Goal: Task Accomplishment & Management: Manage account settings

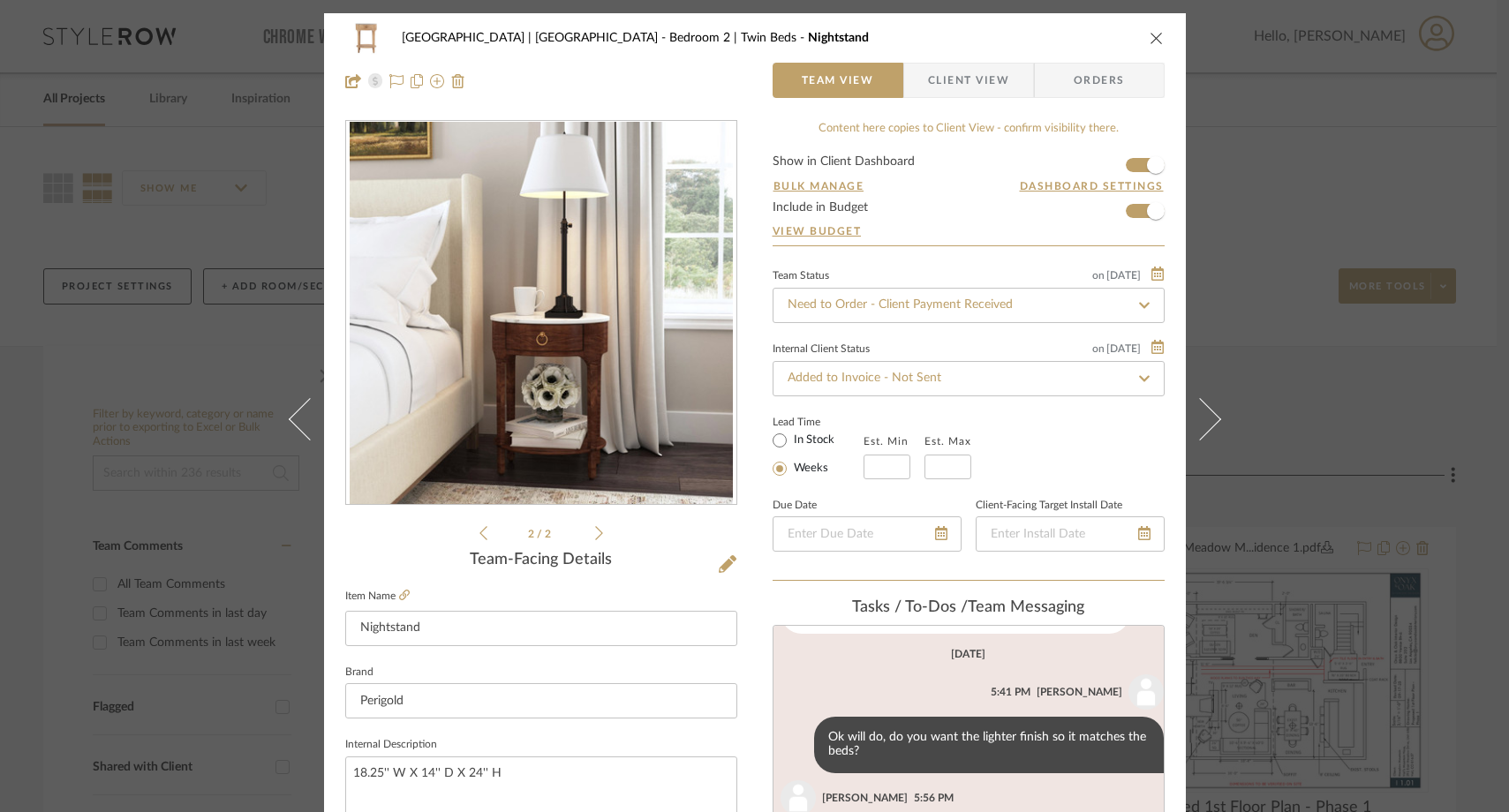
click at [1150, 34] on icon "close" at bounding box center [1157, 38] width 14 height 14
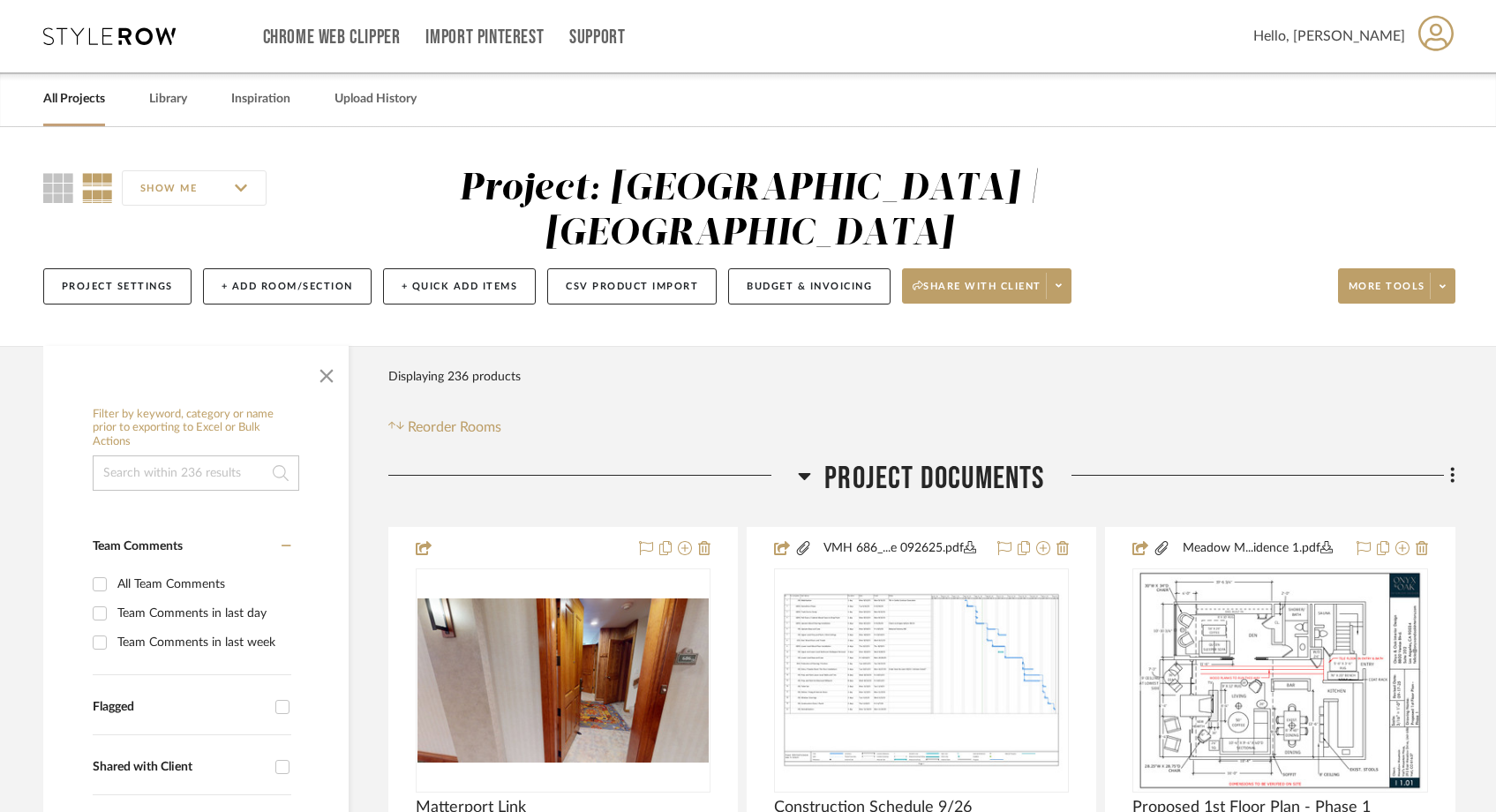
click at [191, 455] on input at bounding box center [196, 472] width 207 height 35
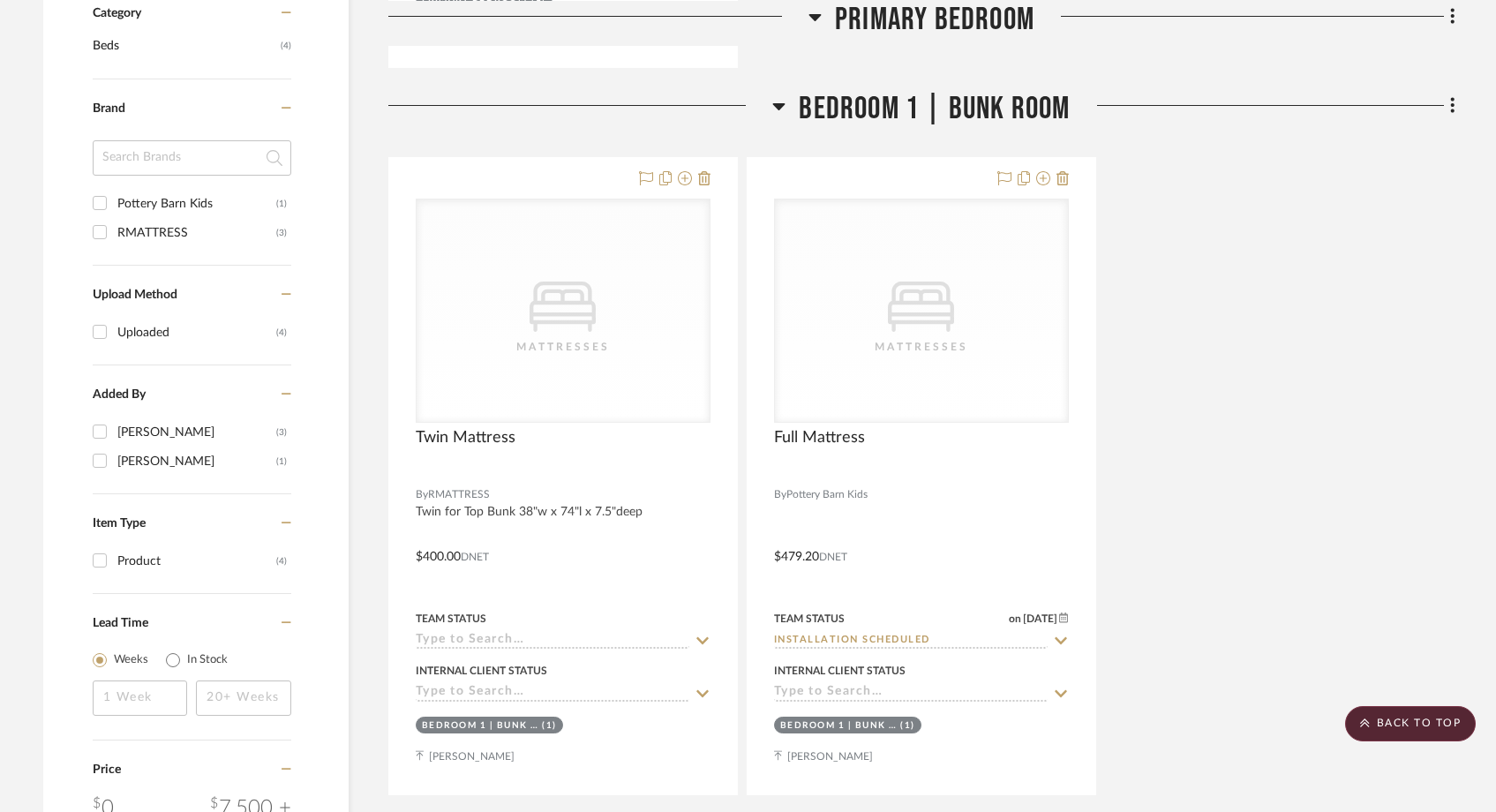
scroll to position [1118, 0]
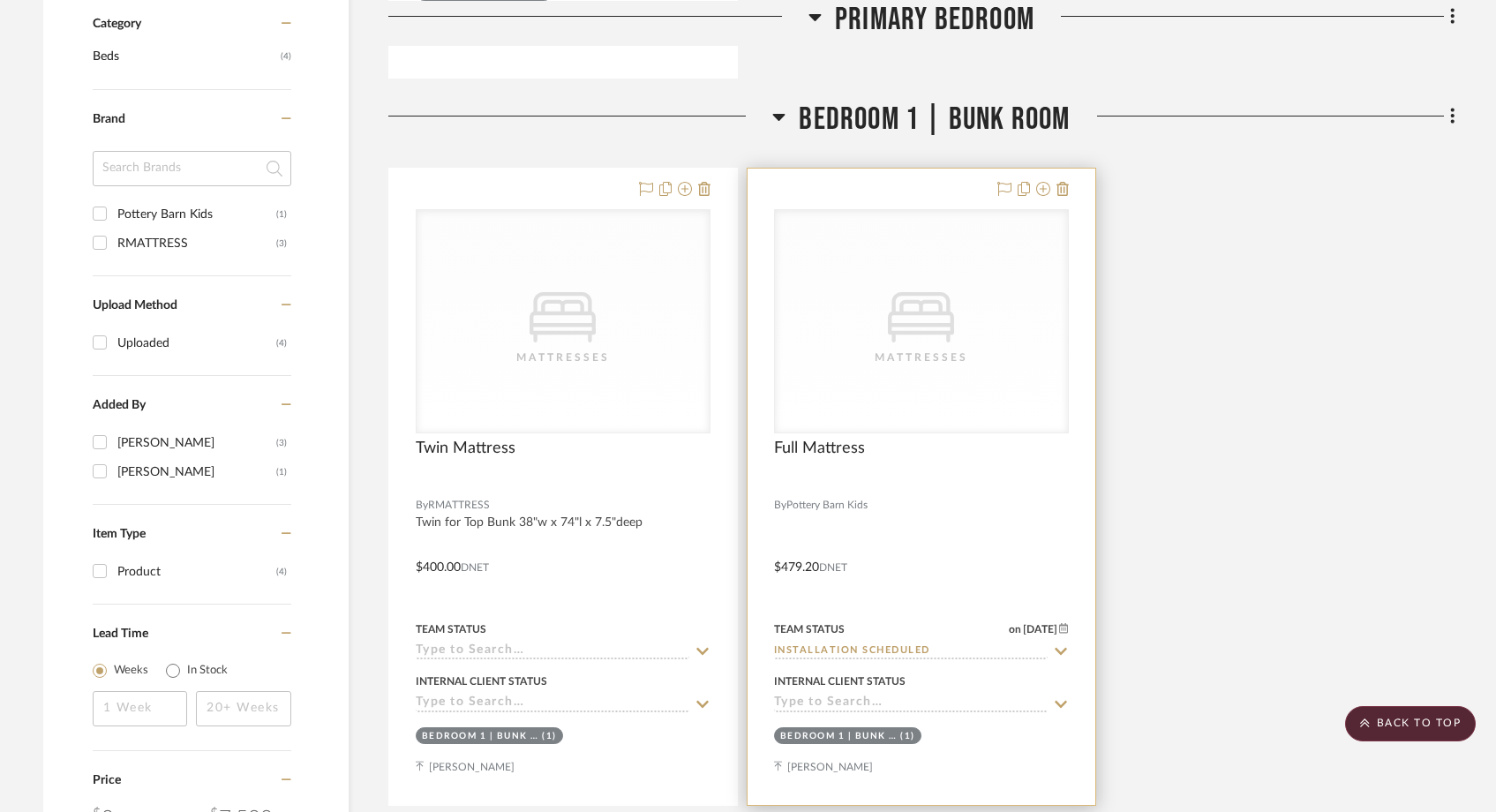
type input "mattress"
click at [837, 301] on div "CategoryIconBeds Created with Sketch. Mattresses" at bounding box center [922, 321] width 293 height 222
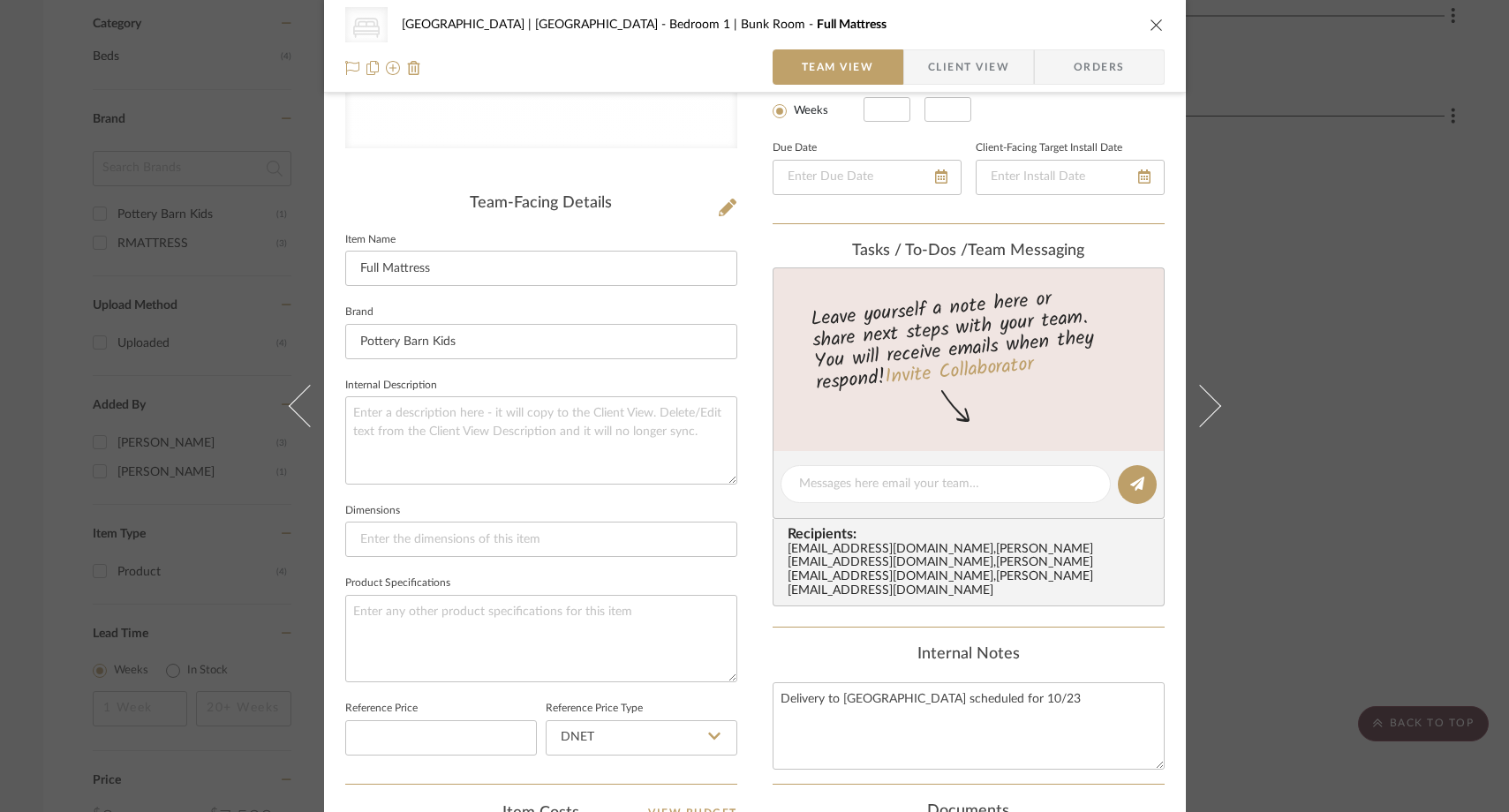
scroll to position [321, 0]
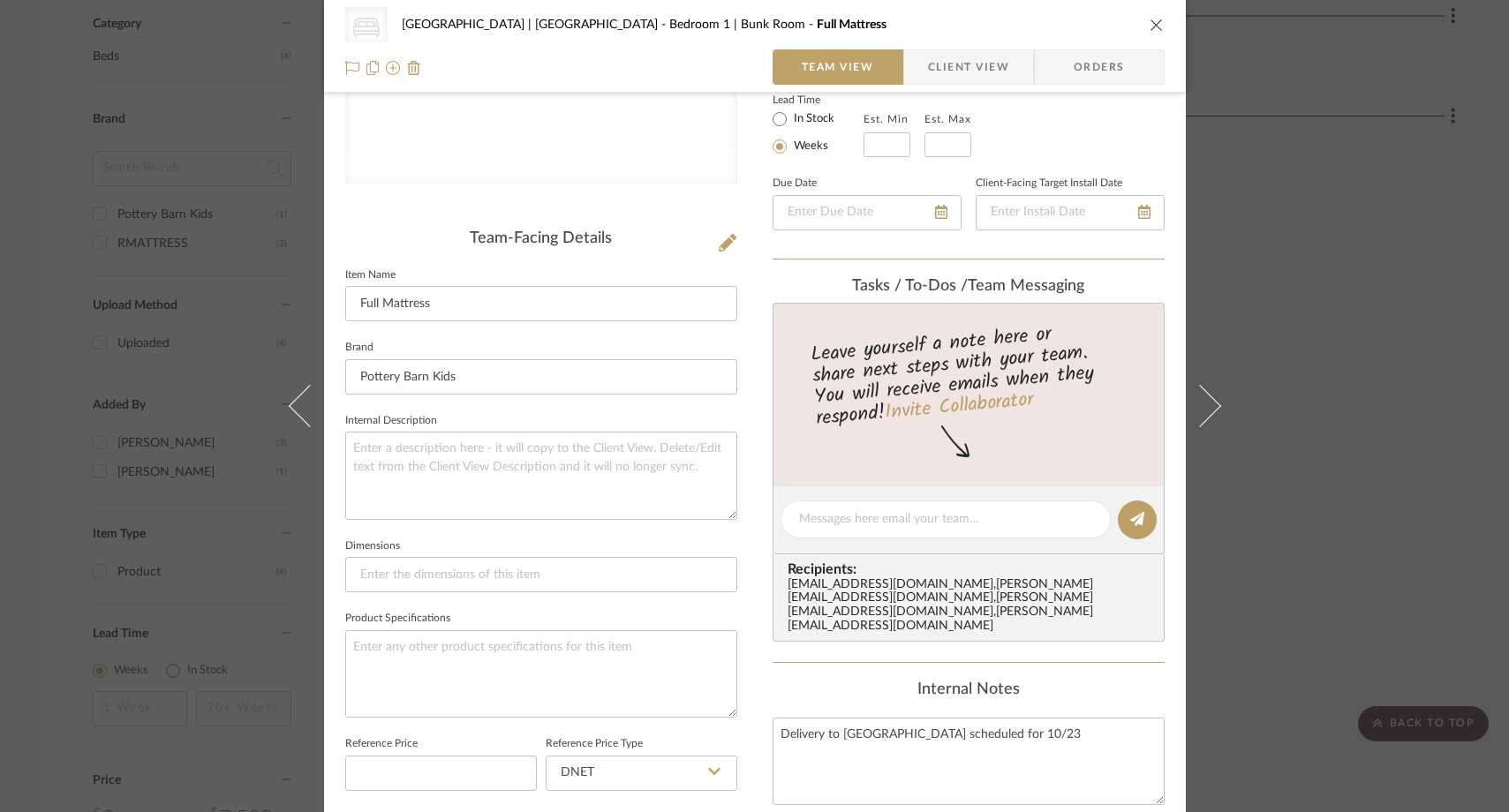
click at [1150, 25] on icon "close" at bounding box center [1157, 25] width 14 height 14
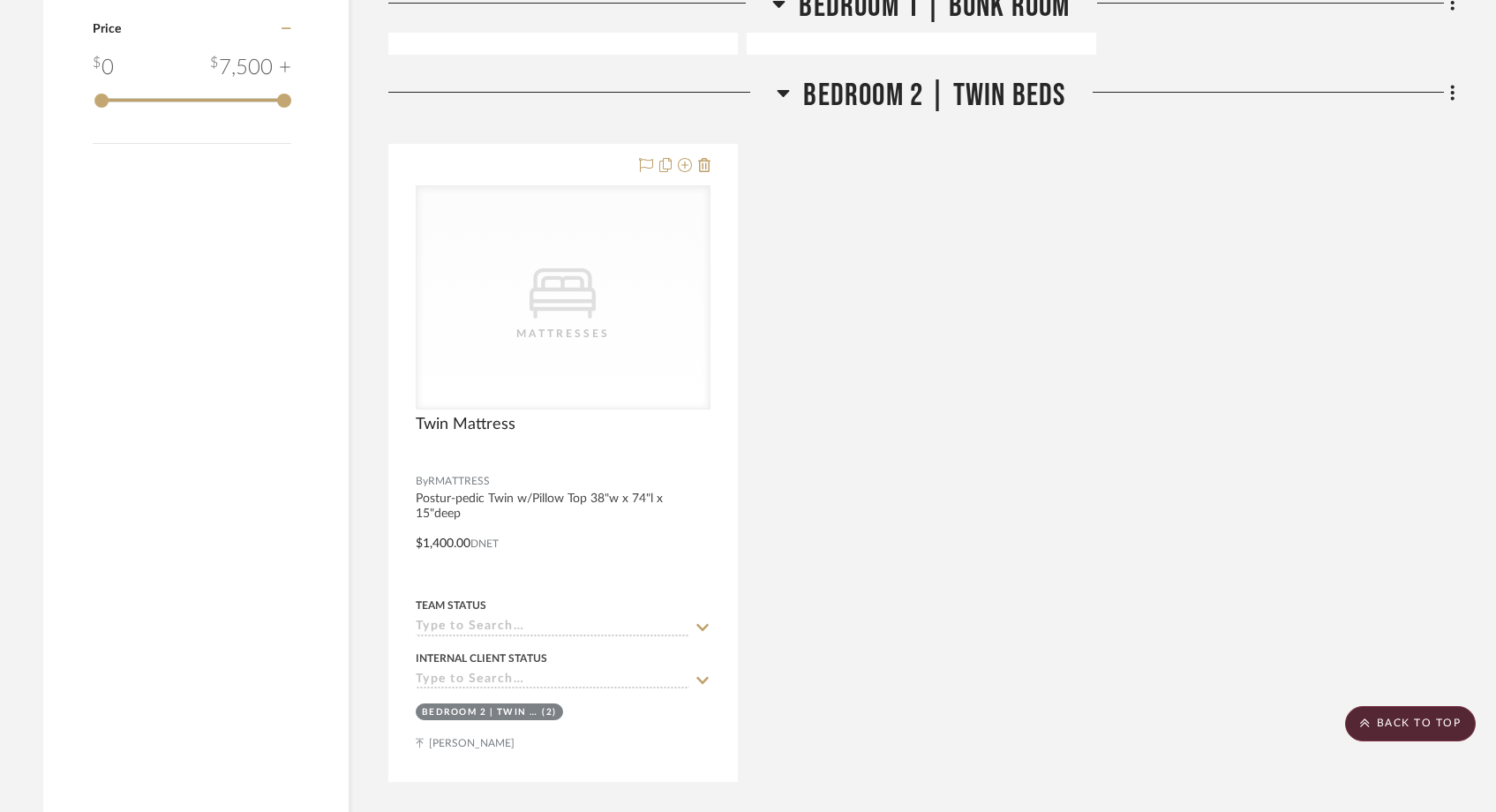
scroll to position [1869, 0]
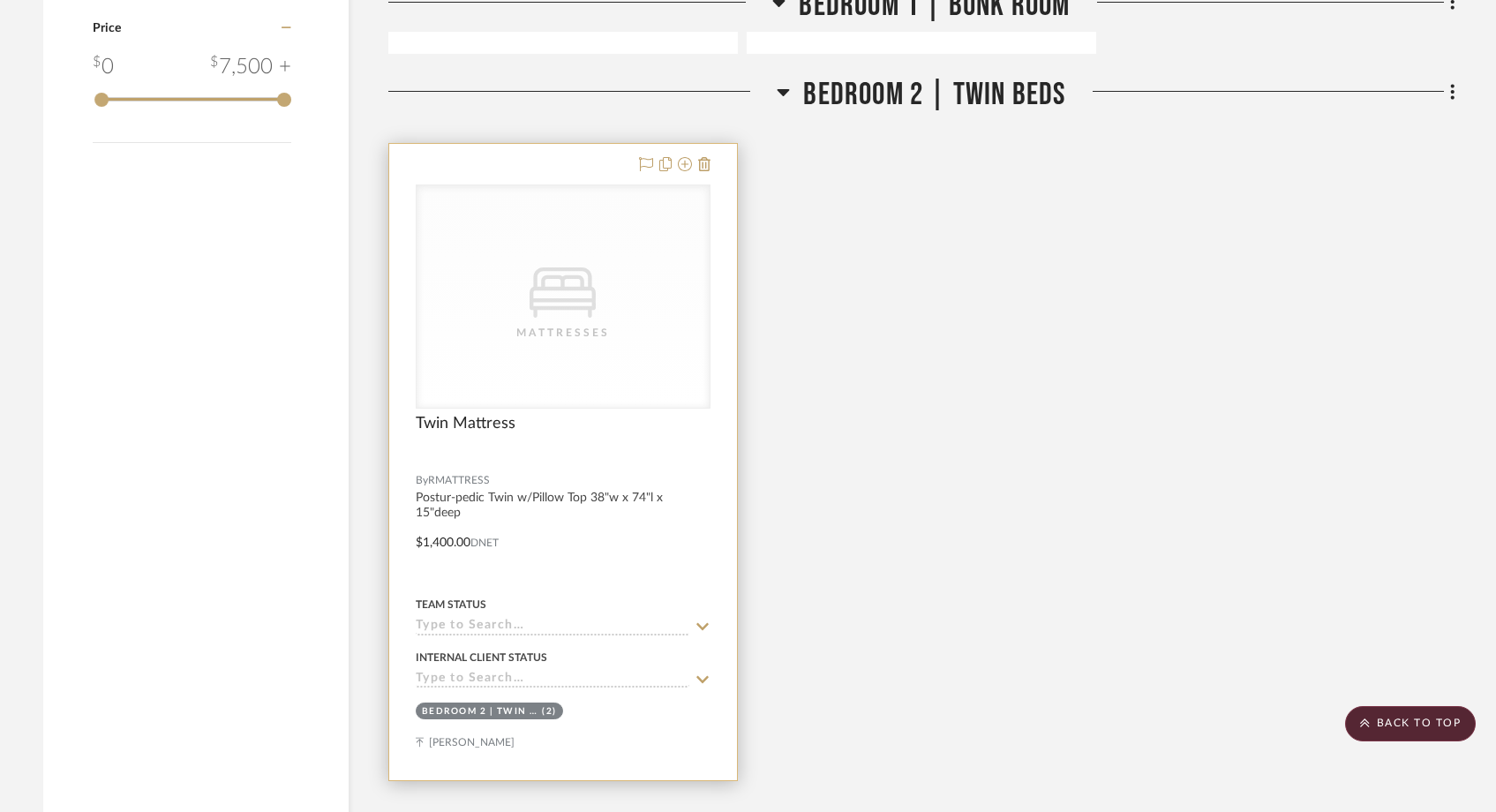
click at [539, 328] on div "CategoryIconBeds Created with Sketch. Mattresses" at bounding box center [563, 296] width 293 height 222
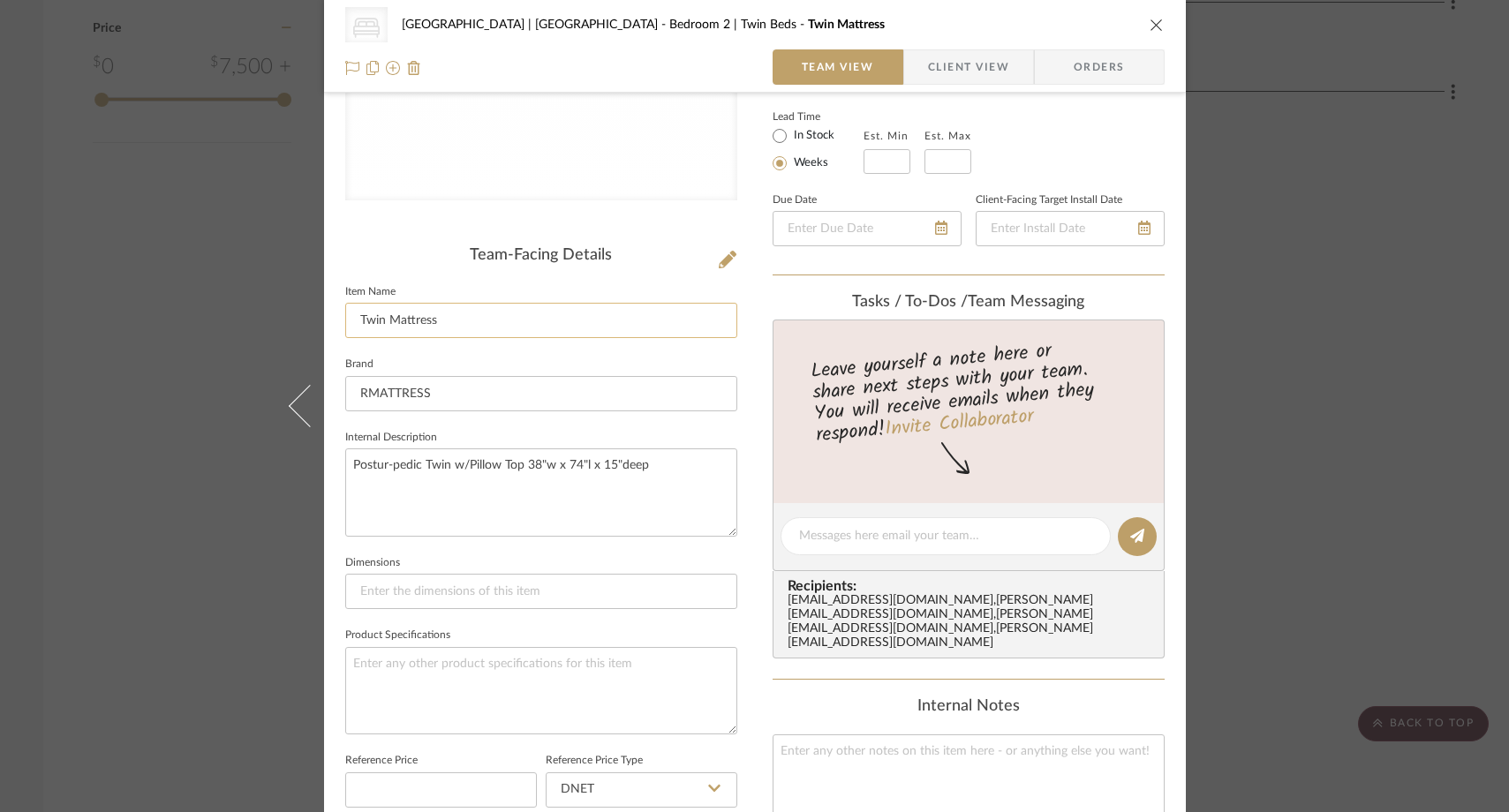
scroll to position [306, 0]
click at [197, 295] on div "CategoryIconBeds Created with Sketch. Mattresses Meadow Mountain | Vail Valley …" at bounding box center [754, 406] width 1509 height 812
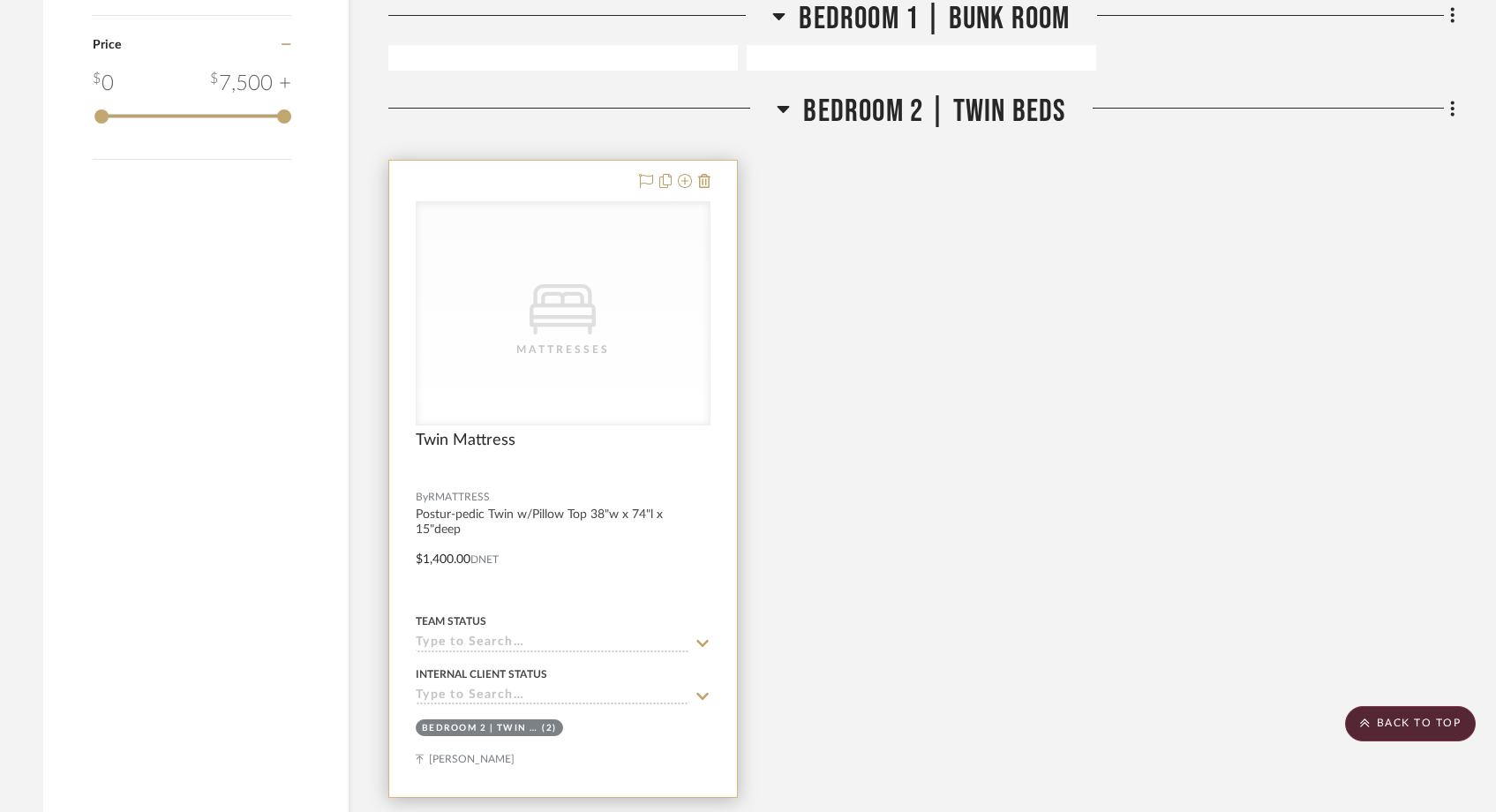
scroll to position [1910, 0]
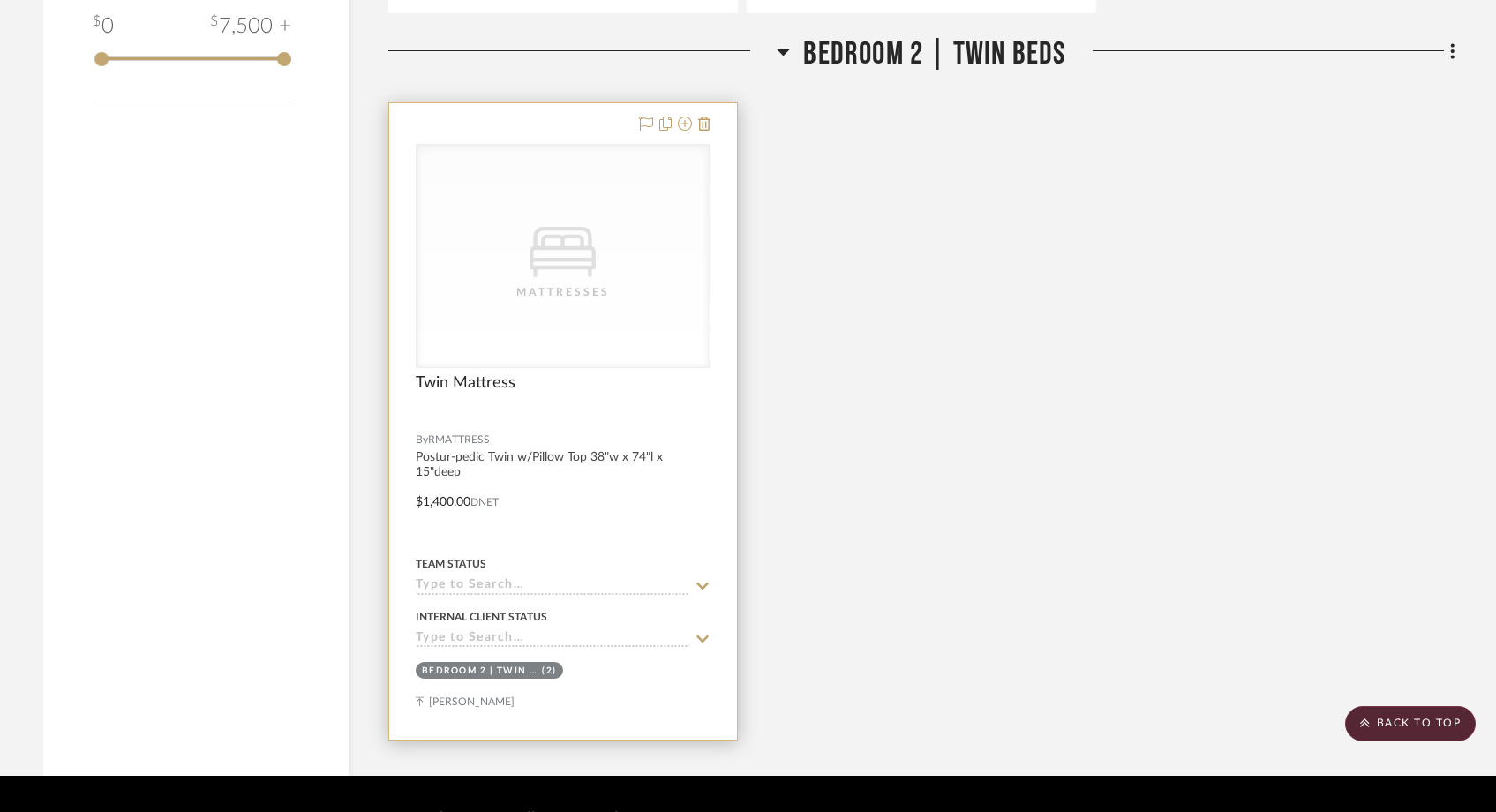
click at [523, 197] on div "CategoryIconBeds Created with Sketch. Mattresses" at bounding box center [563, 255] width 293 height 222
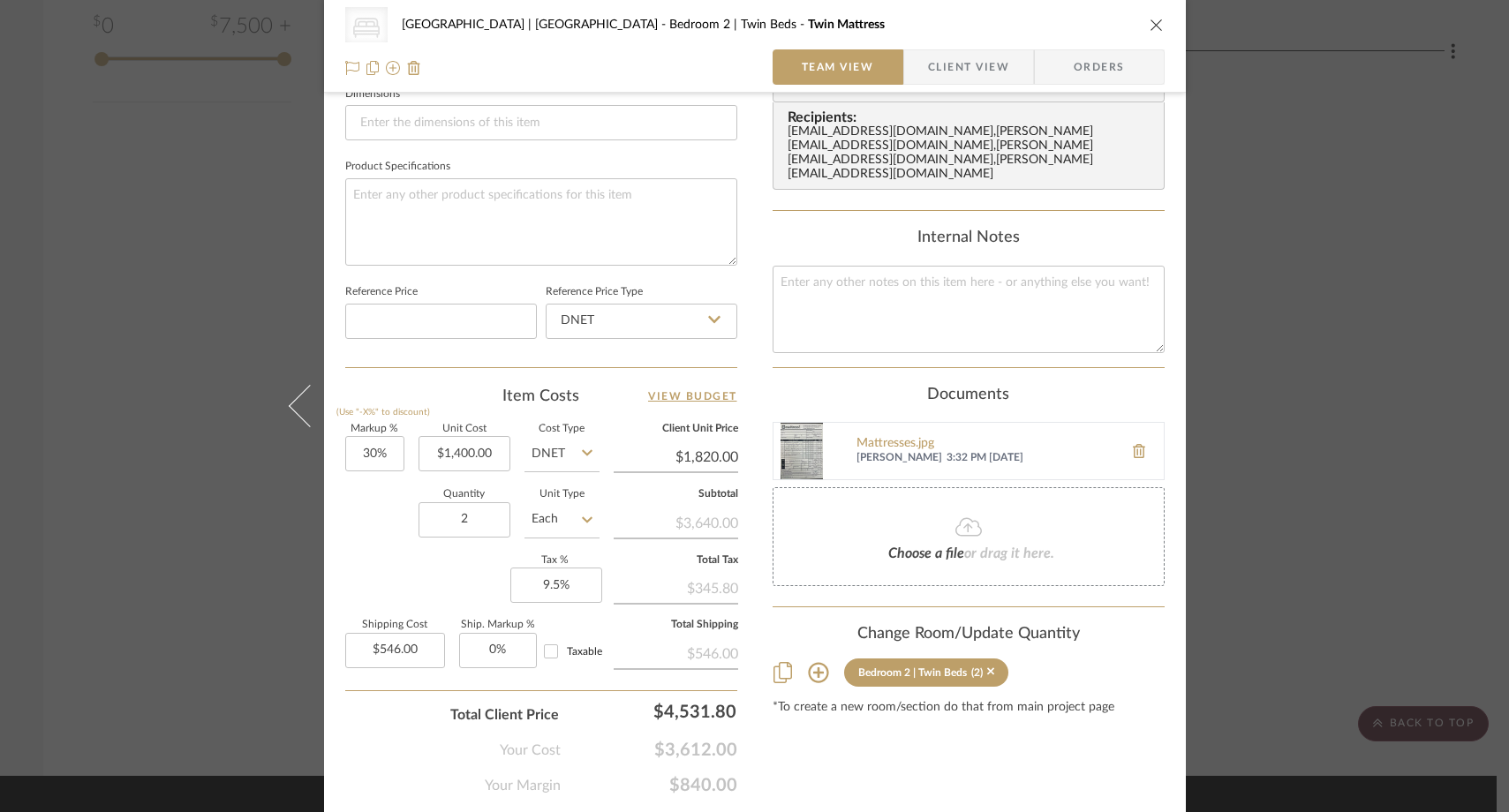
scroll to position [825, 0]
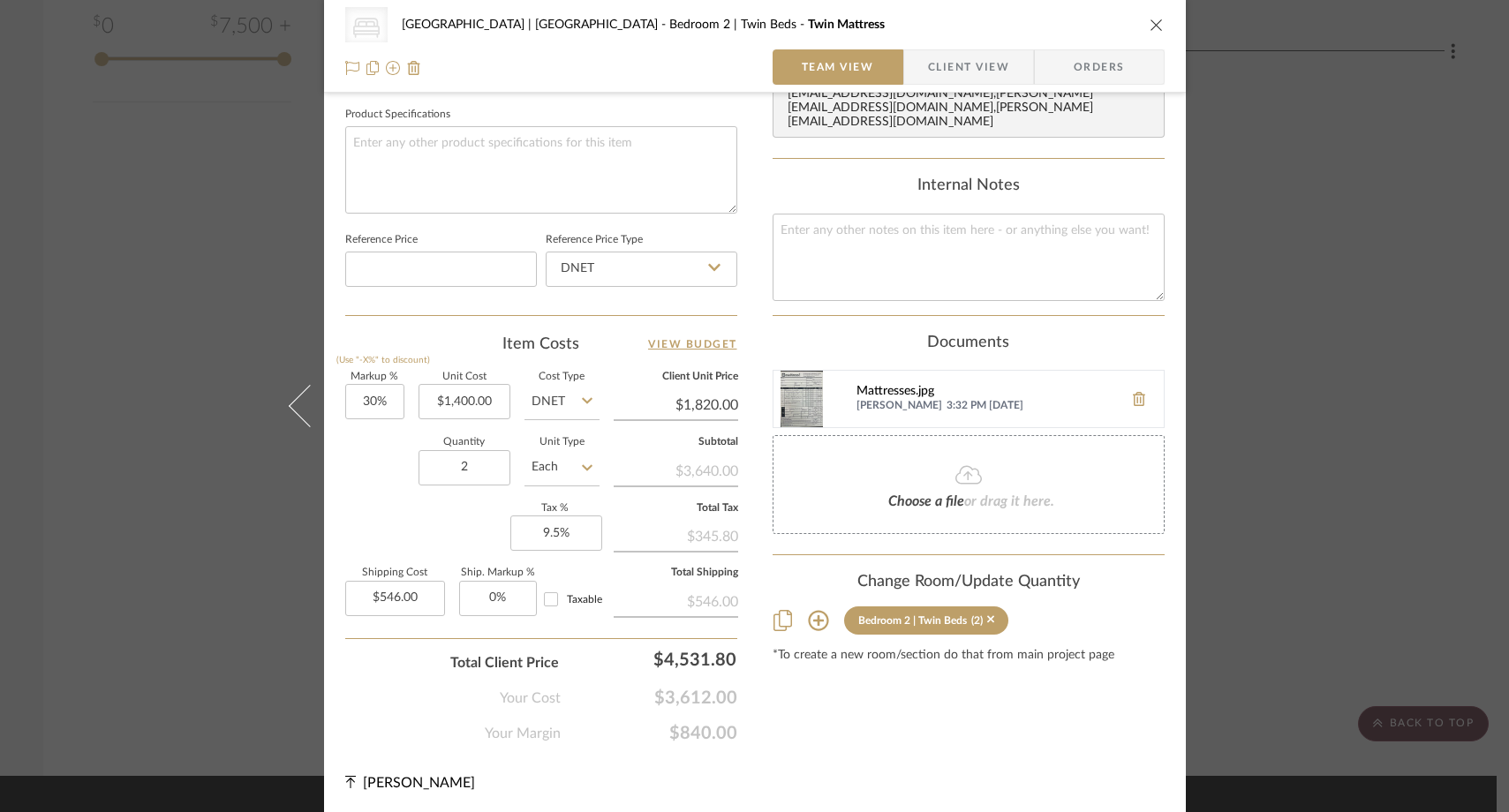
click at [877, 385] on div "Mattresses.jpg" at bounding box center [985, 392] width 257 height 14
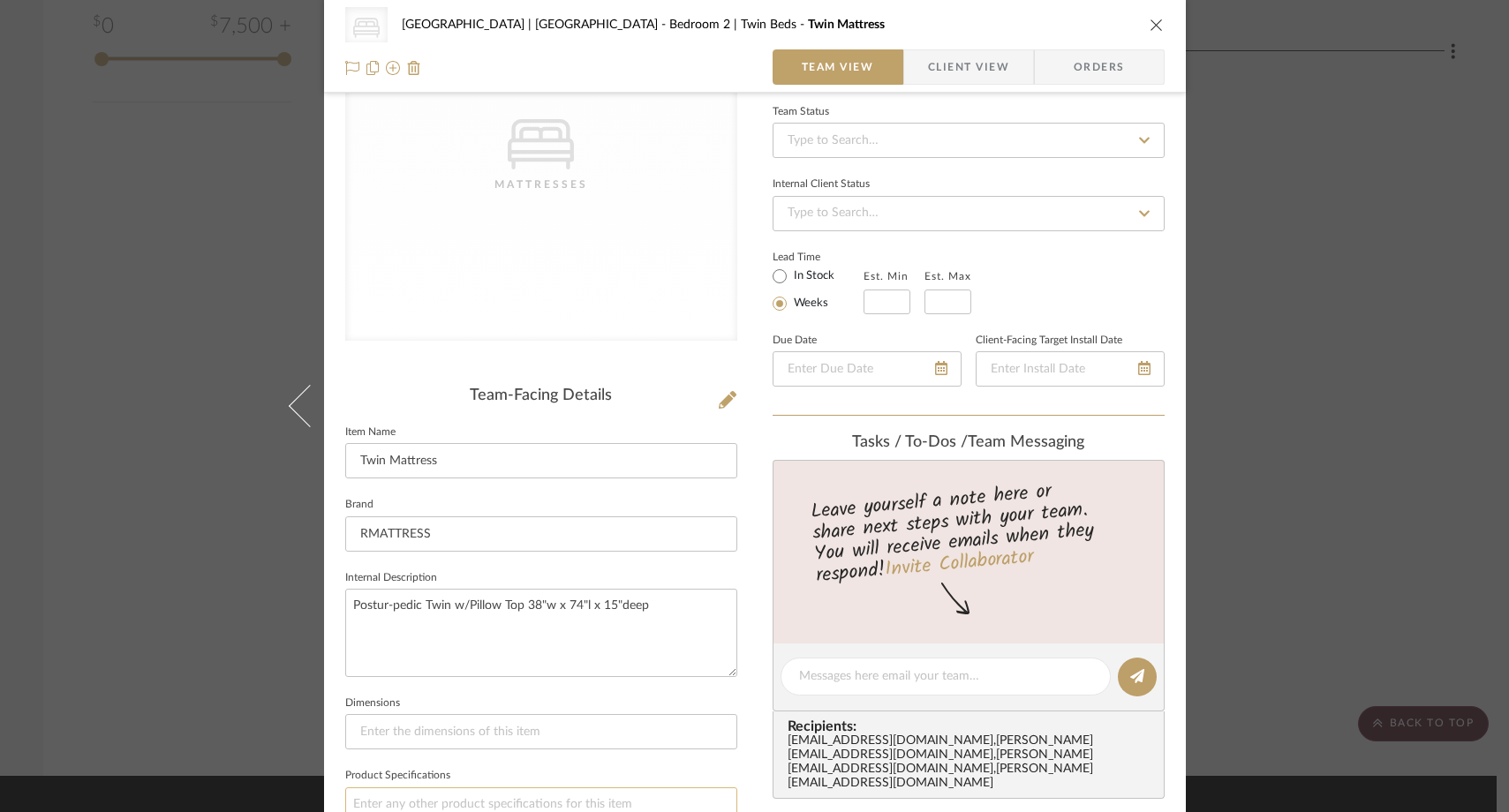
scroll to position [23, 0]
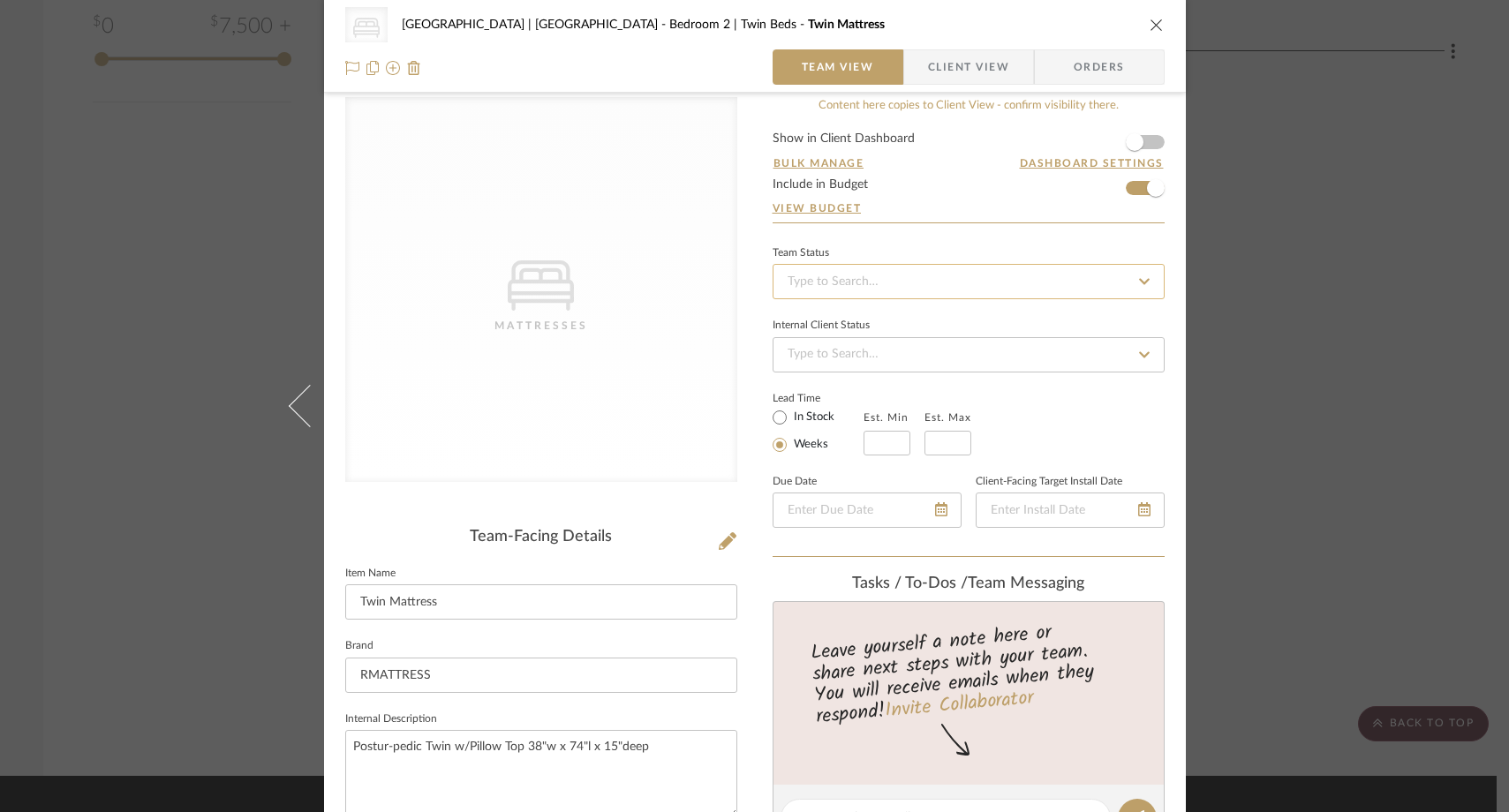
click at [855, 276] on input at bounding box center [968, 280] width 392 height 35
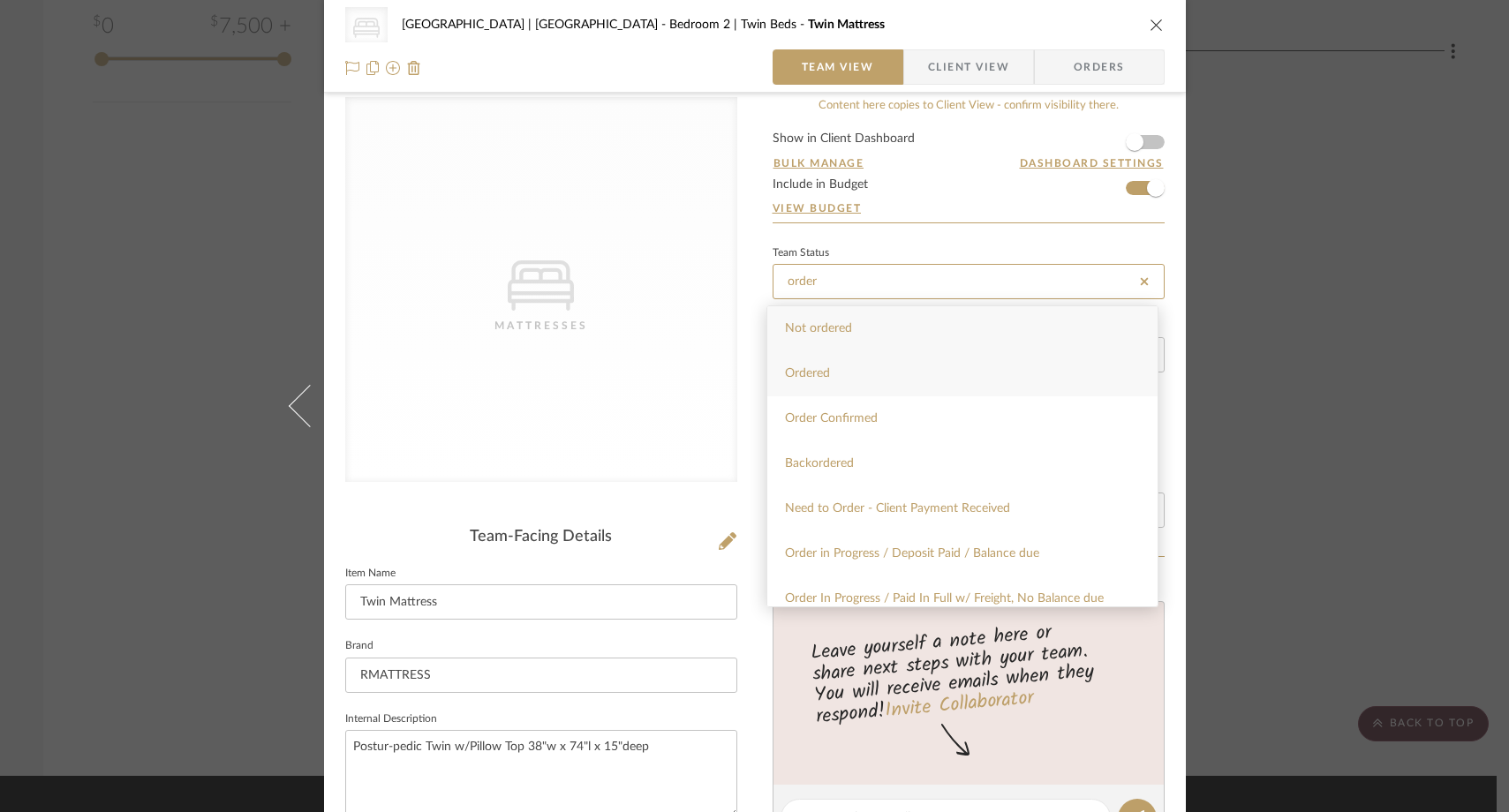
type input "order"
click at [821, 370] on span "Ordered" at bounding box center [806, 373] width 45 height 12
type input "[DATE]"
type input "Ordered"
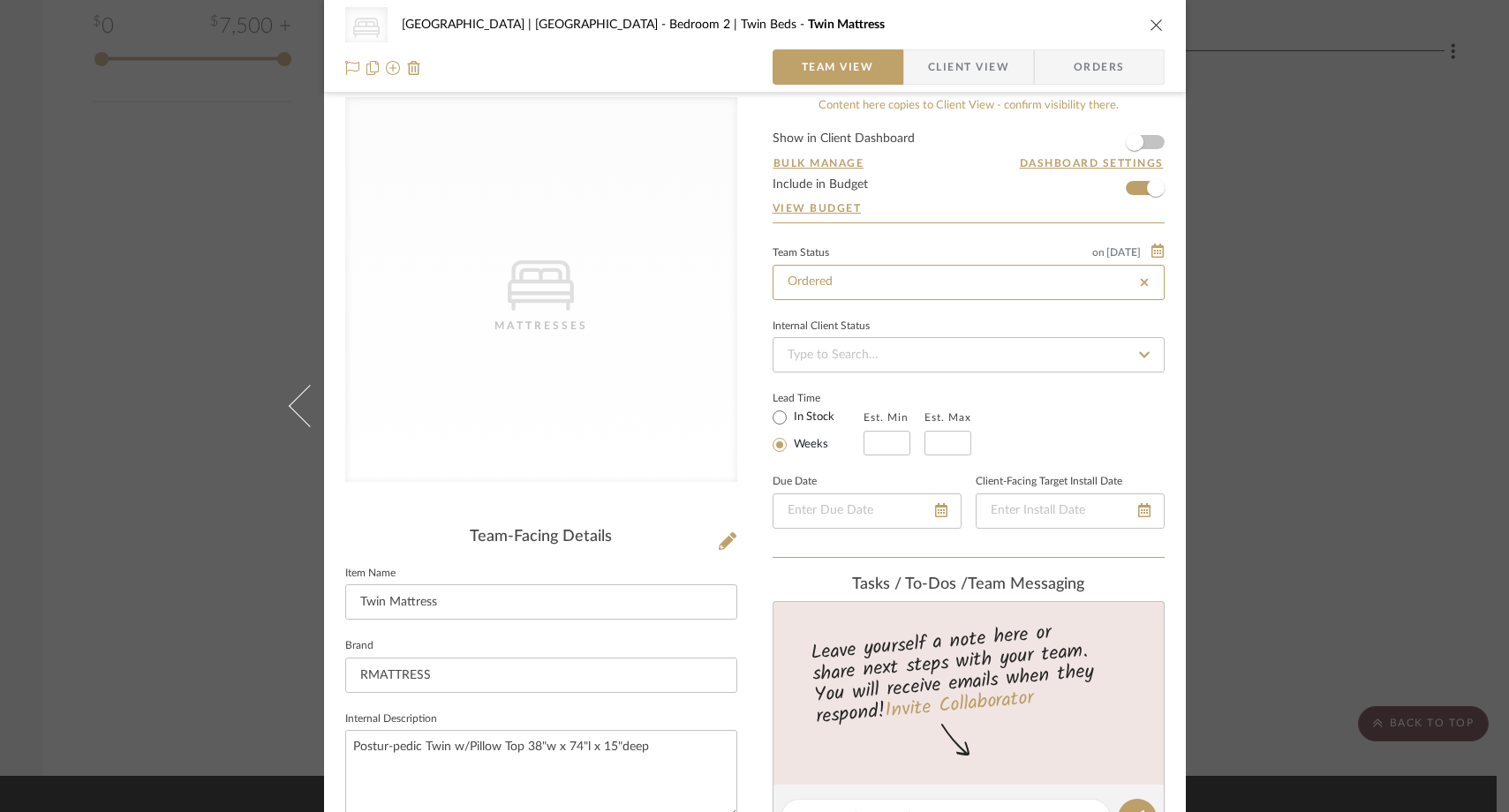
type input "[DATE]"
type input "Ordered"
click at [193, 233] on div "CategoryIconBeds Created with Sketch. Mattresses Meadow Mountain | Vail Valley …" at bounding box center [754, 406] width 1509 height 812
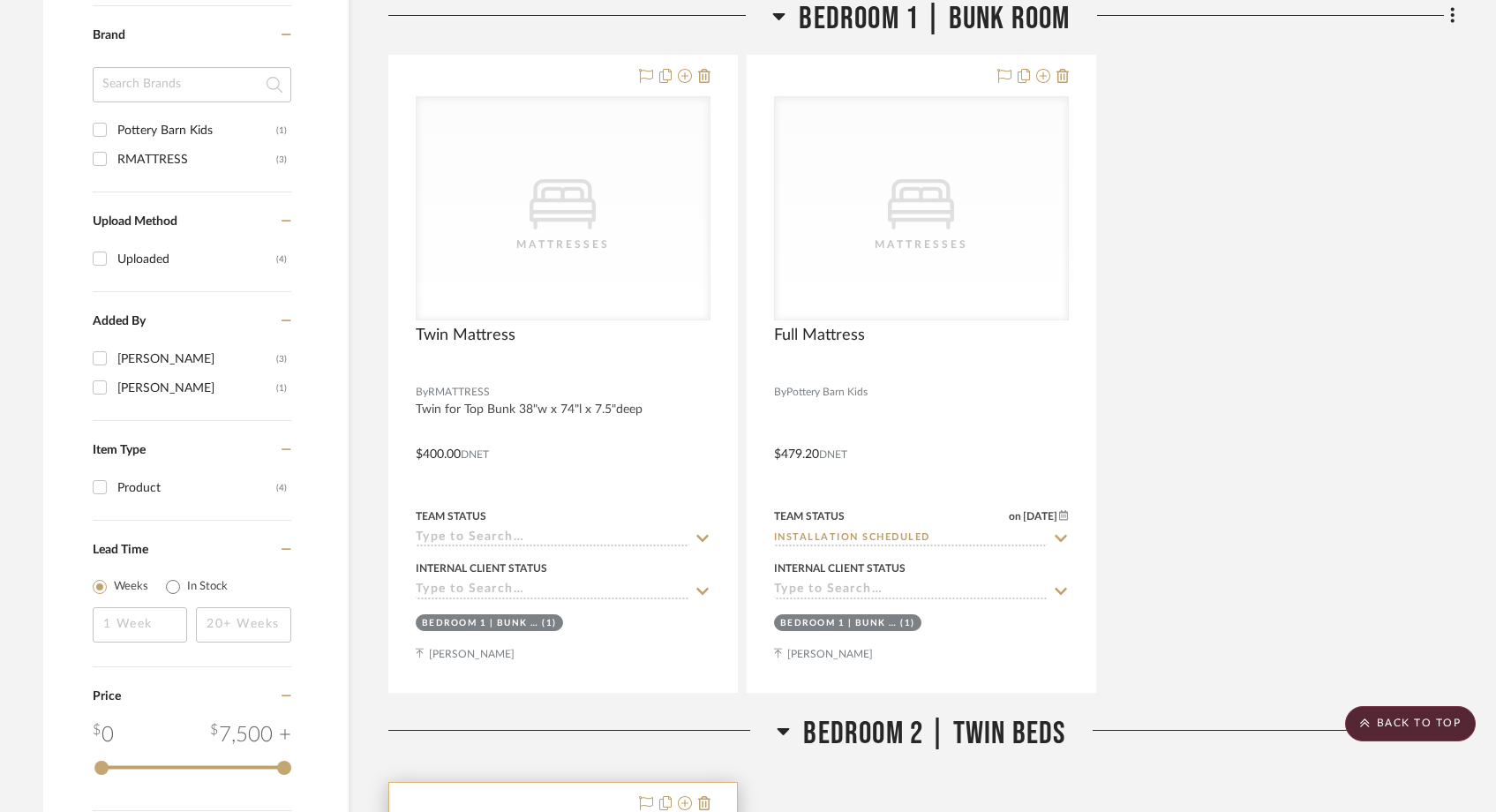
scroll to position [1212, 0]
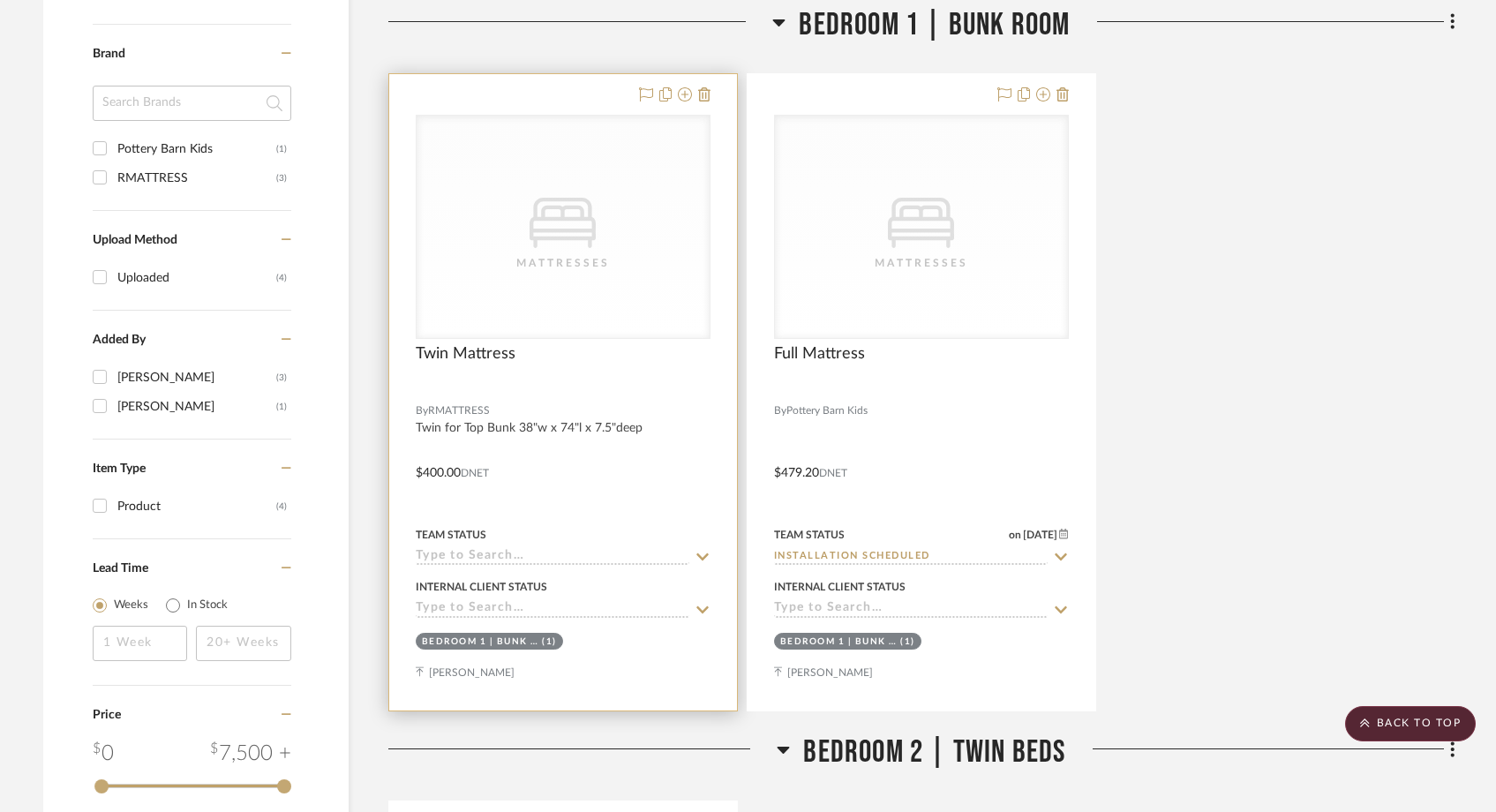
click at [495, 549] on input at bounding box center [553, 557] width 273 height 17
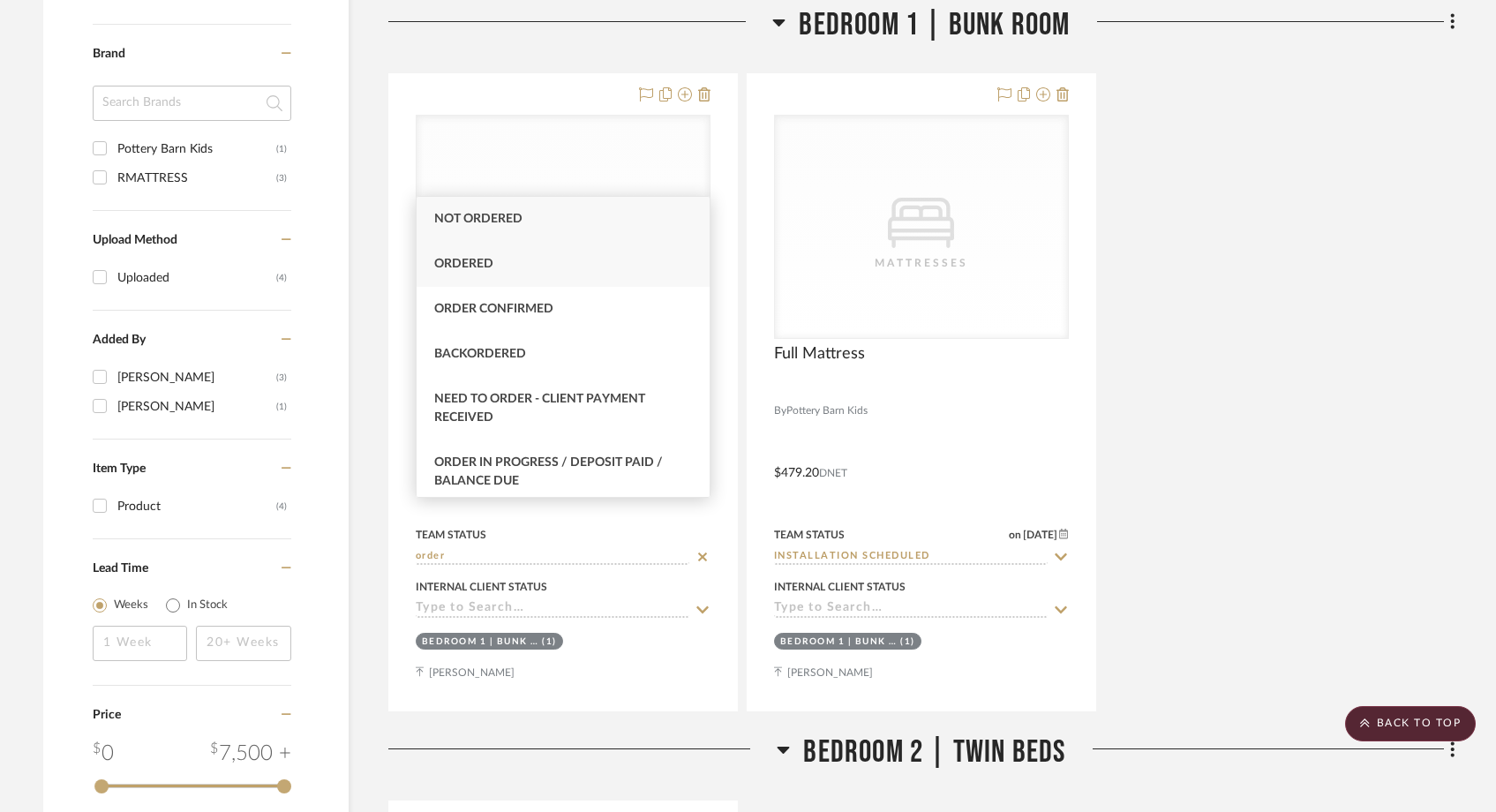
type input "order"
click at [478, 263] on span "Ordered" at bounding box center [463, 263] width 59 height 12
type input "[DATE]"
type input "Ordered"
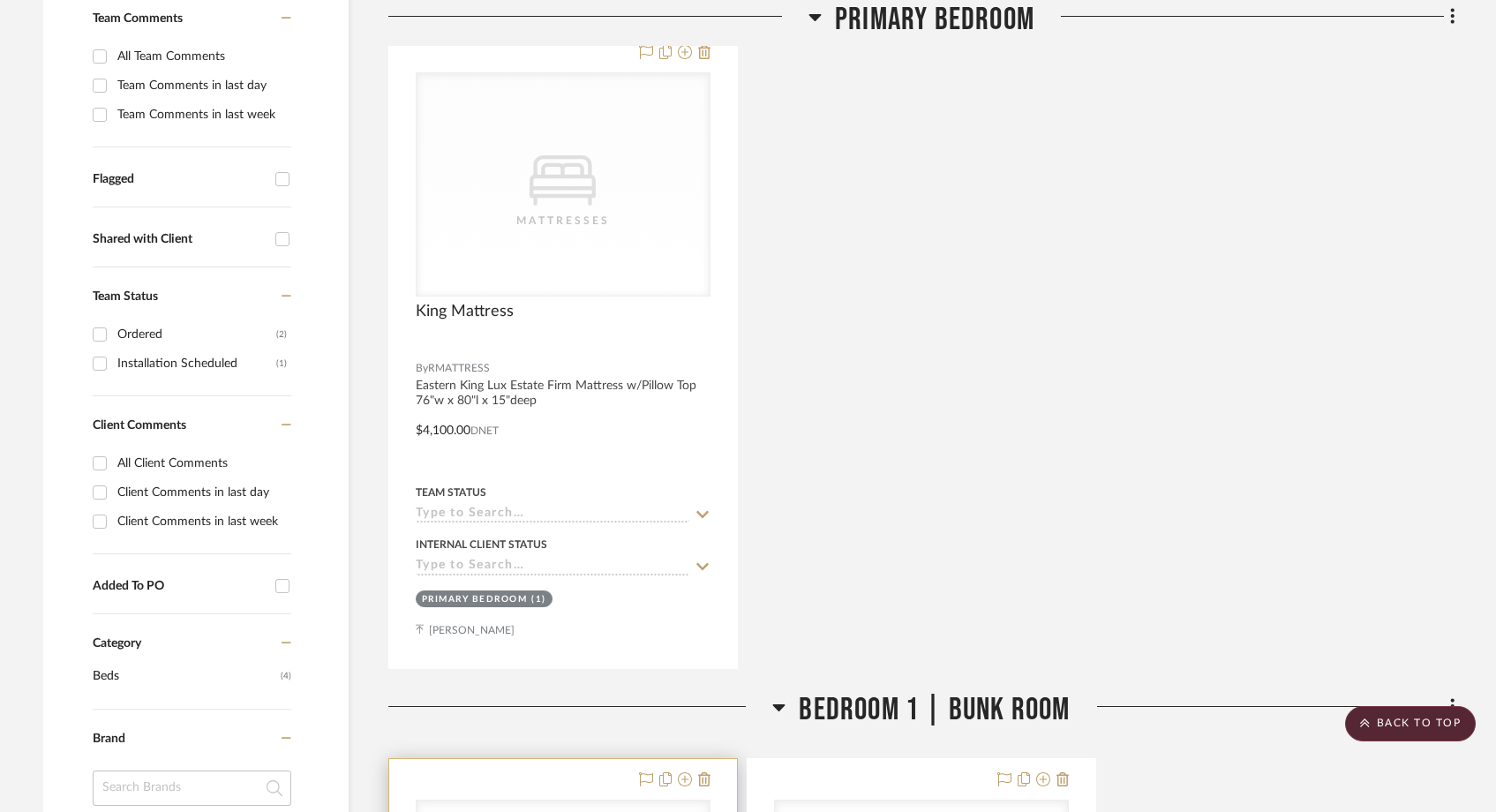
scroll to position [529, 0]
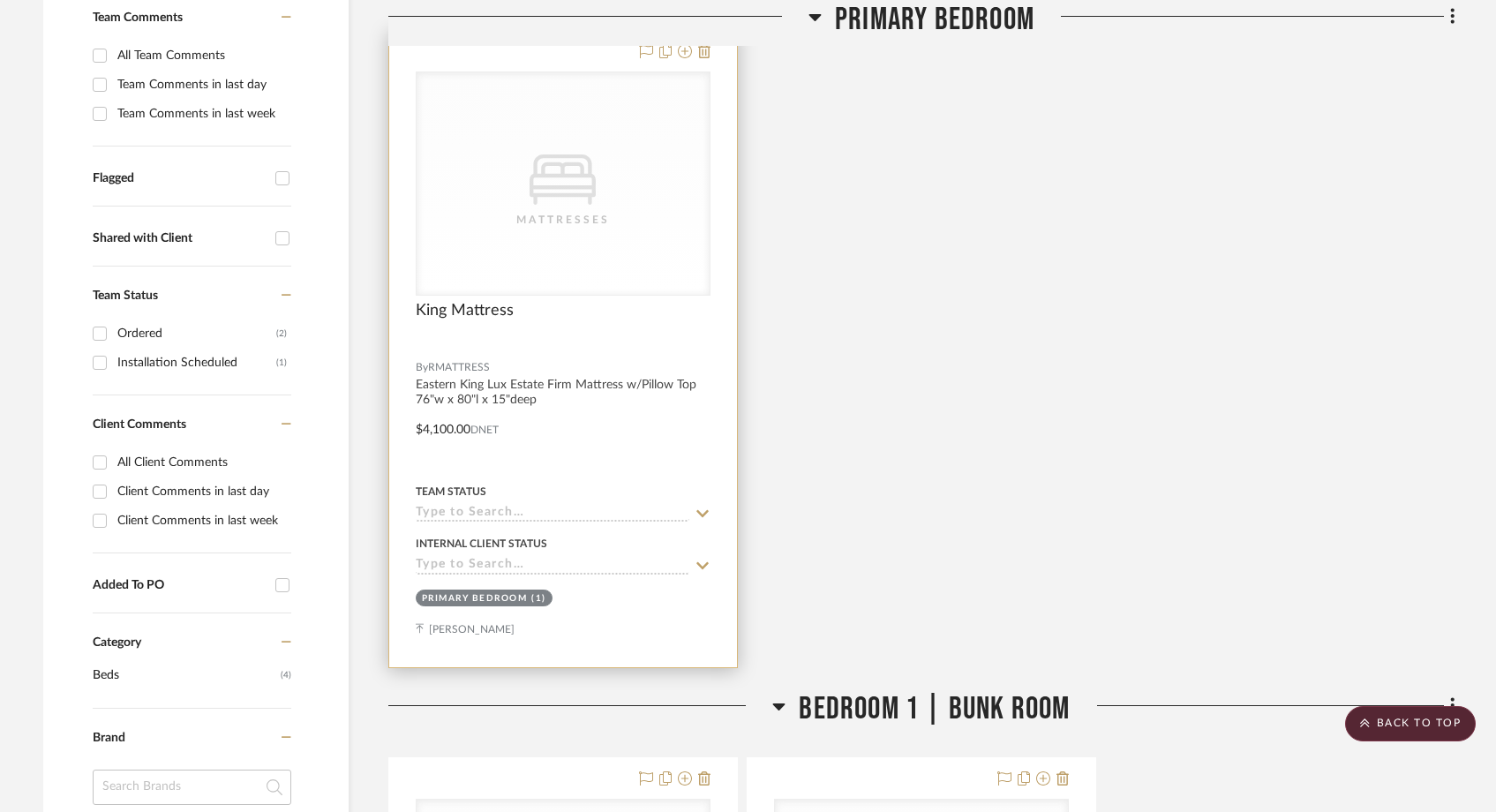
click at [457, 506] on input at bounding box center [553, 514] width 273 height 17
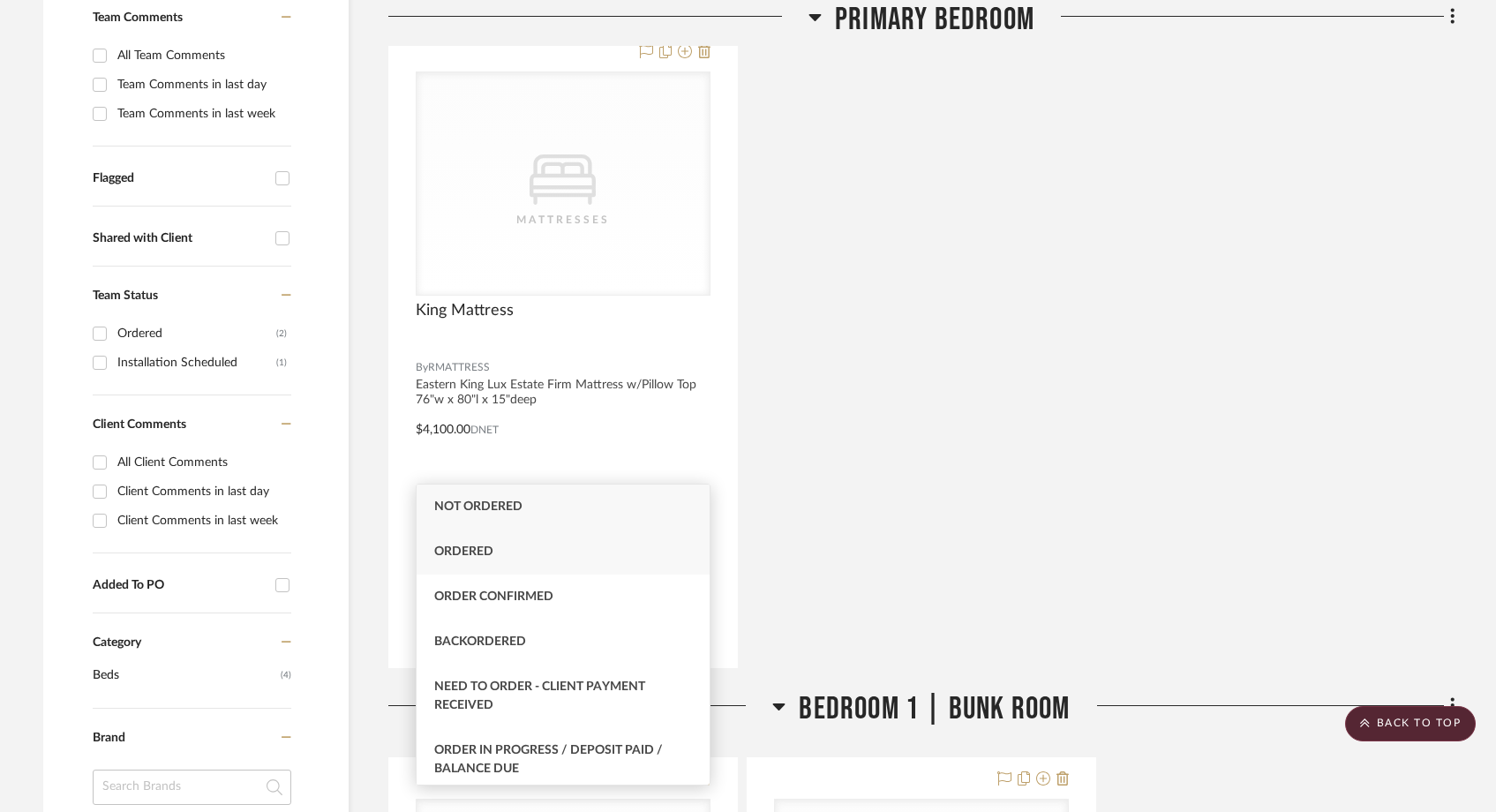
type input "order"
click at [458, 546] on span "Ordered" at bounding box center [463, 552] width 59 height 12
type input "[DATE]"
type input "Ordered"
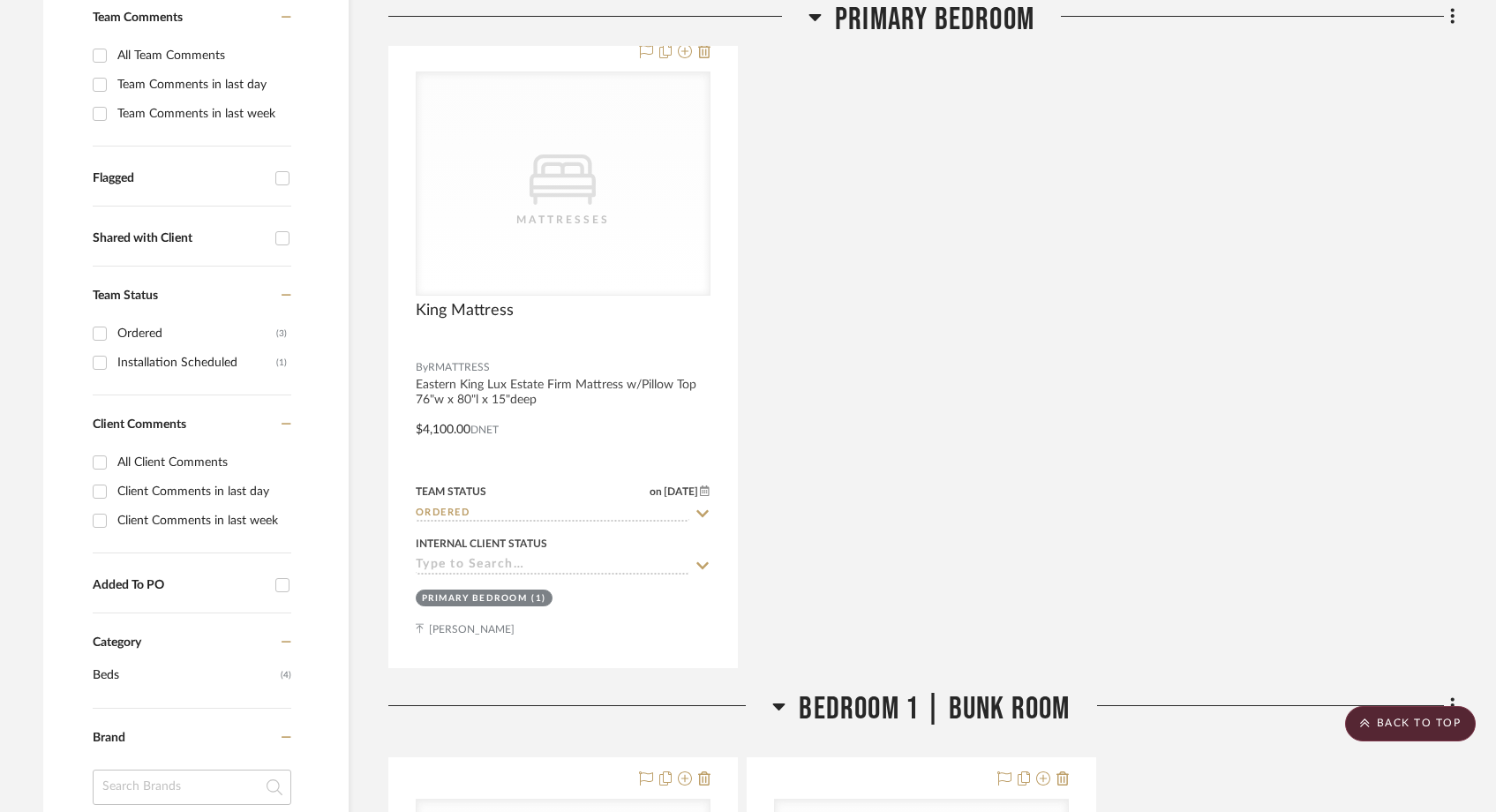
click at [1020, 242] on div "CategoryIconBeds Created with Sketch. Mattresses CategoryIconBeds Created with …" at bounding box center [921, 348] width 1067 height 637
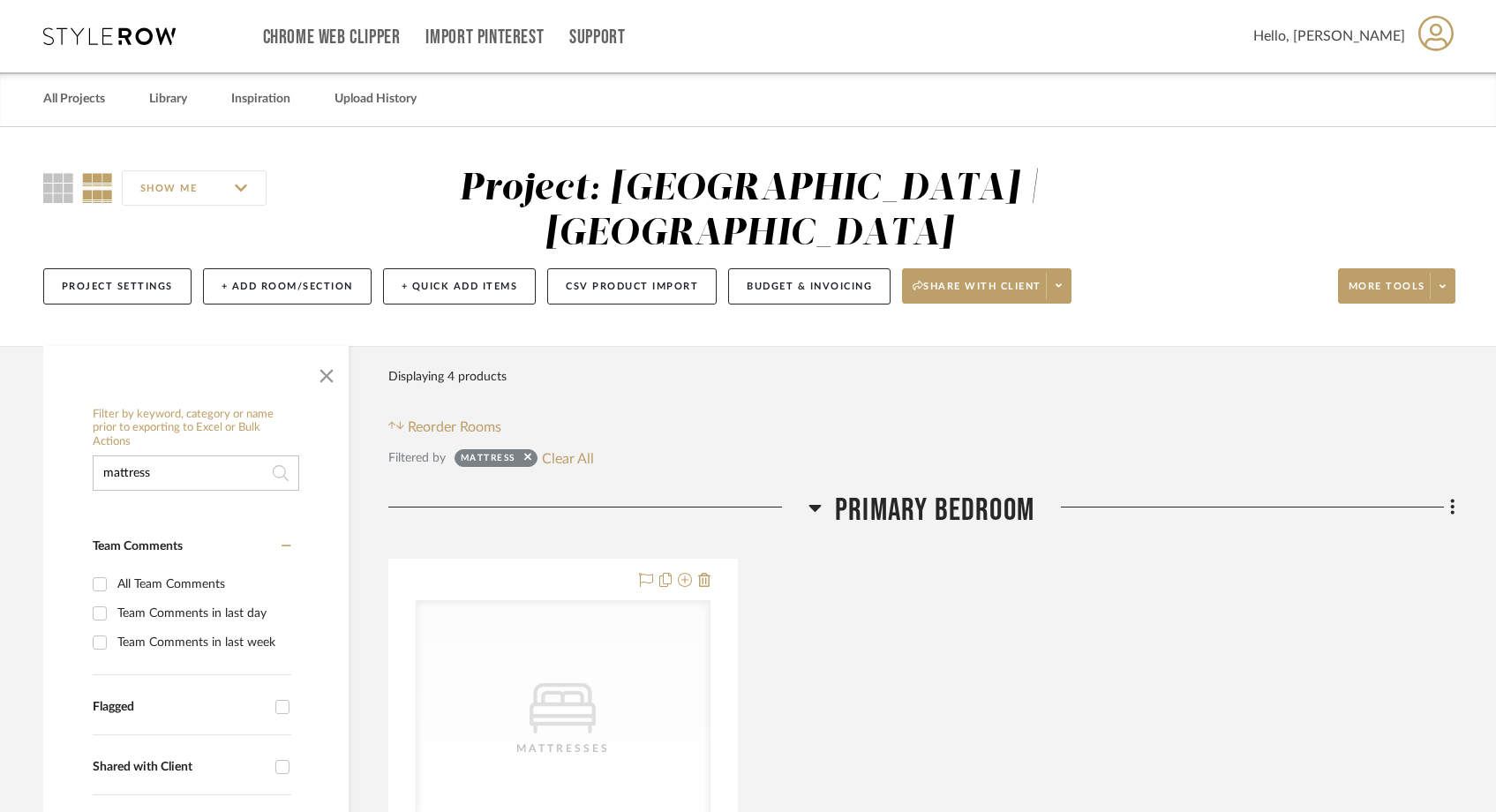
drag, startPoint x: 243, startPoint y: 428, endPoint x: 77, endPoint y: 426, distance: 166.0
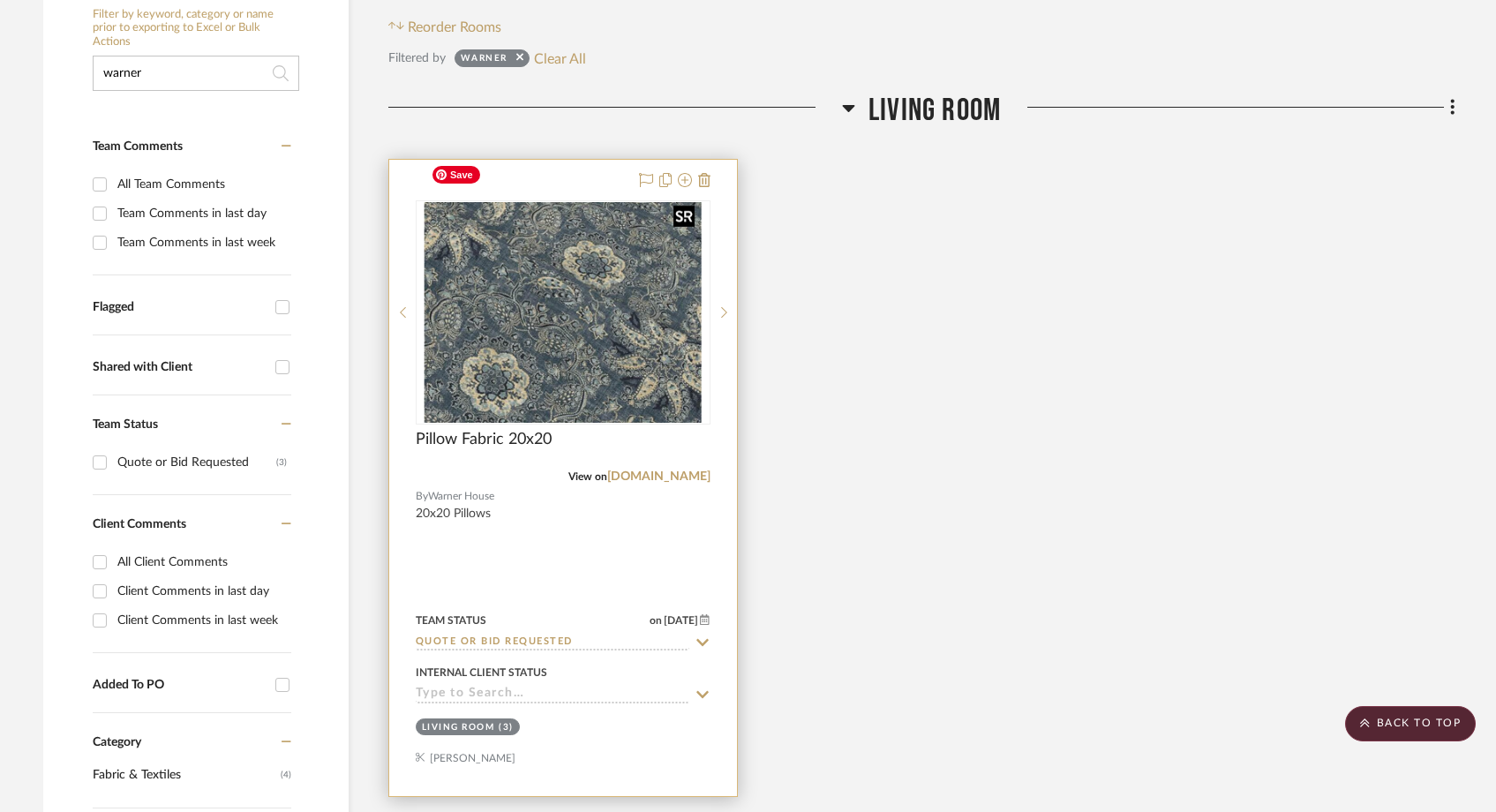
scroll to position [411, 0]
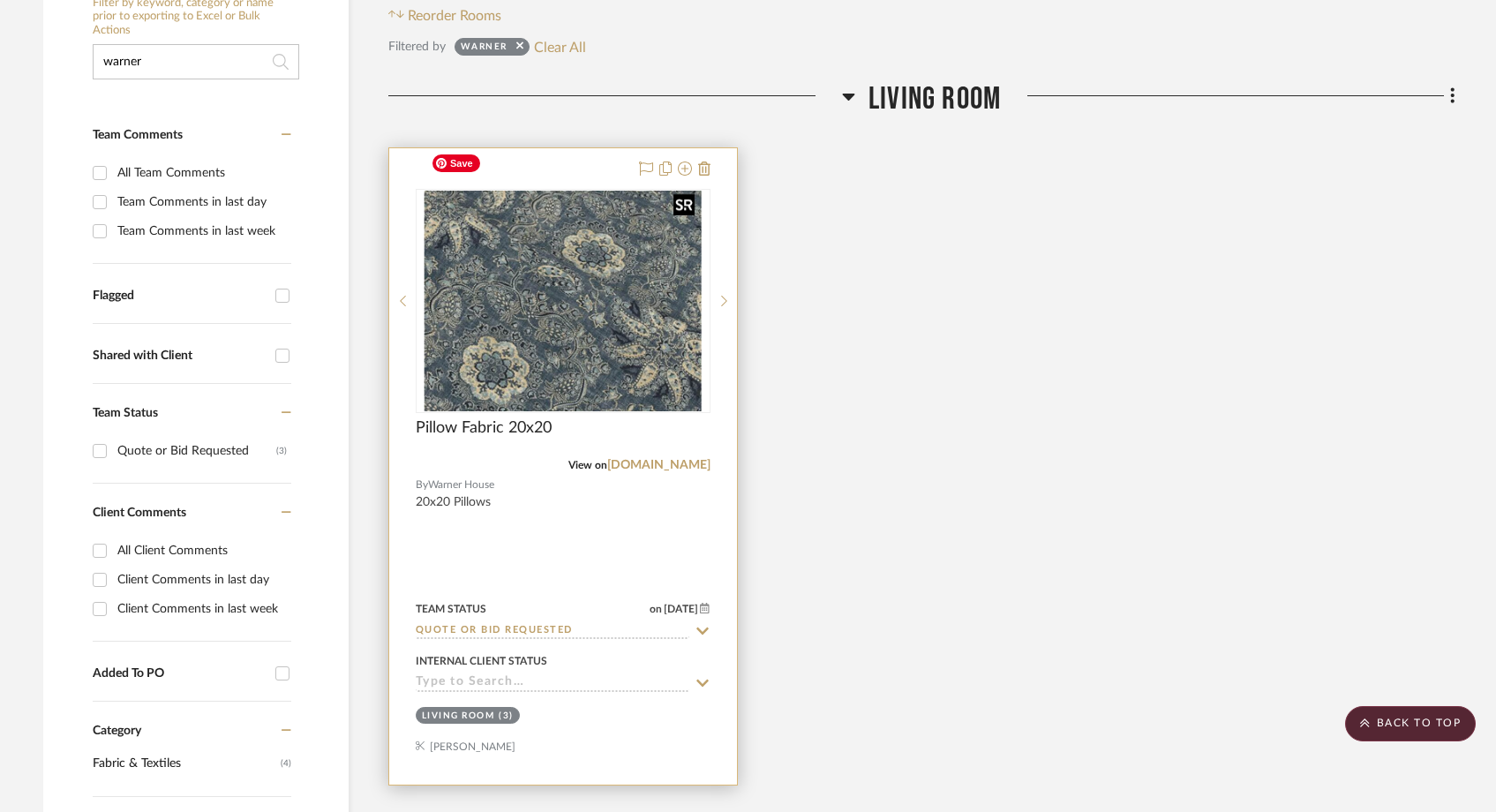
click at [523, 333] on img "0" at bounding box center [563, 300] width 278 height 220
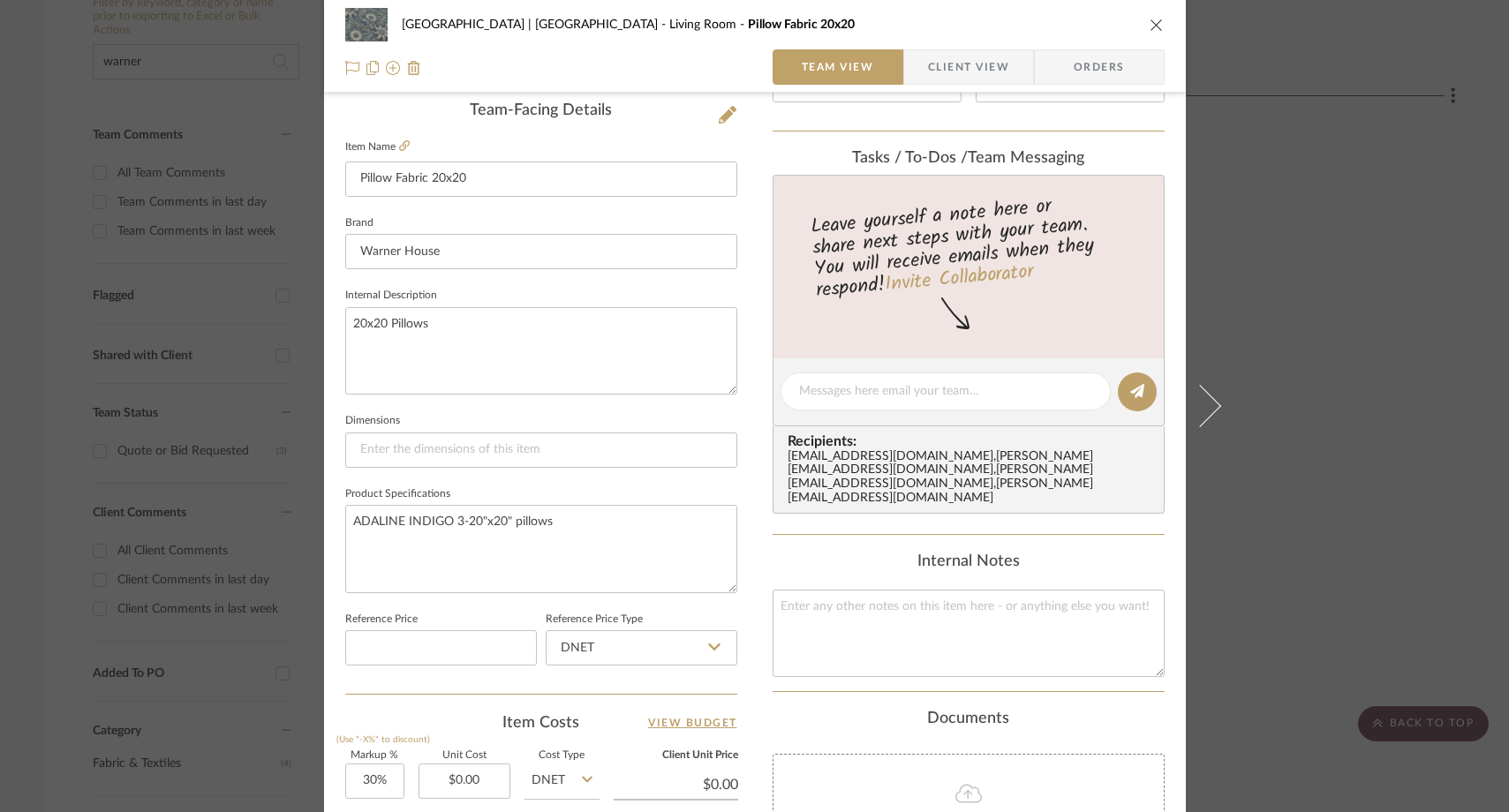
scroll to position [440, 0]
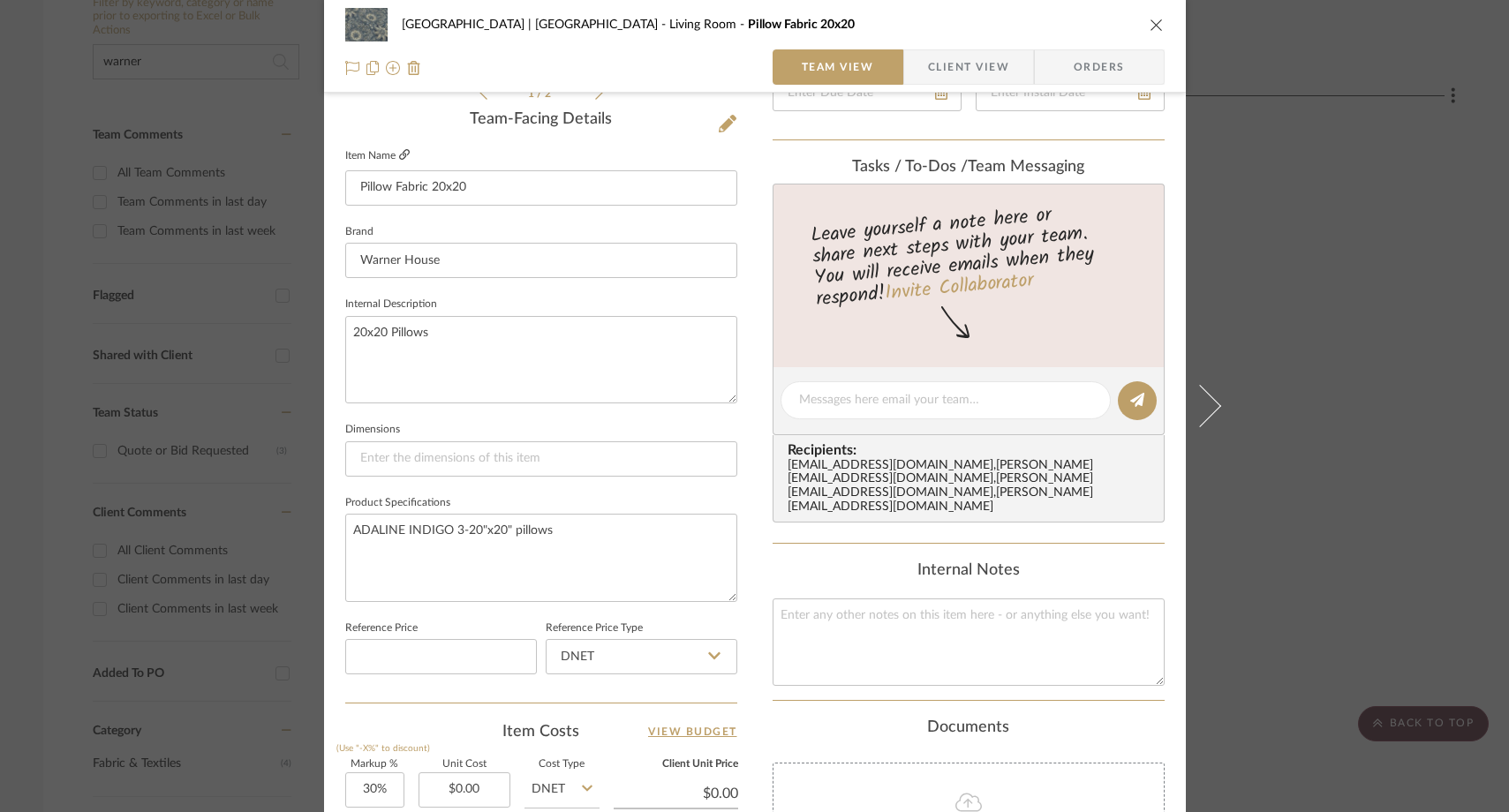
click at [399, 153] on icon at bounding box center [404, 154] width 11 height 11
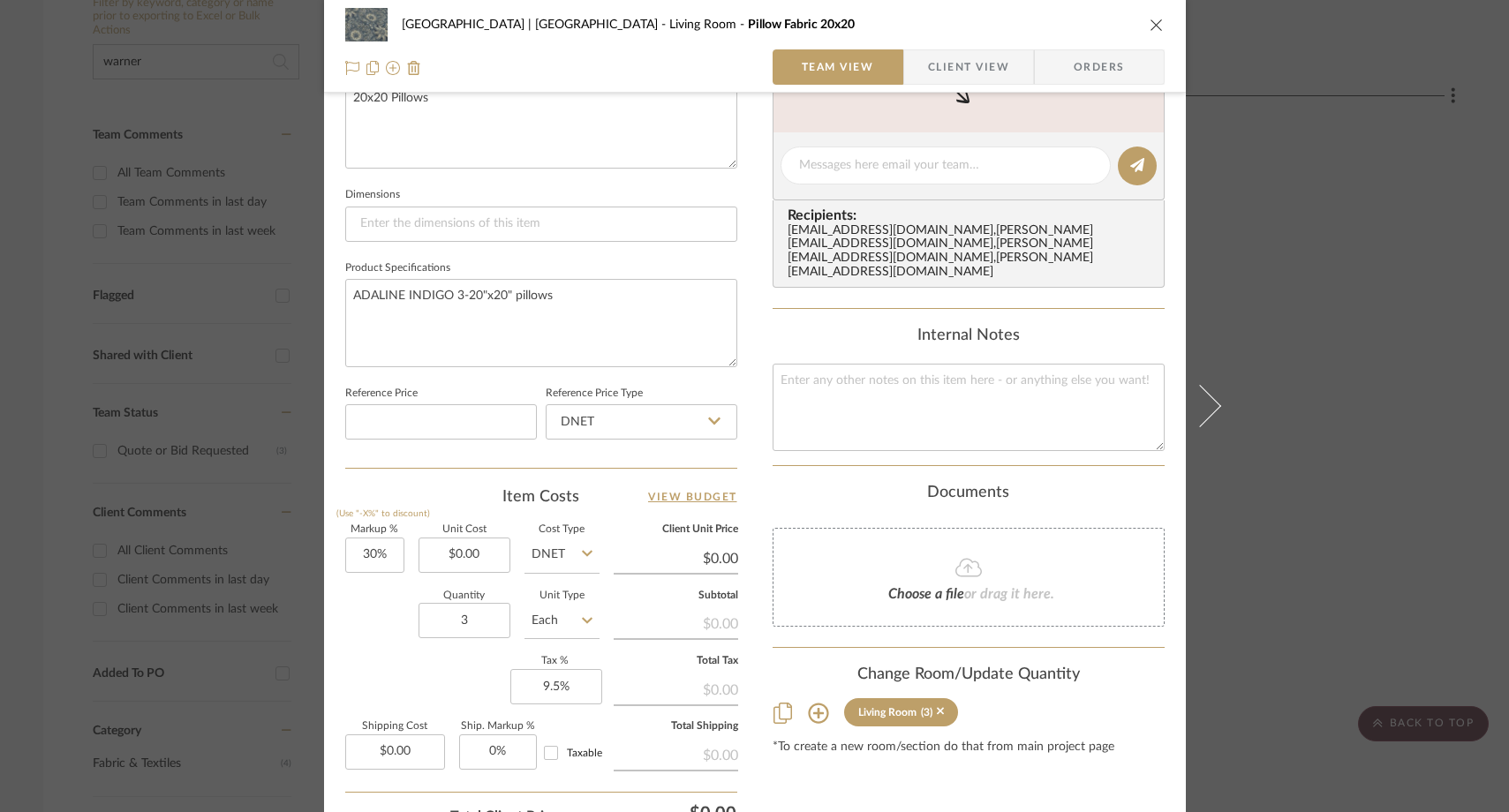
scroll to position [755, 0]
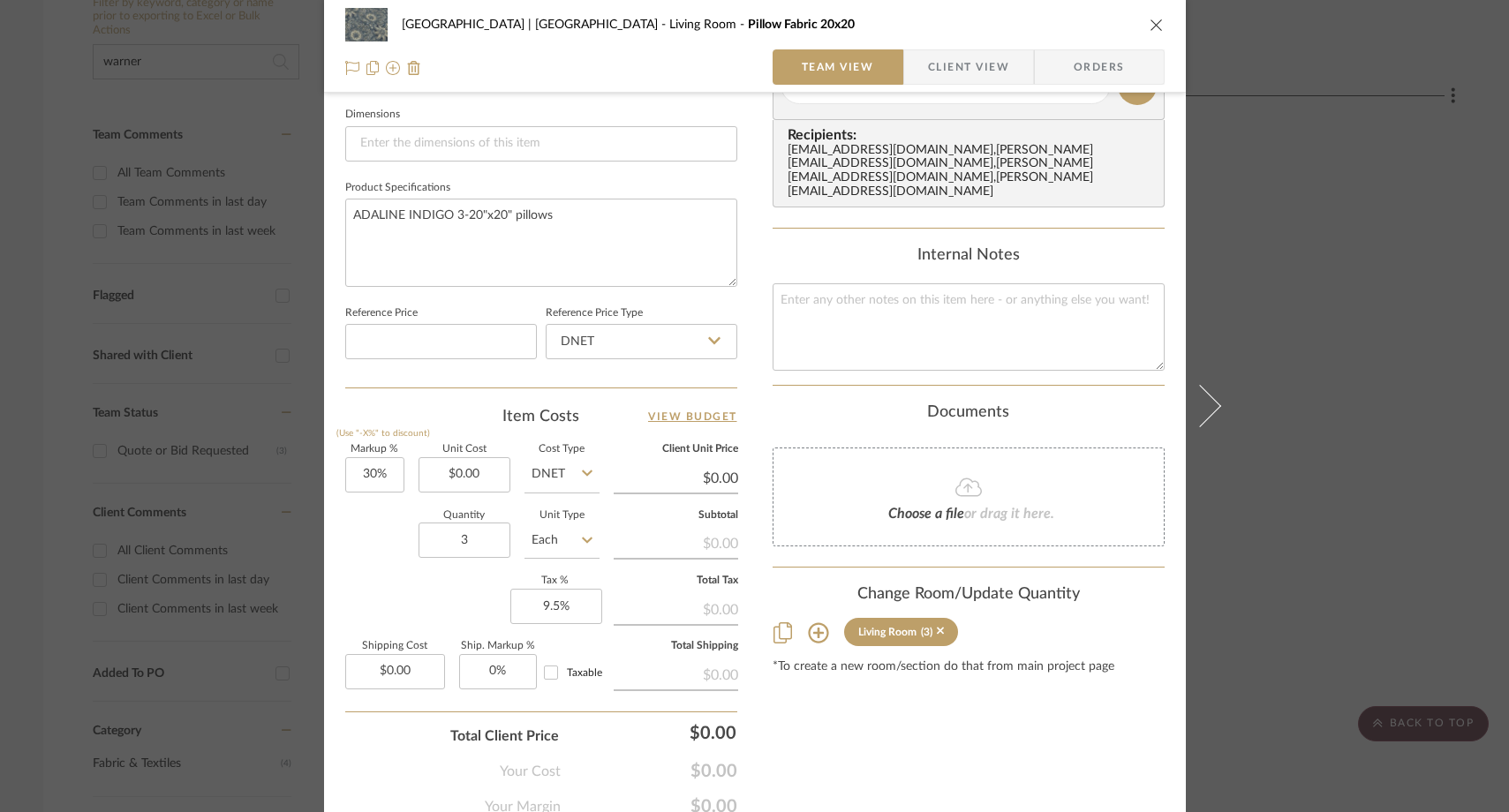
click at [1304, 280] on div "Meadow Mountain | Vail Valley Living Room Pillow Fabric 20x20 Team View Client …" at bounding box center [754, 406] width 1509 height 812
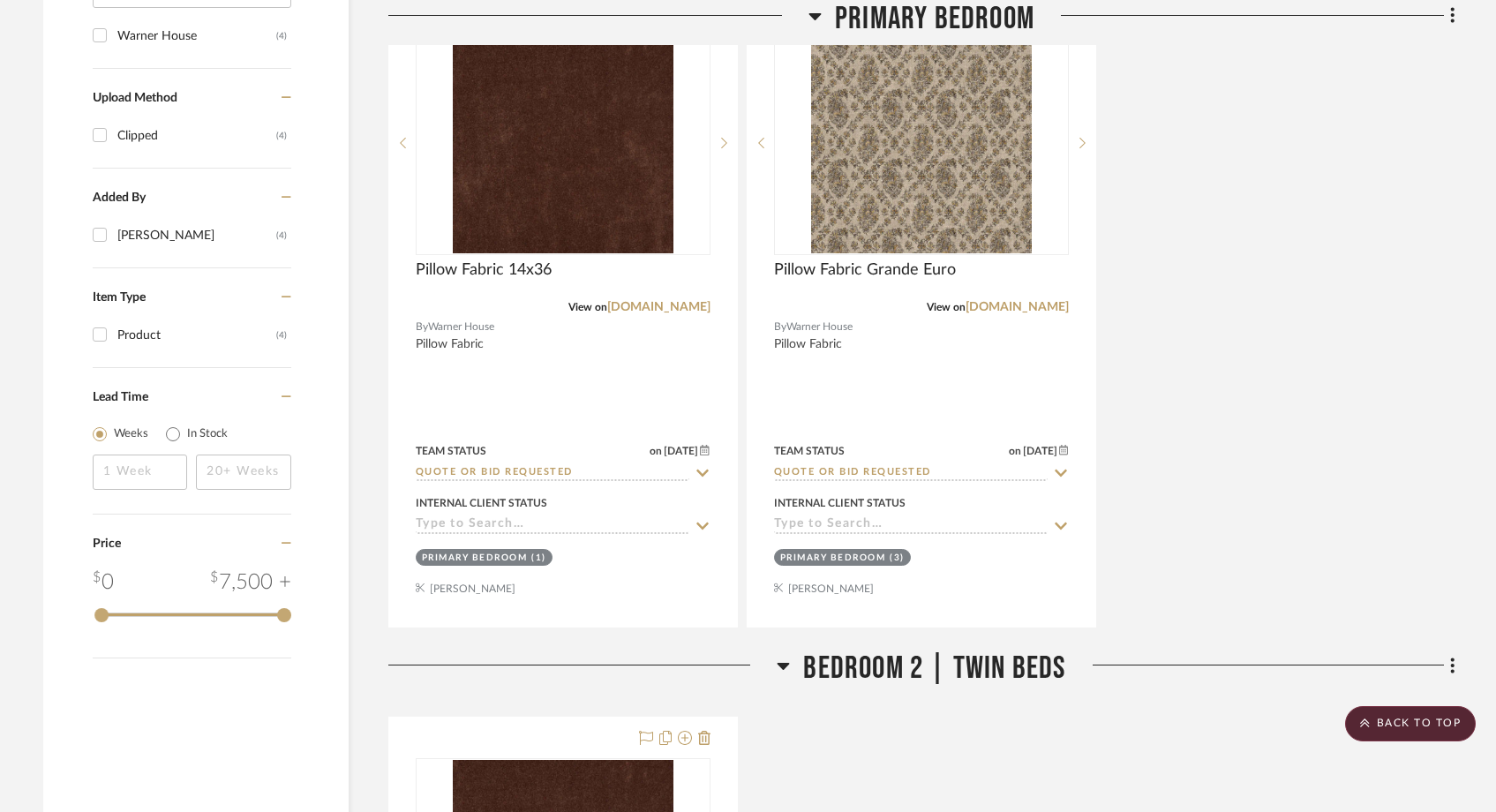
scroll to position [1251, 0]
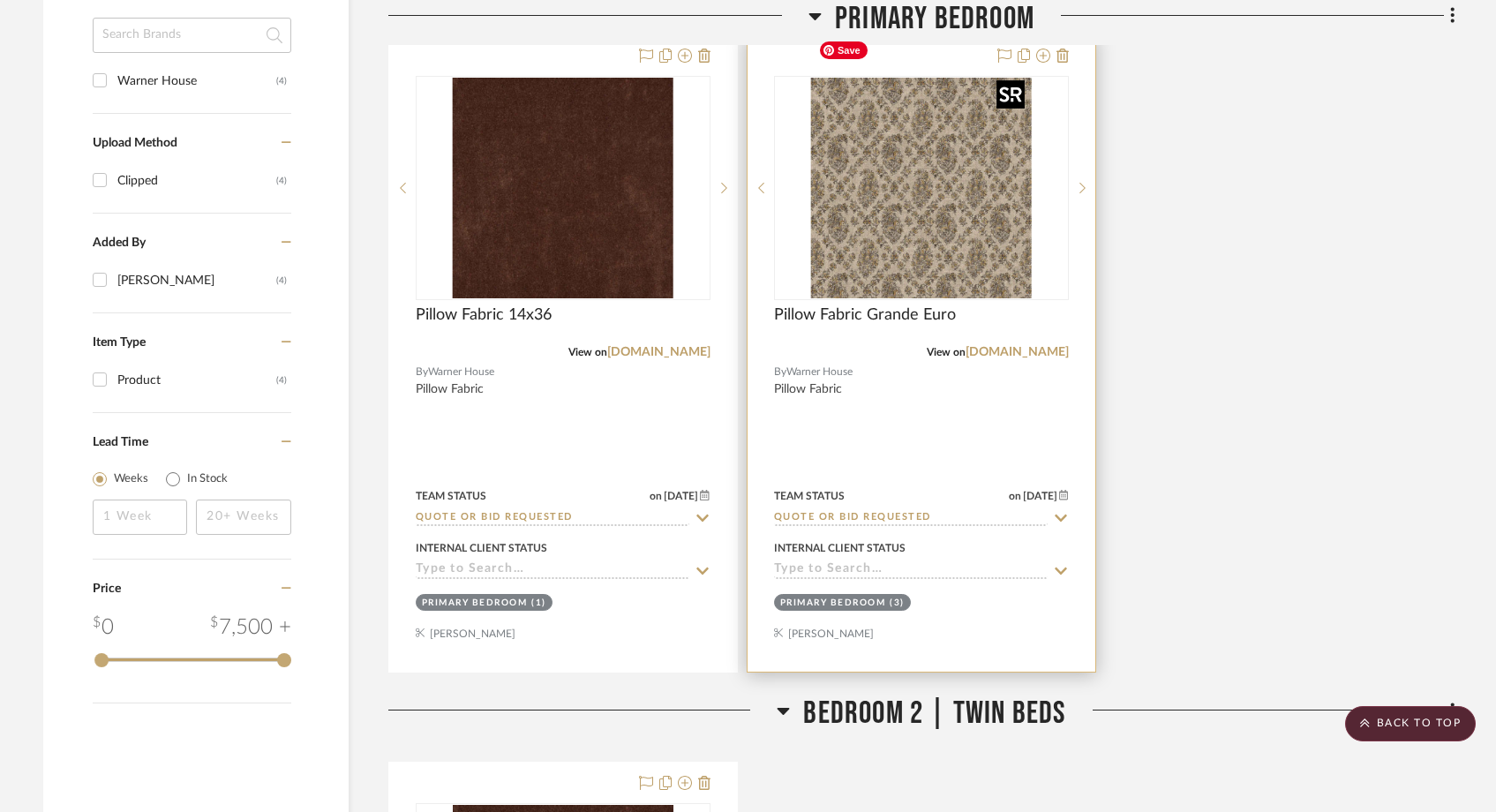
click at [859, 202] on img "0" at bounding box center [921, 188] width 221 height 220
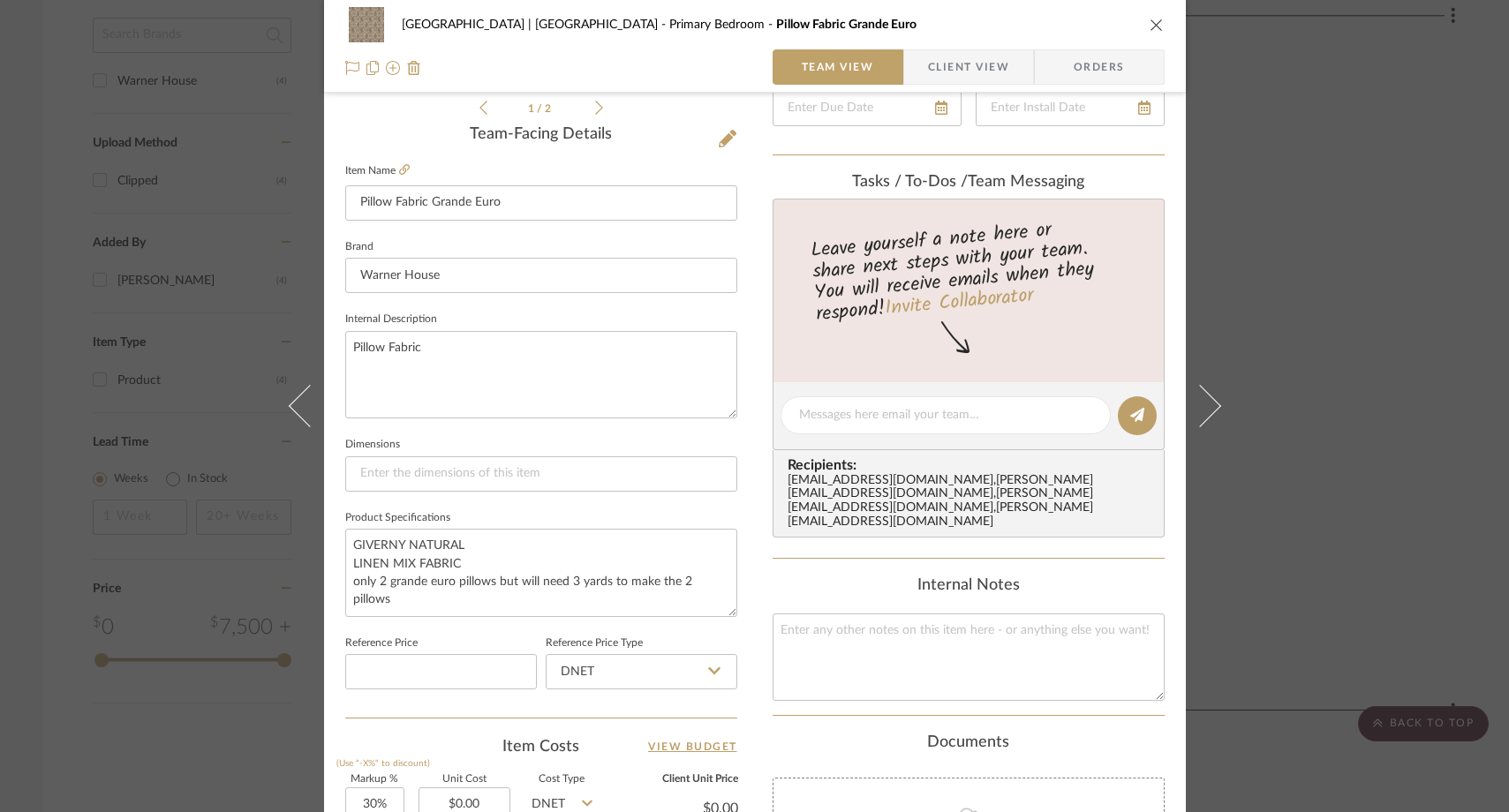
scroll to position [465, 0]
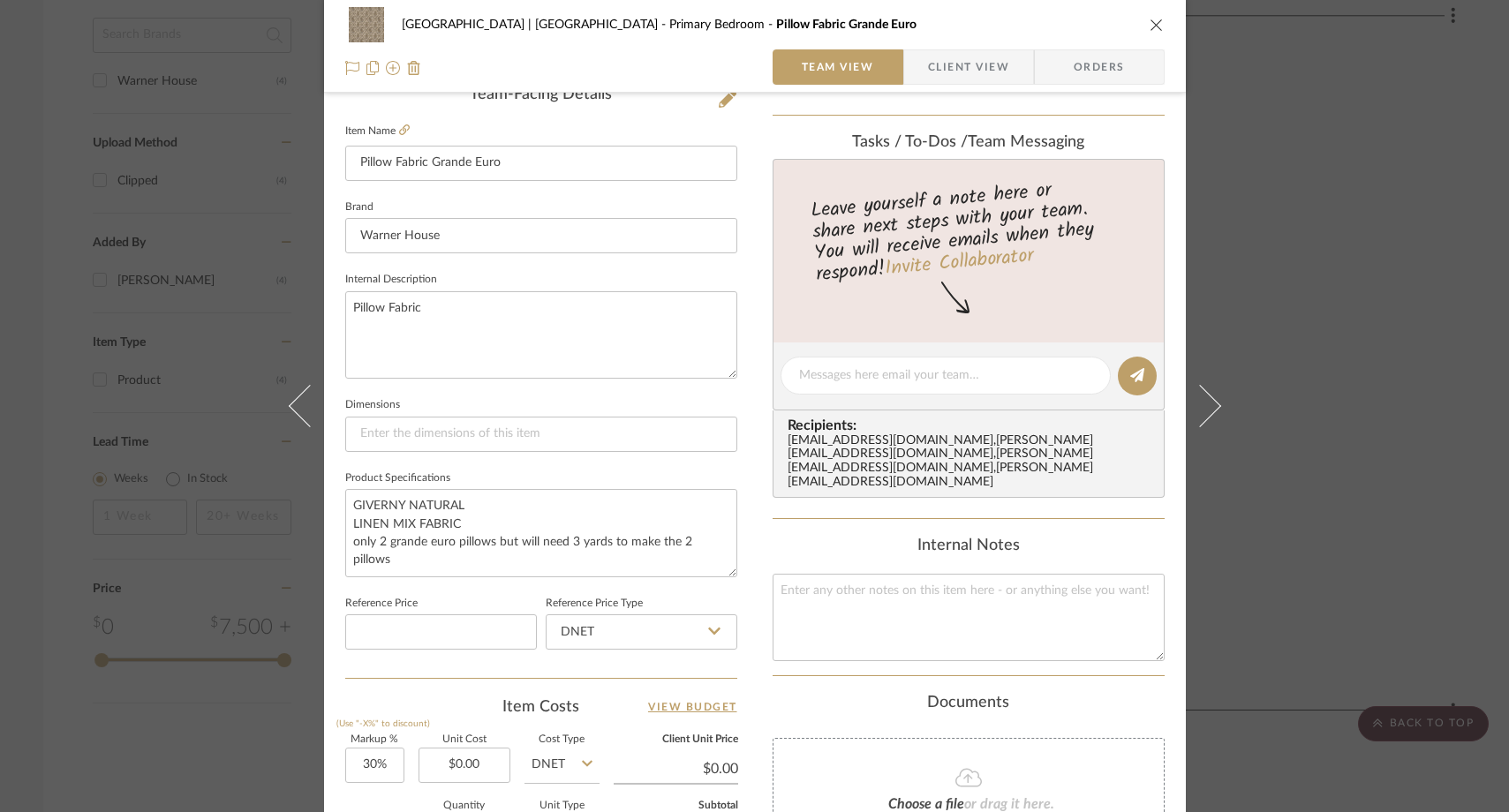
click at [1153, 22] on icon "close" at bounding box center [1157, 25] width 14 height 14
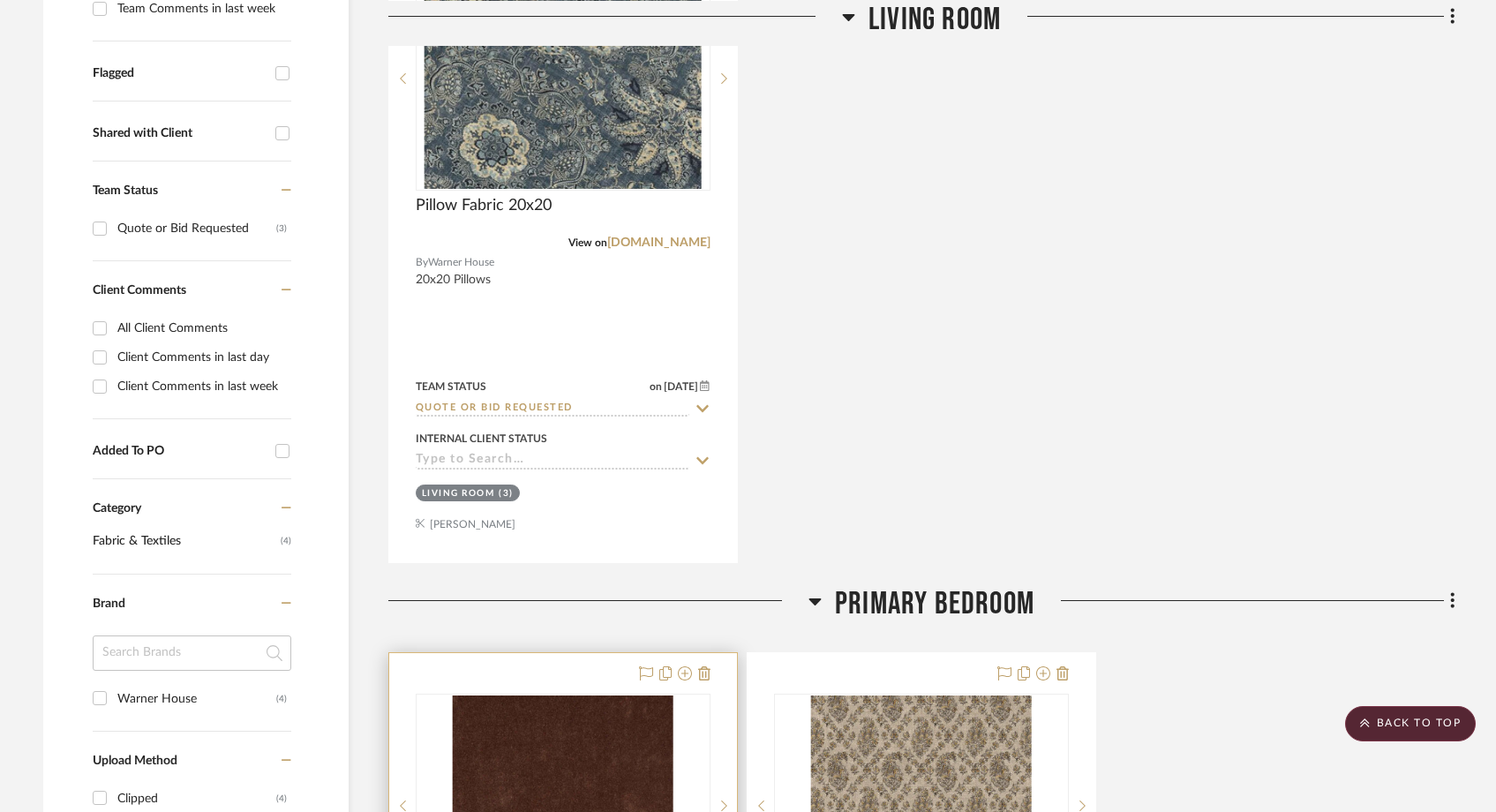
scroll to position [0, 0]
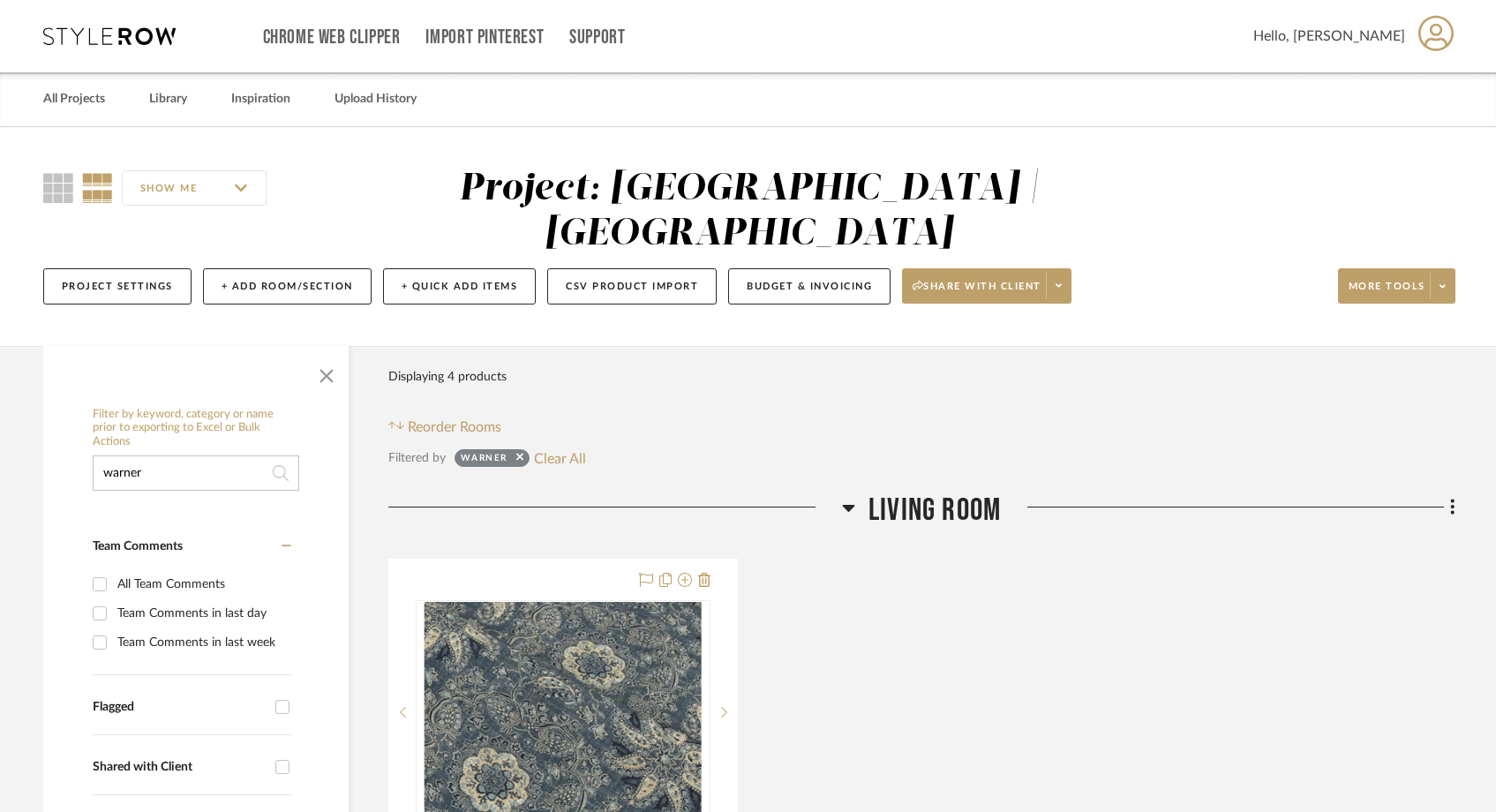
drag, startPoint x: 177, startPoint y: 430, endPoint x: 62, endPoint y: 418, distance: 115.6
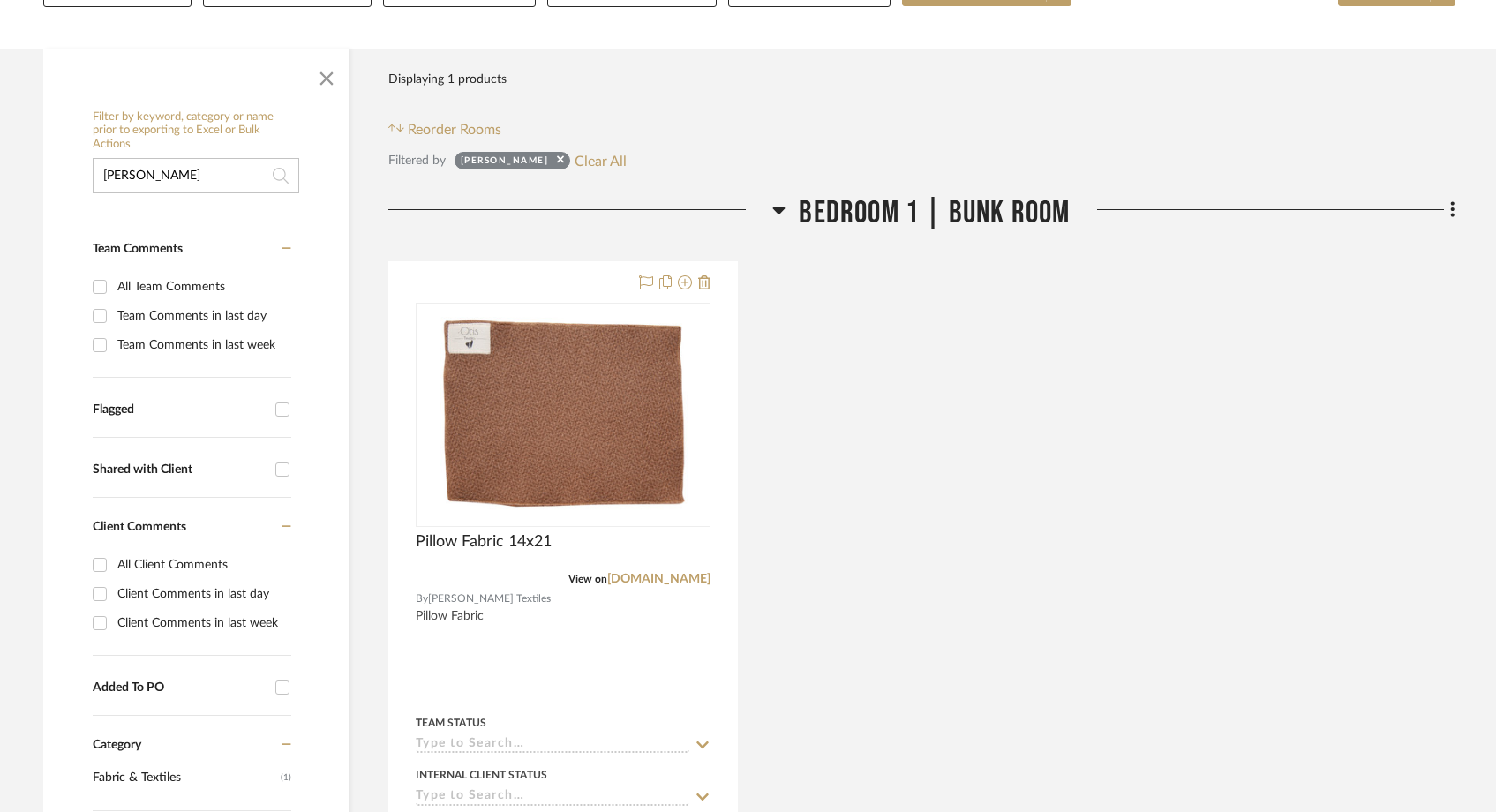
scroll to position [390, 0]
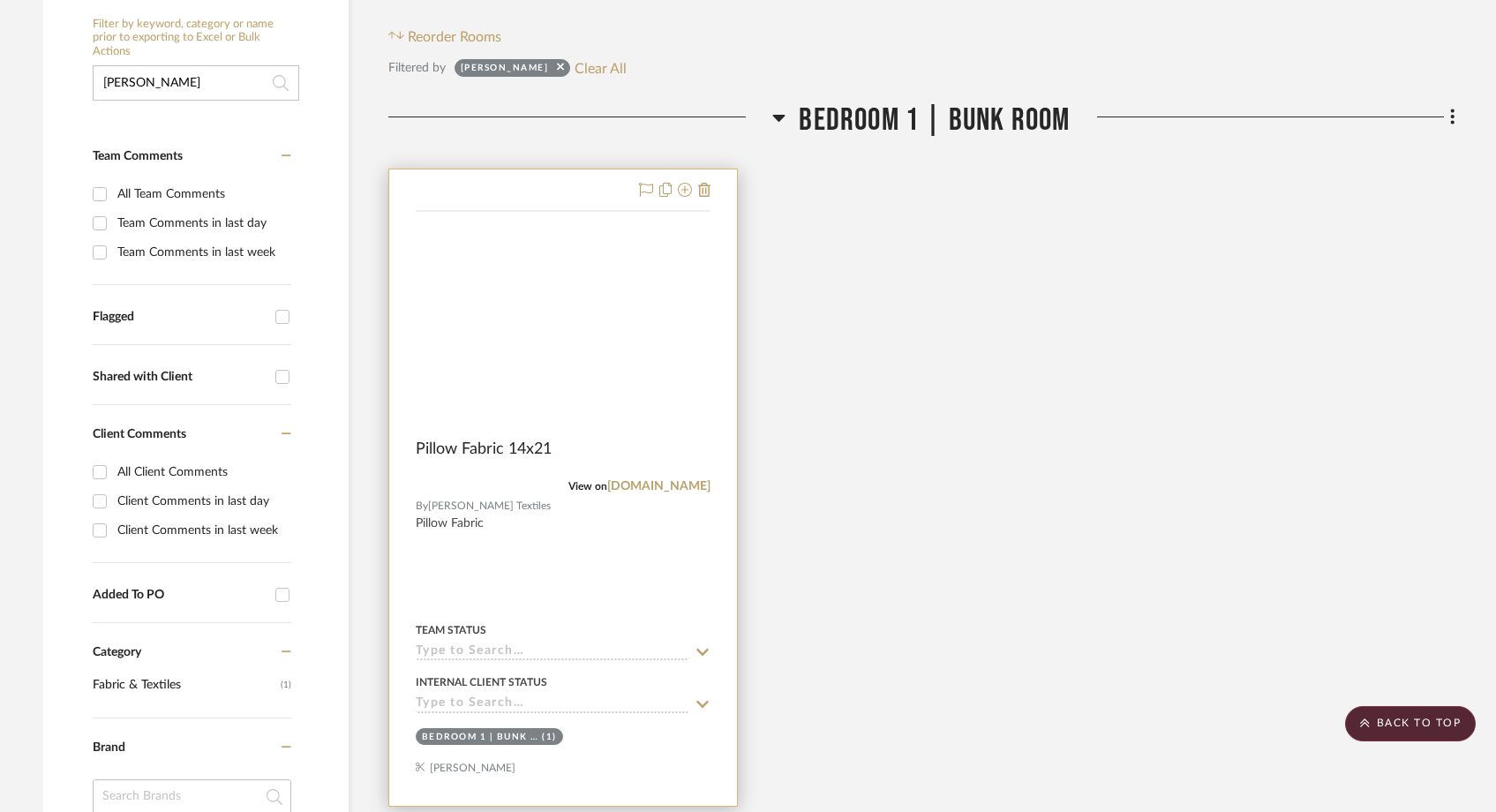
type input "otis"
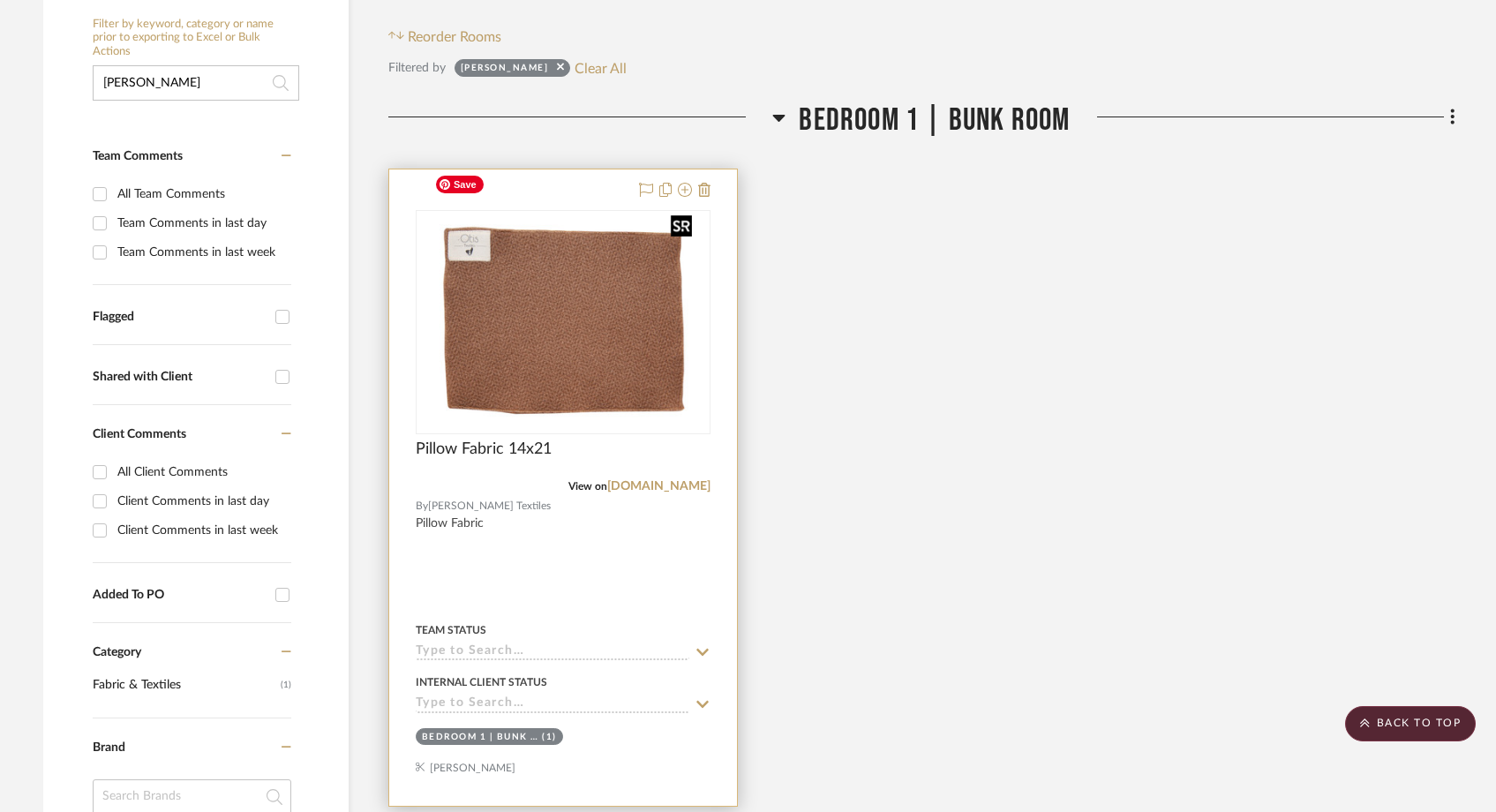
click at [0, 0] on img at bounding box center [0, 0] width 0 height 0
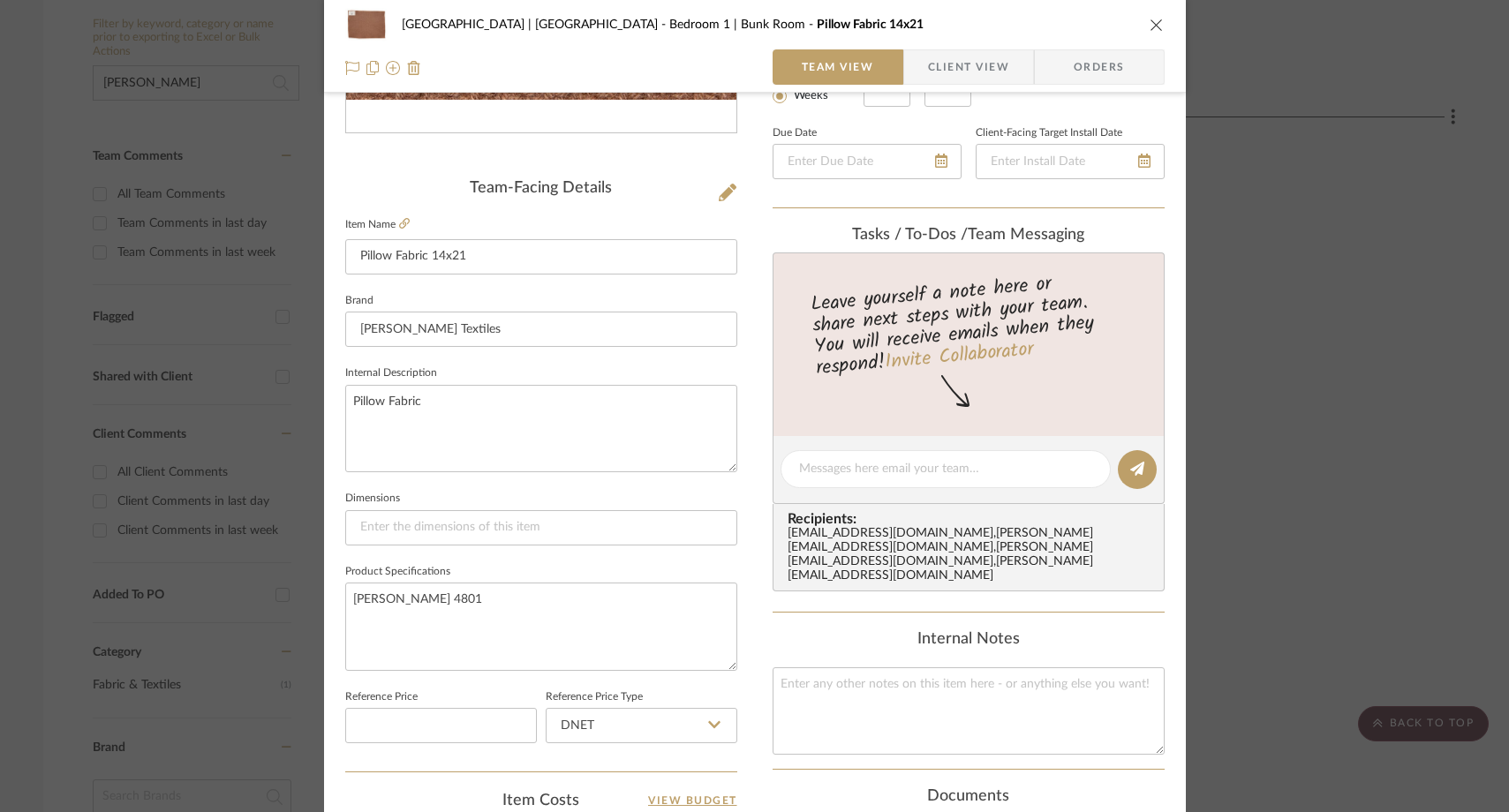
scroll to position [614, 0]
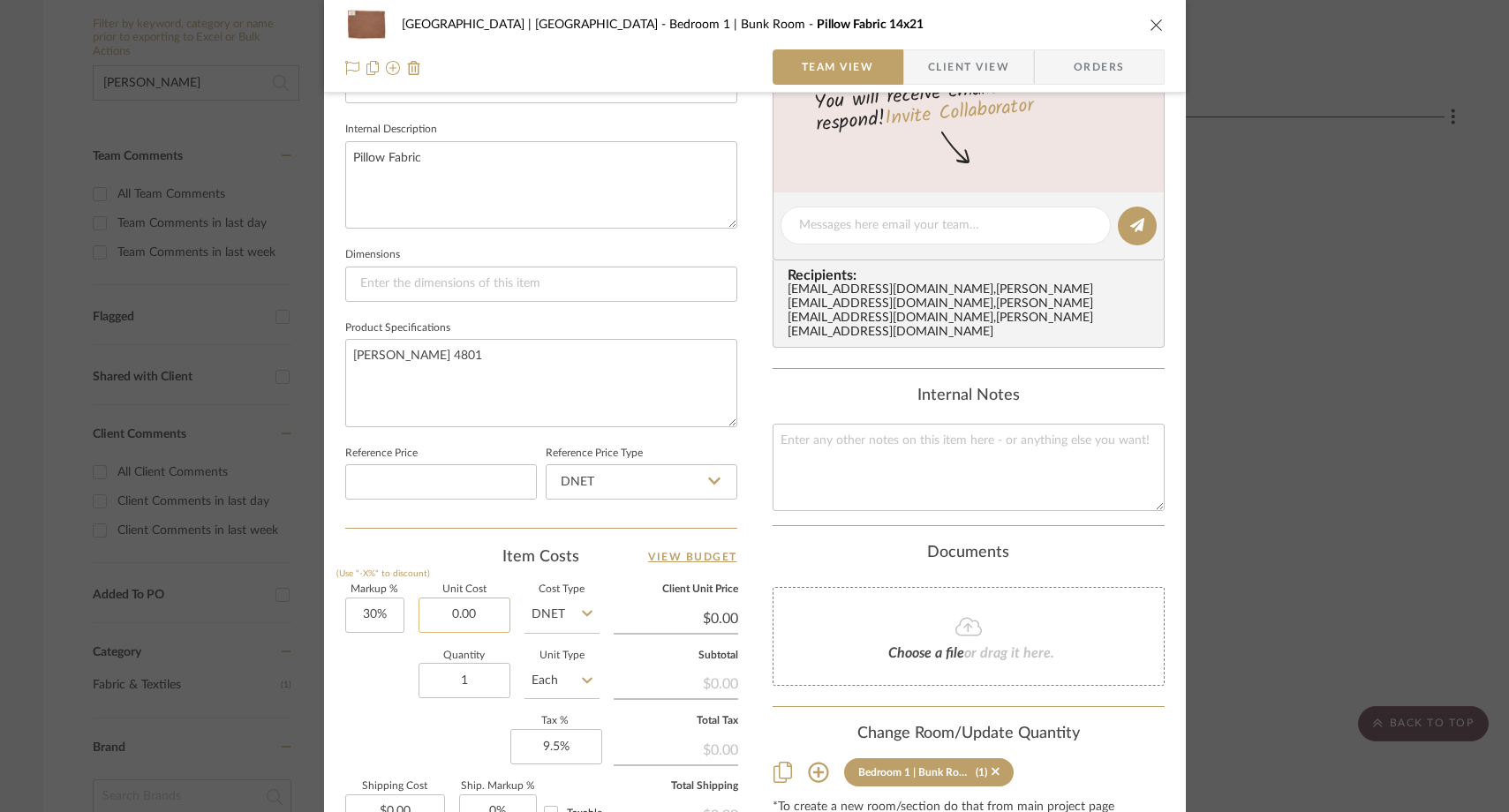
click at [479, 613] on input "0.00" at bounding box center [464, 614] width 92 height 35
paste input "195"
type input "$195.00"
click at [393, 666] on div "Quantity 1 Unit Type Each" at bounding box center [472, 682] width 254 height 63
type input "$253.50"
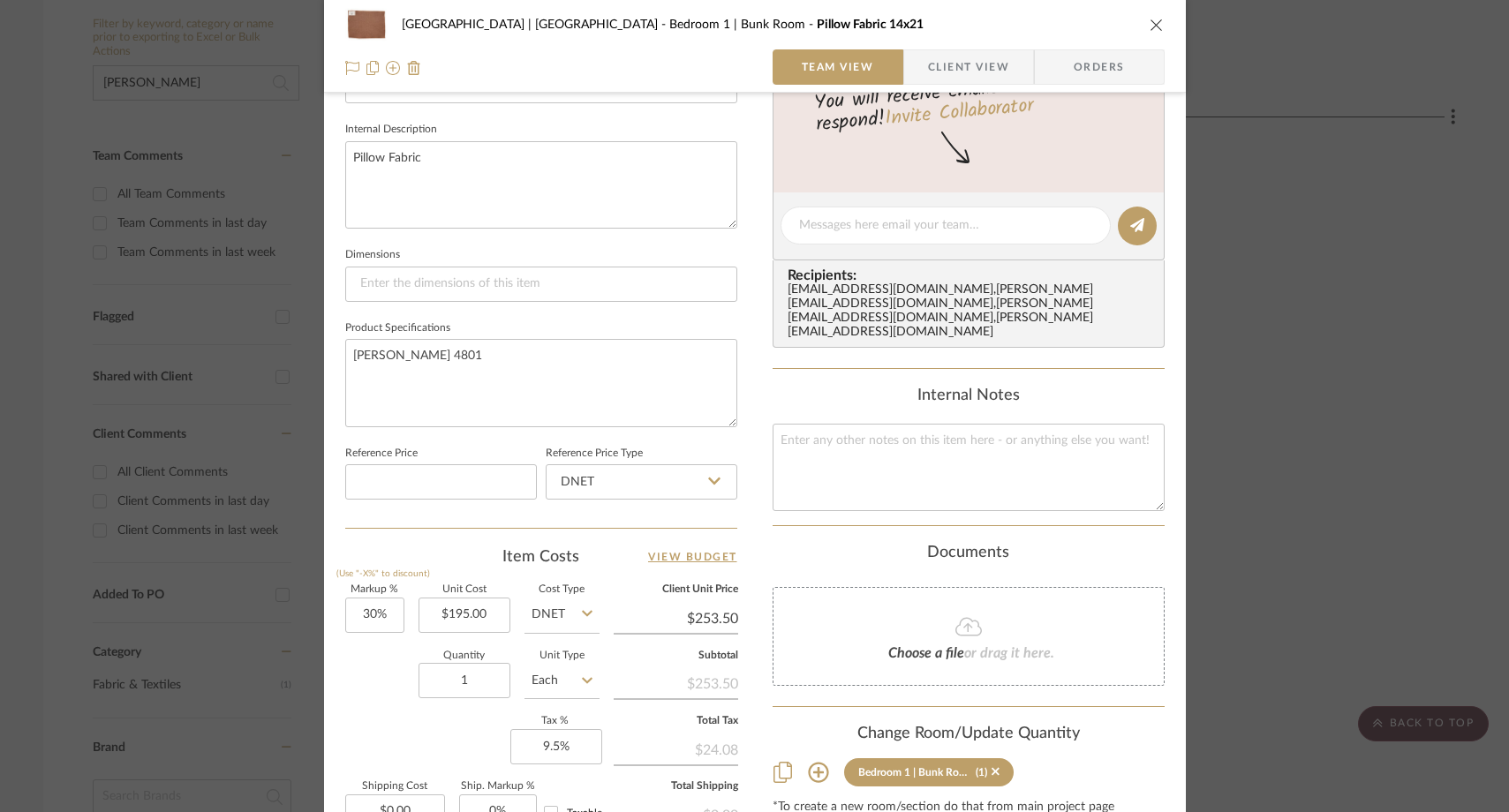
click at [1369, 179] on div "Meadow Mountain | Vail Valley Bedroom 1 | Bunk Room Pillow Fabric 14x21 Team Vi…" at bounding box center [754, 406] width 1509 height 812
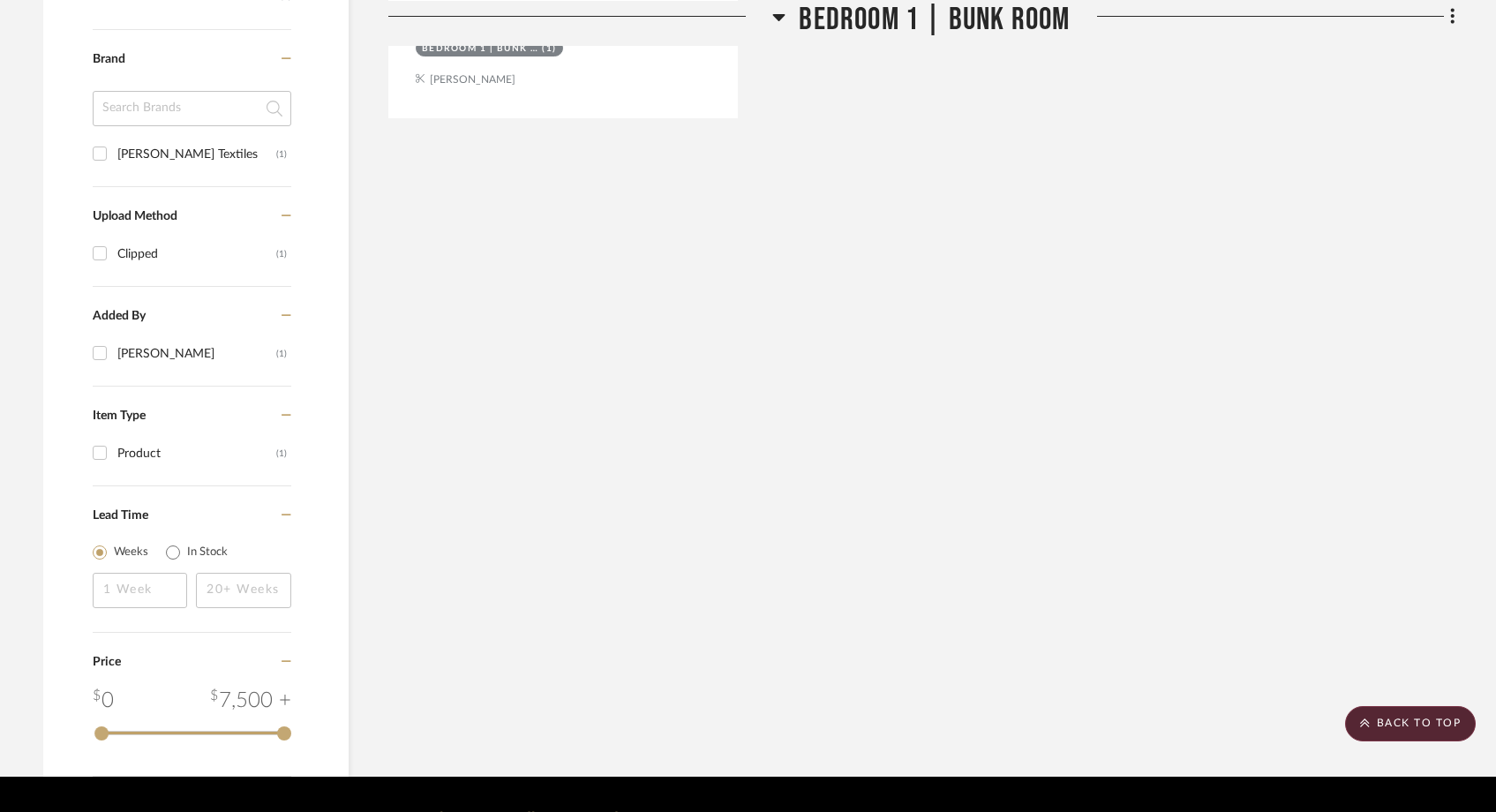
scroll to position [0, 0]
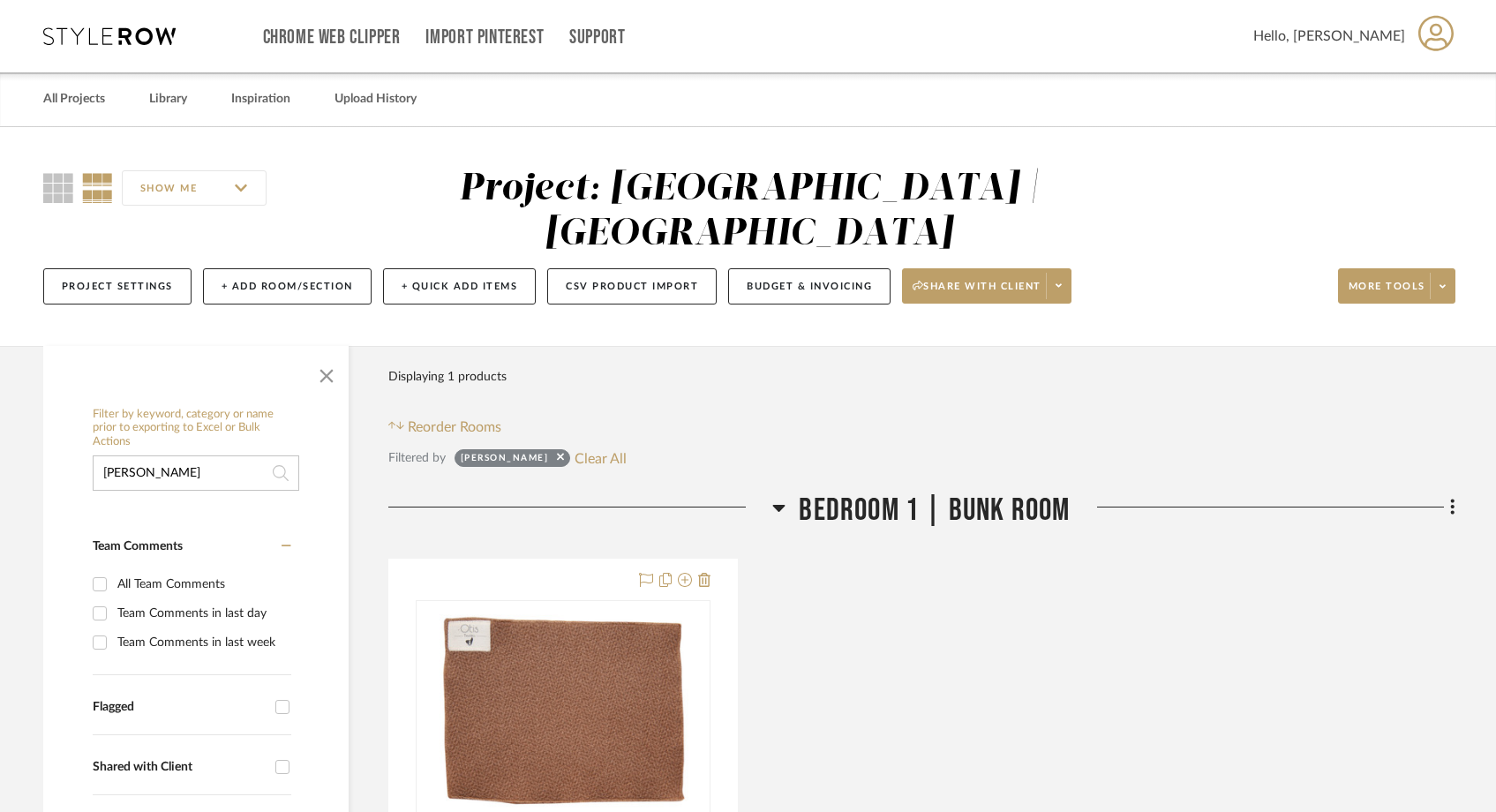
click at [196, 455] on input "otis" at bounding box center [196, 472] width 207 height 35
type input "o"
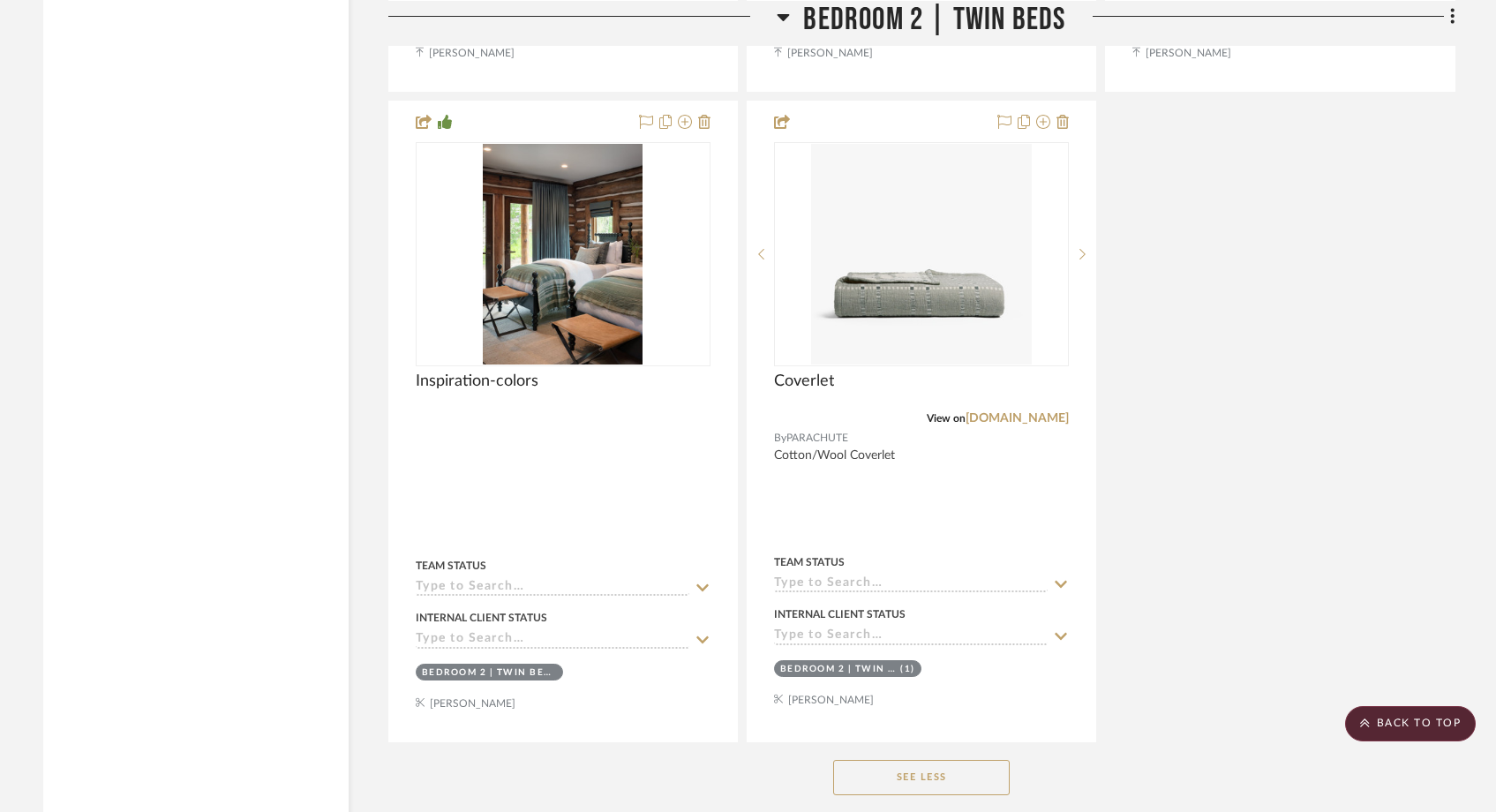
scroll to position [33753, 0]
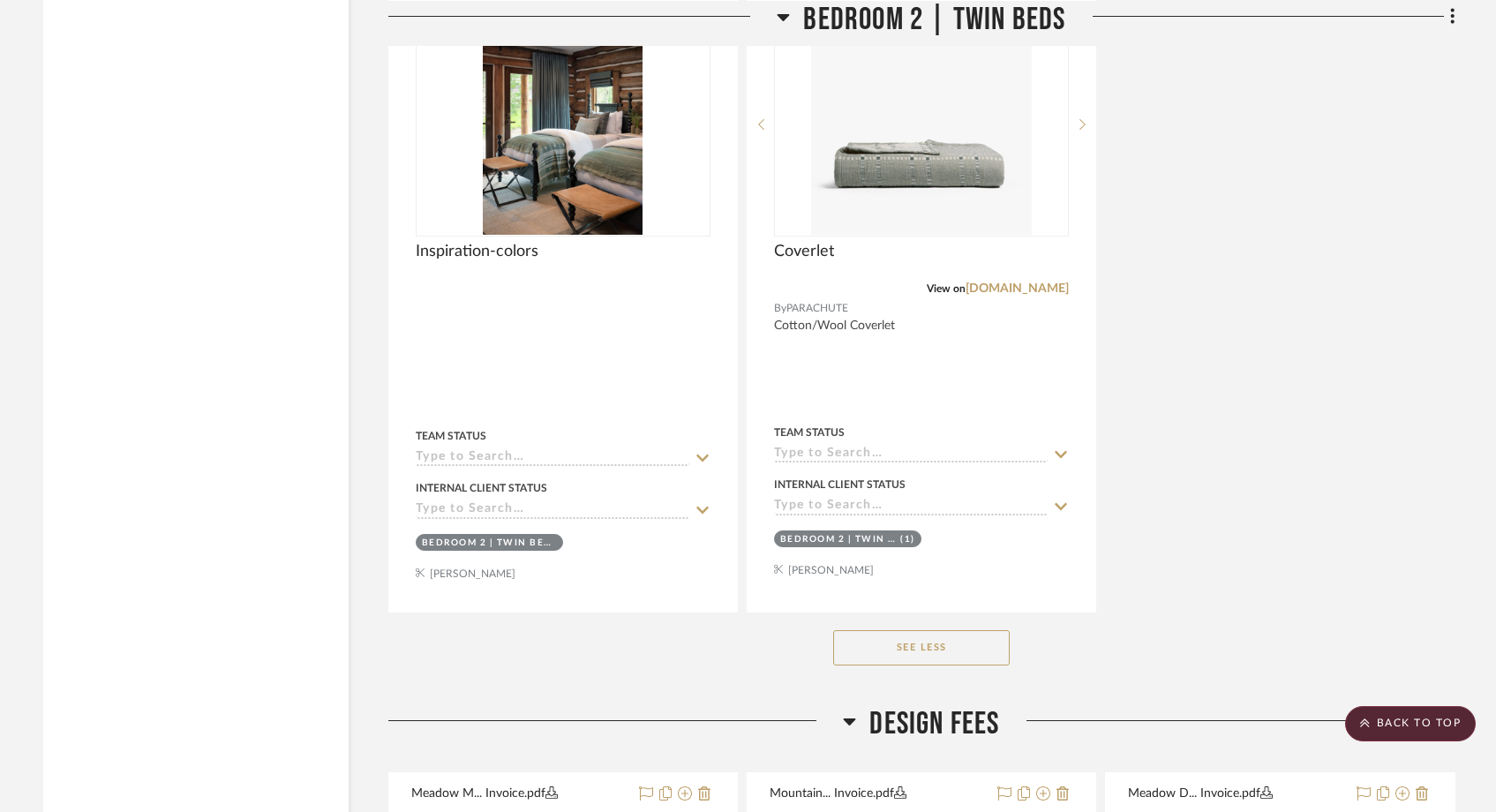
click at [965, 630] on button "See Less" at bounding box center [921, 647] width 177 height 35
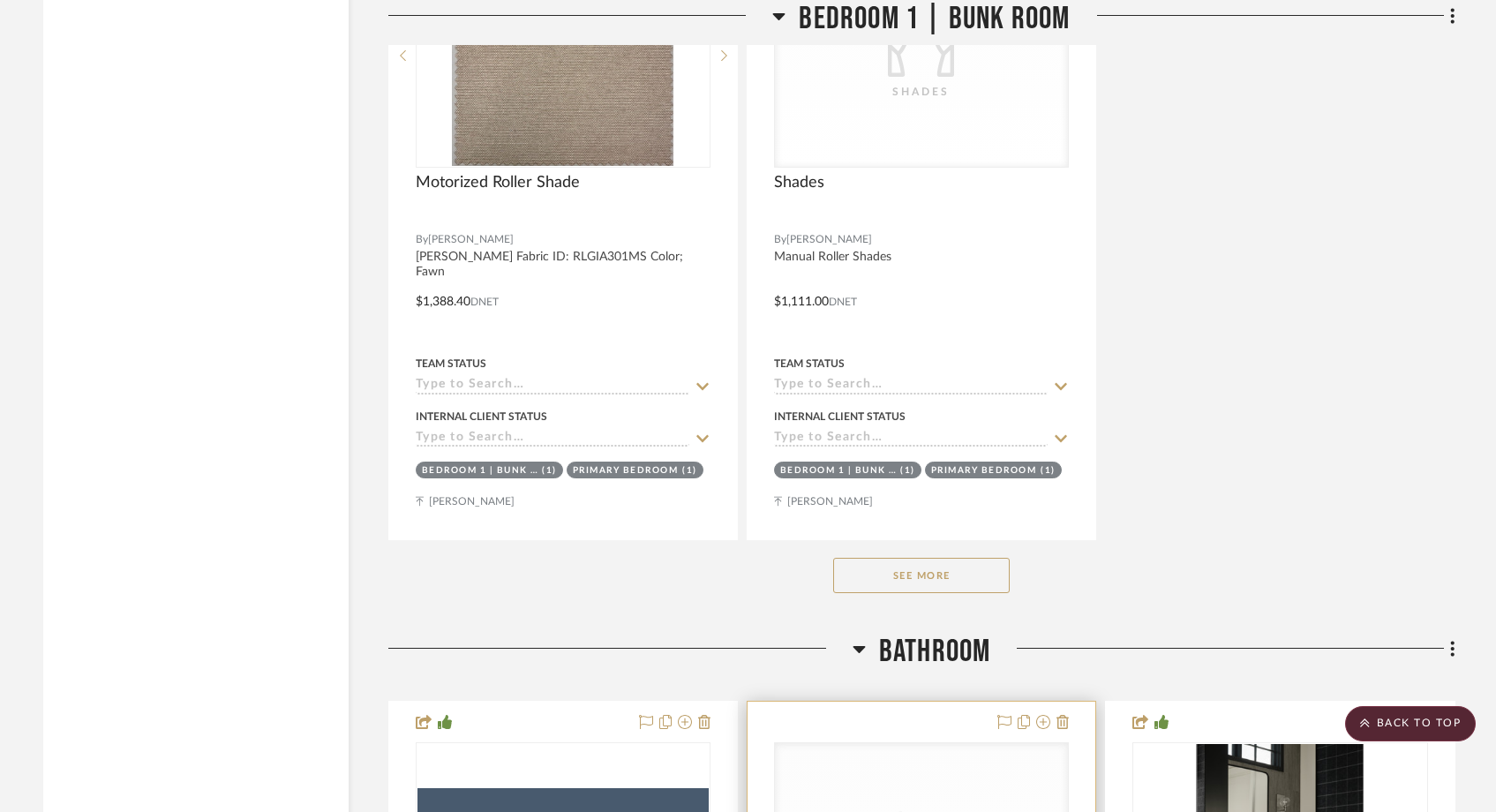
scroll to position [25052, 0]
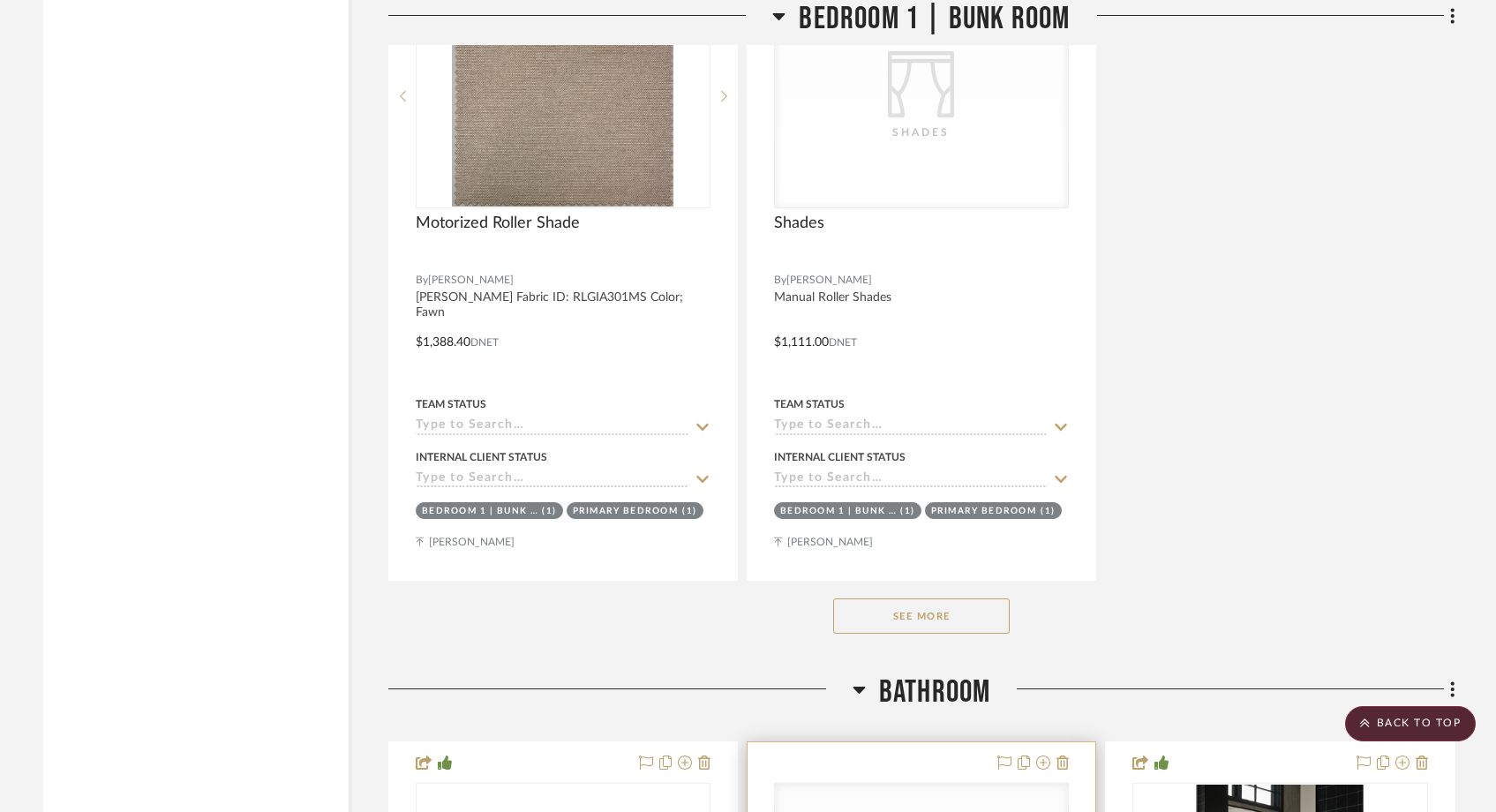
click at [949, 599] on button "See More" at bounding box center [921, 615] width 177 height 35
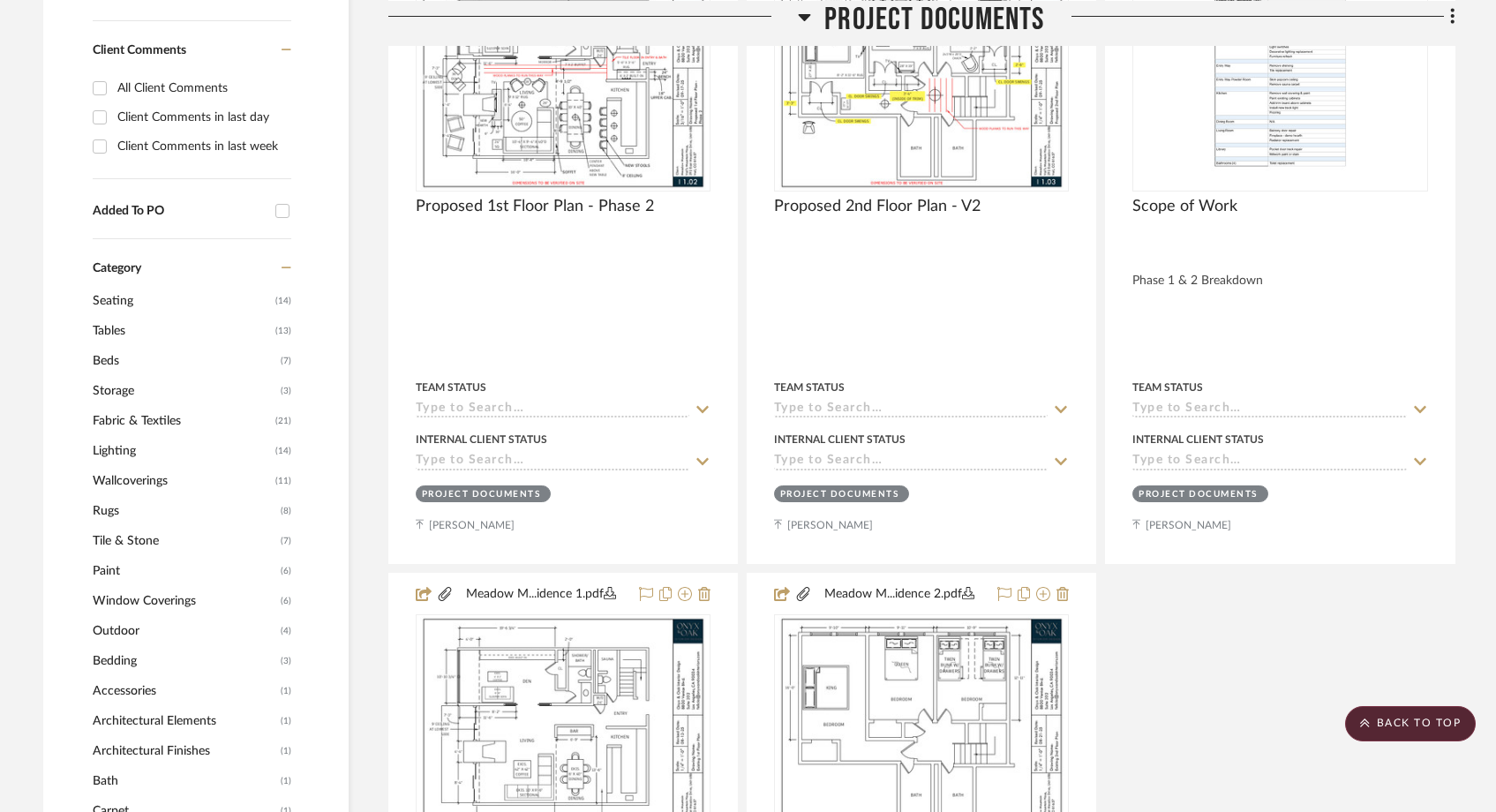
scroll to position [1274, 0]
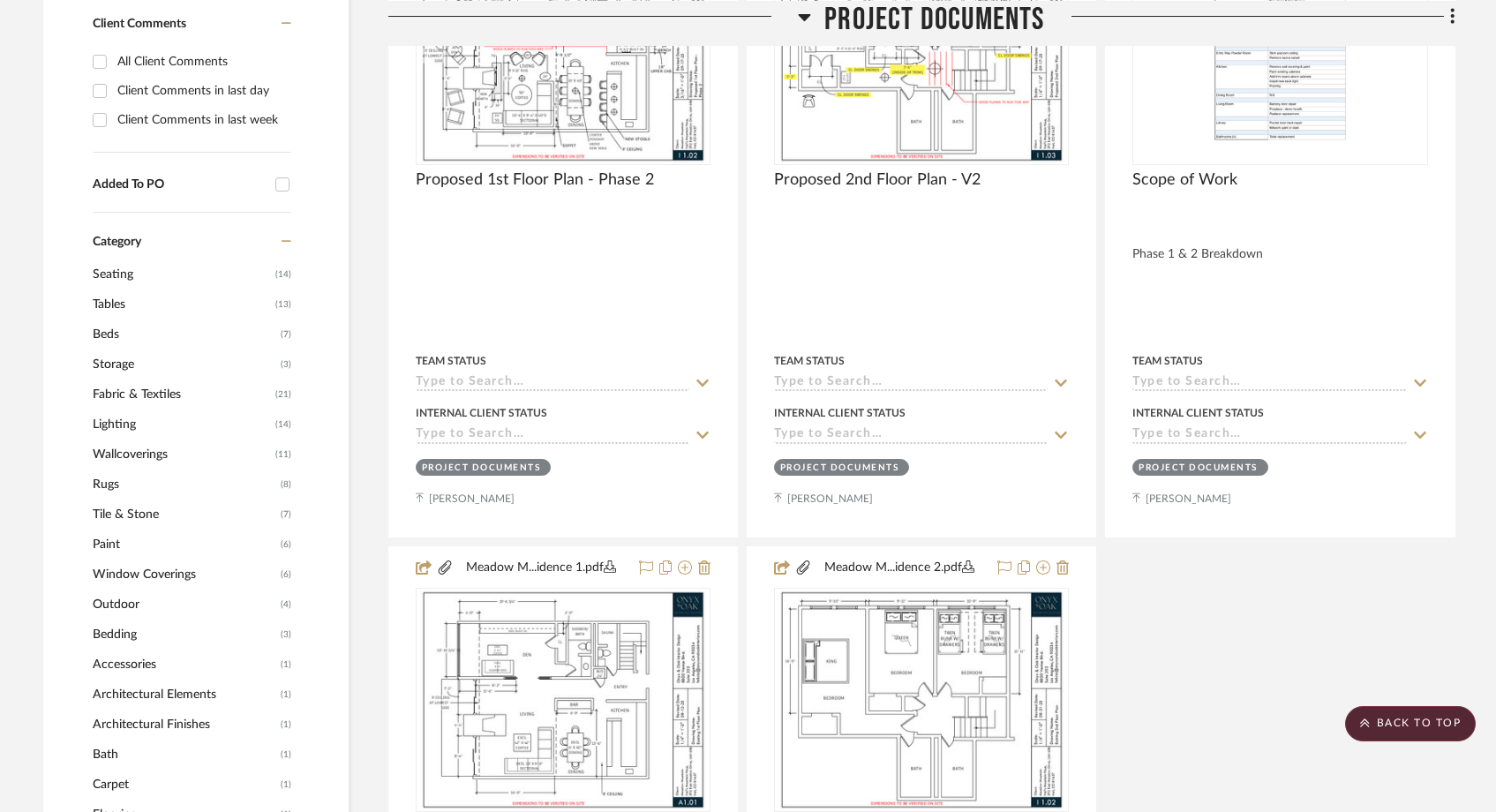
click at [136, 379] on span "Fabric & Textiles" at bounding box center [182, 394] width 179 height 30
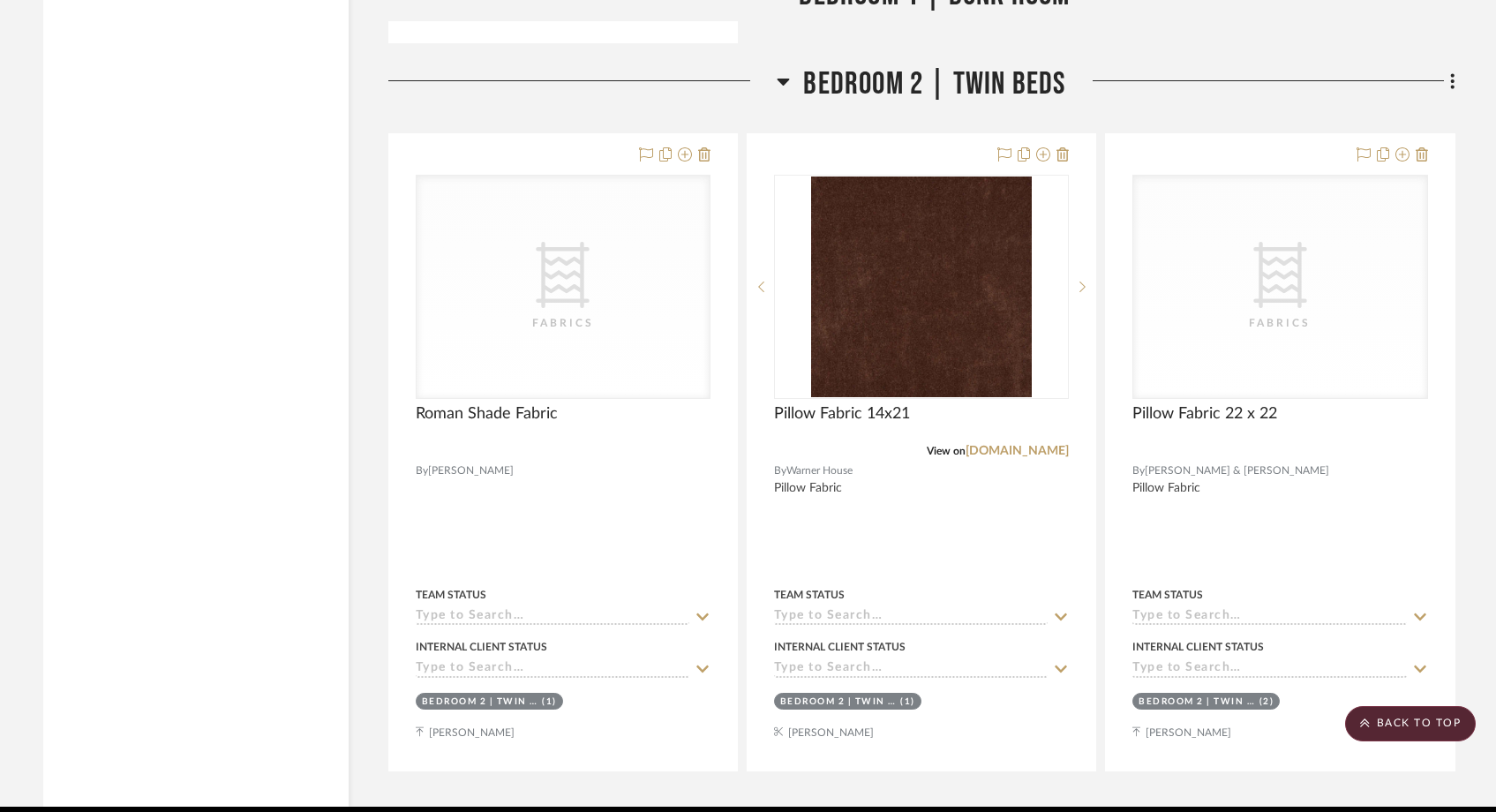
scroll to position [6000, 0]
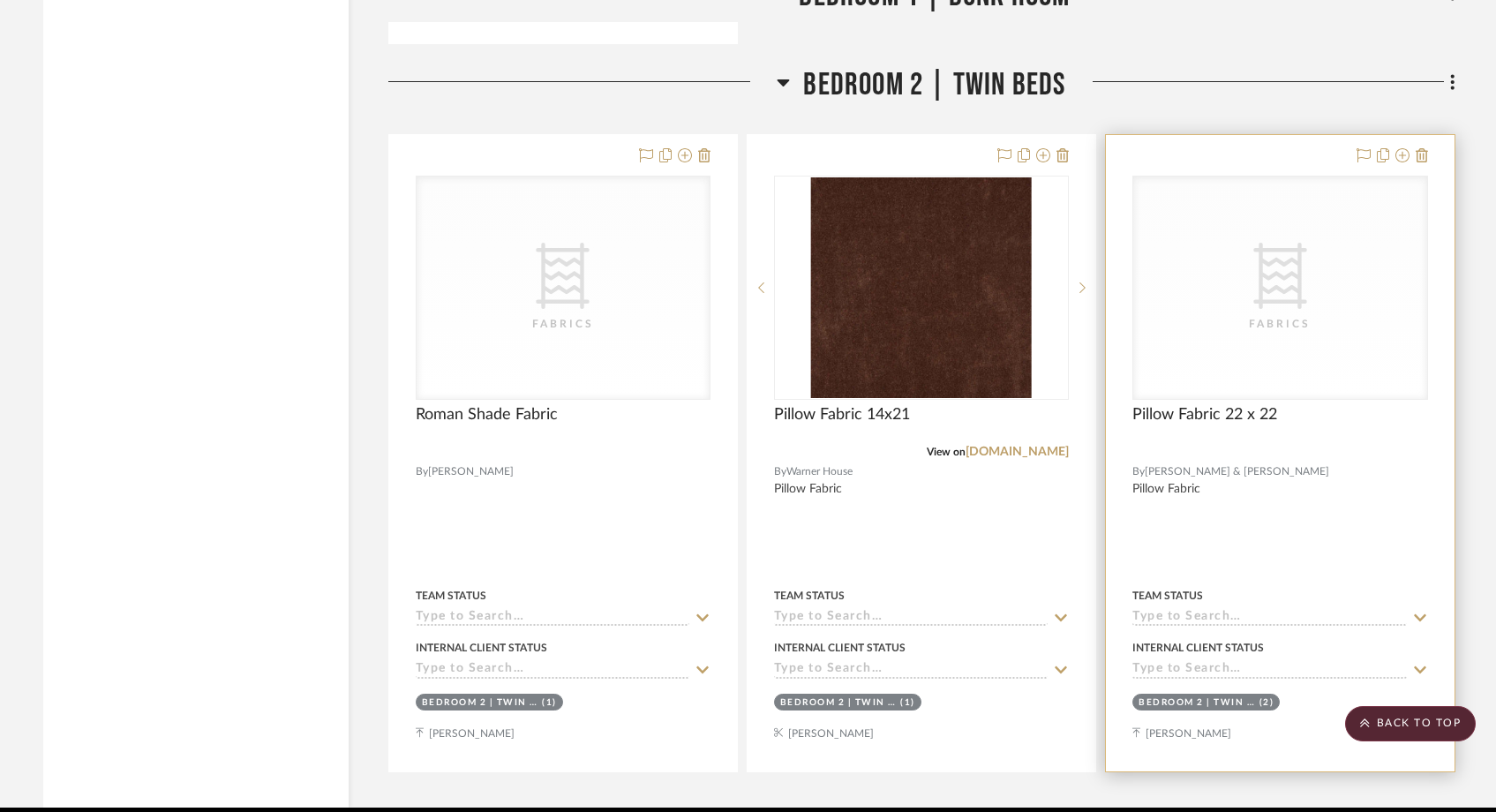
click at [1356, 289] on div "CategoryIconFabric Created with Sketch. Fabrics" at bounding box center [1280, 287] width 293 height 222
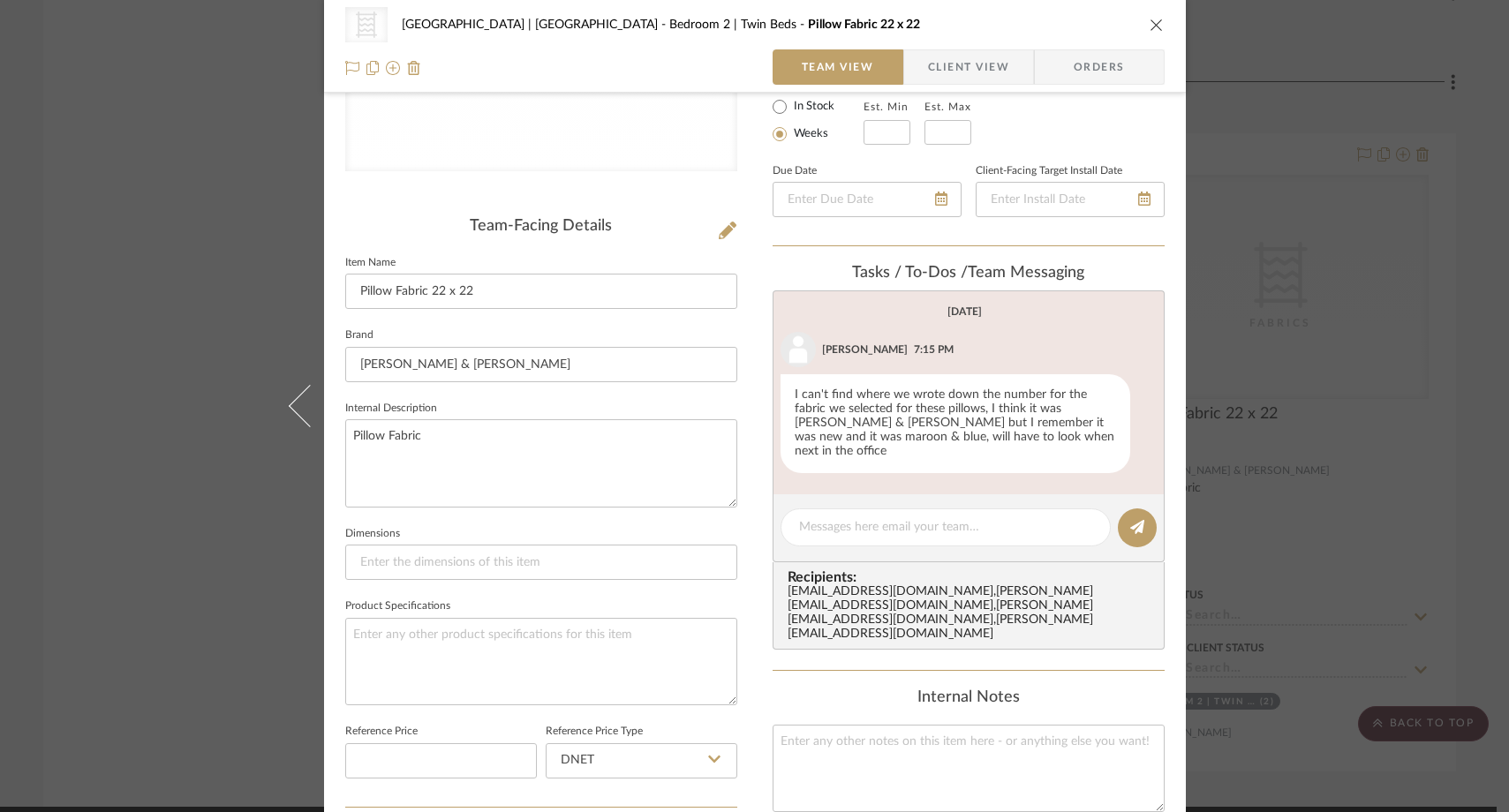
scroll to position [339, 0]
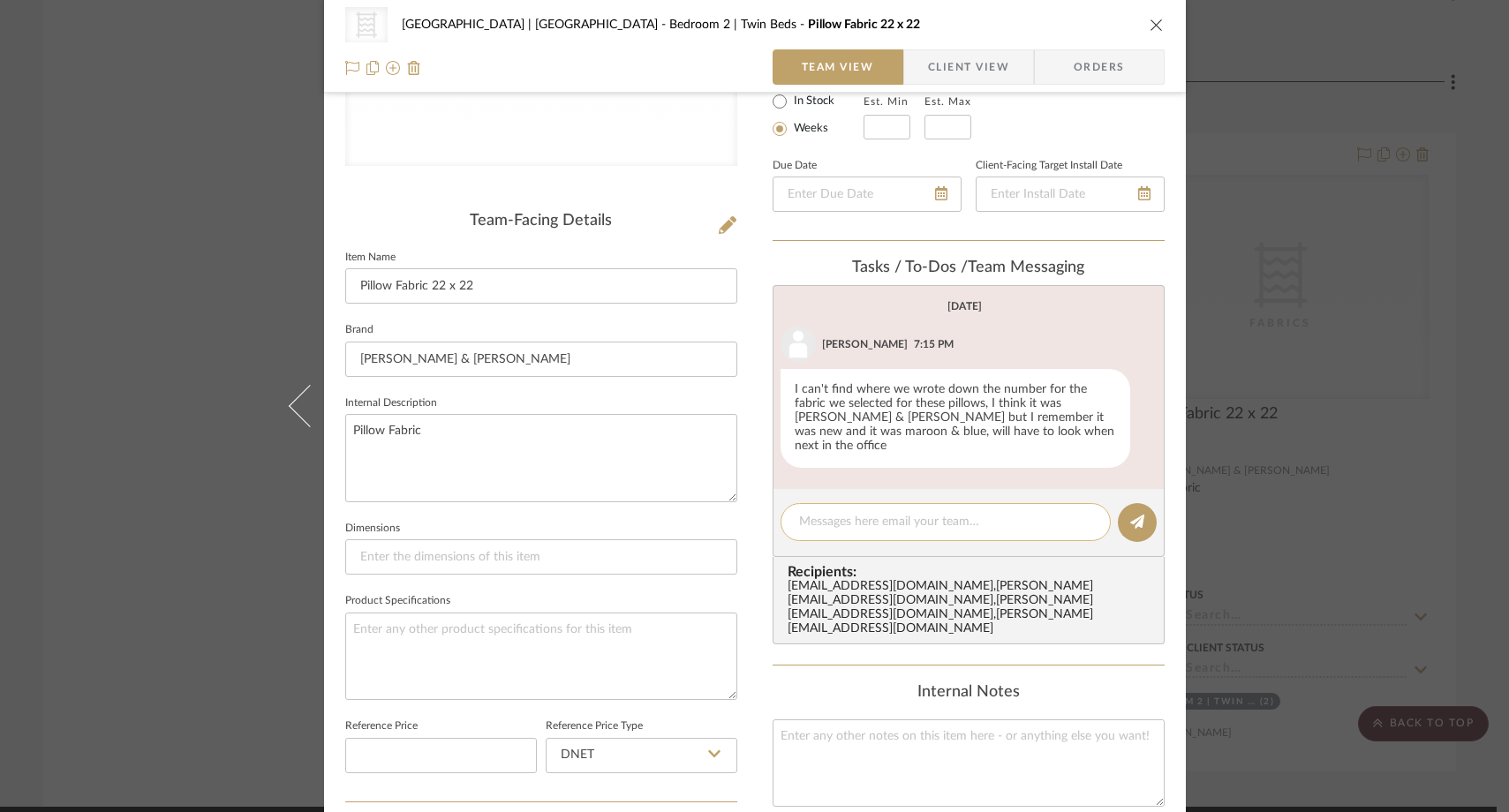
click at [933, 513] on textarea at bounding box center [945, 522] width 293 height 19
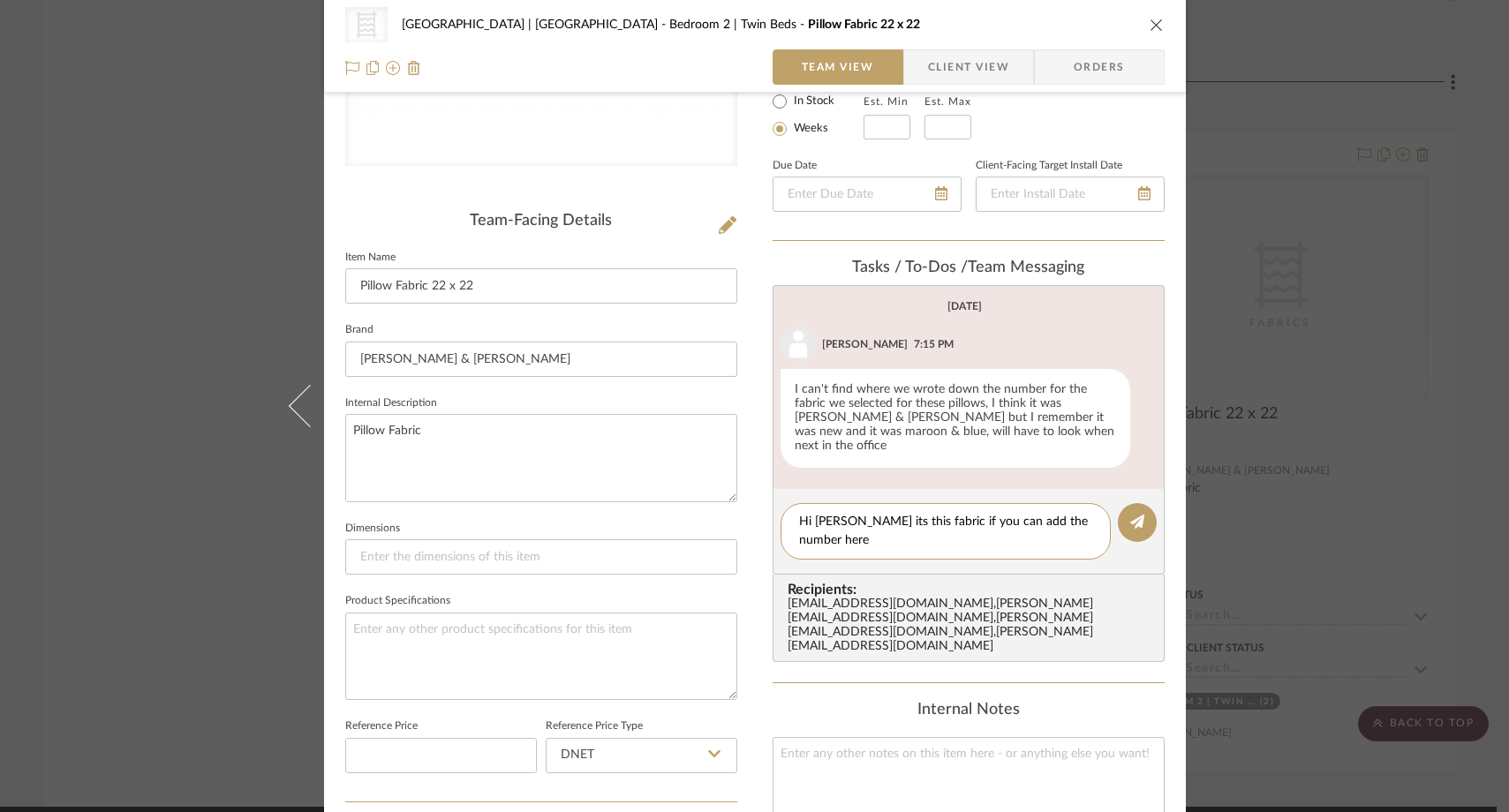
scroll to position [0, 0]
type textarea "Hi Kristin its this fabric if you can add the number here"
click at [1135, 515] on icon at bounding box center [1137, 522] width 14 height 14
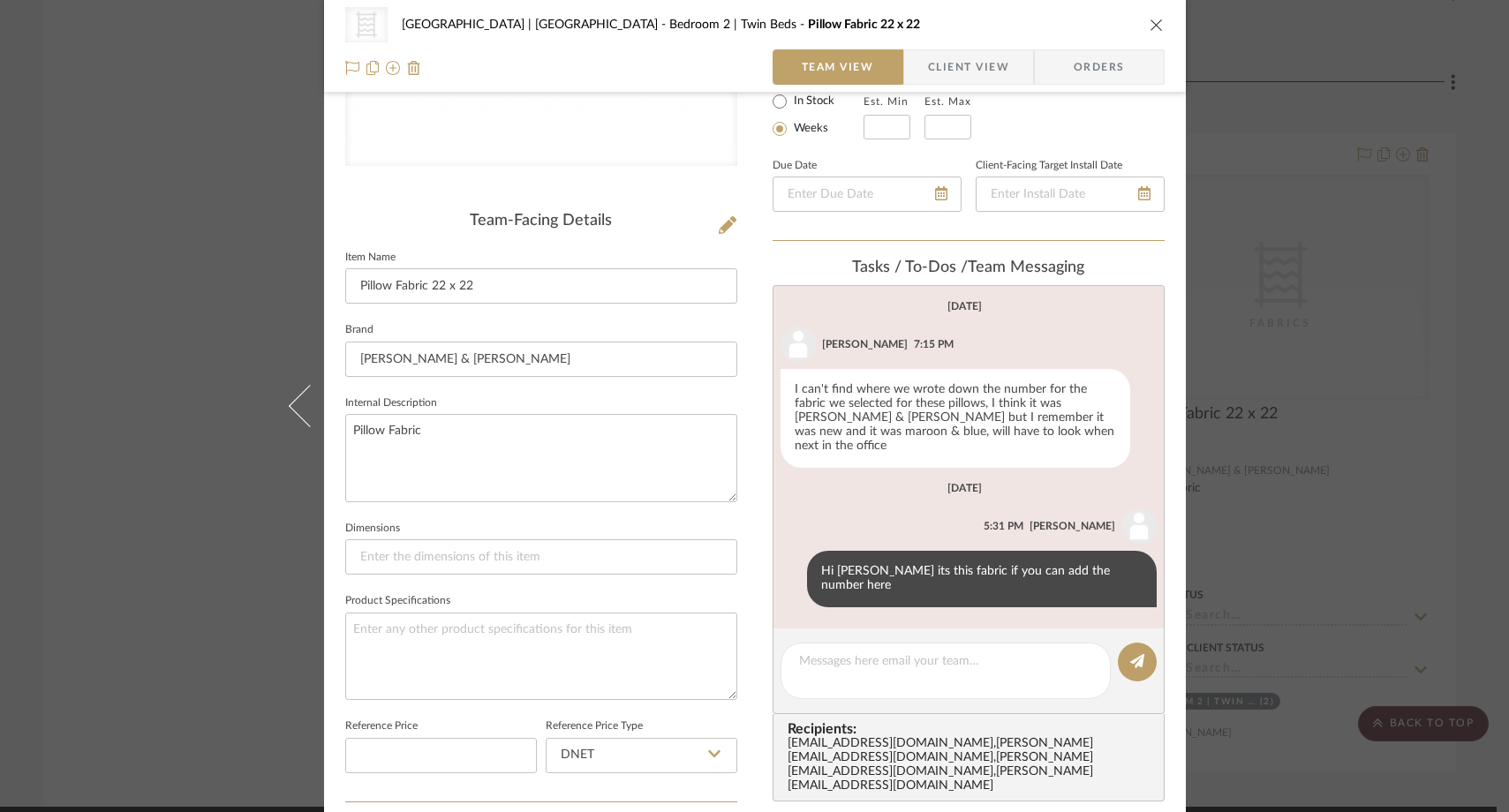
click at [126, 145] on div "CategoryIconFabric Created with Sketch. Fabrics Meadow Mountain | Vail Valley B…" at bounding box center [754, 406] width 1509 height 812
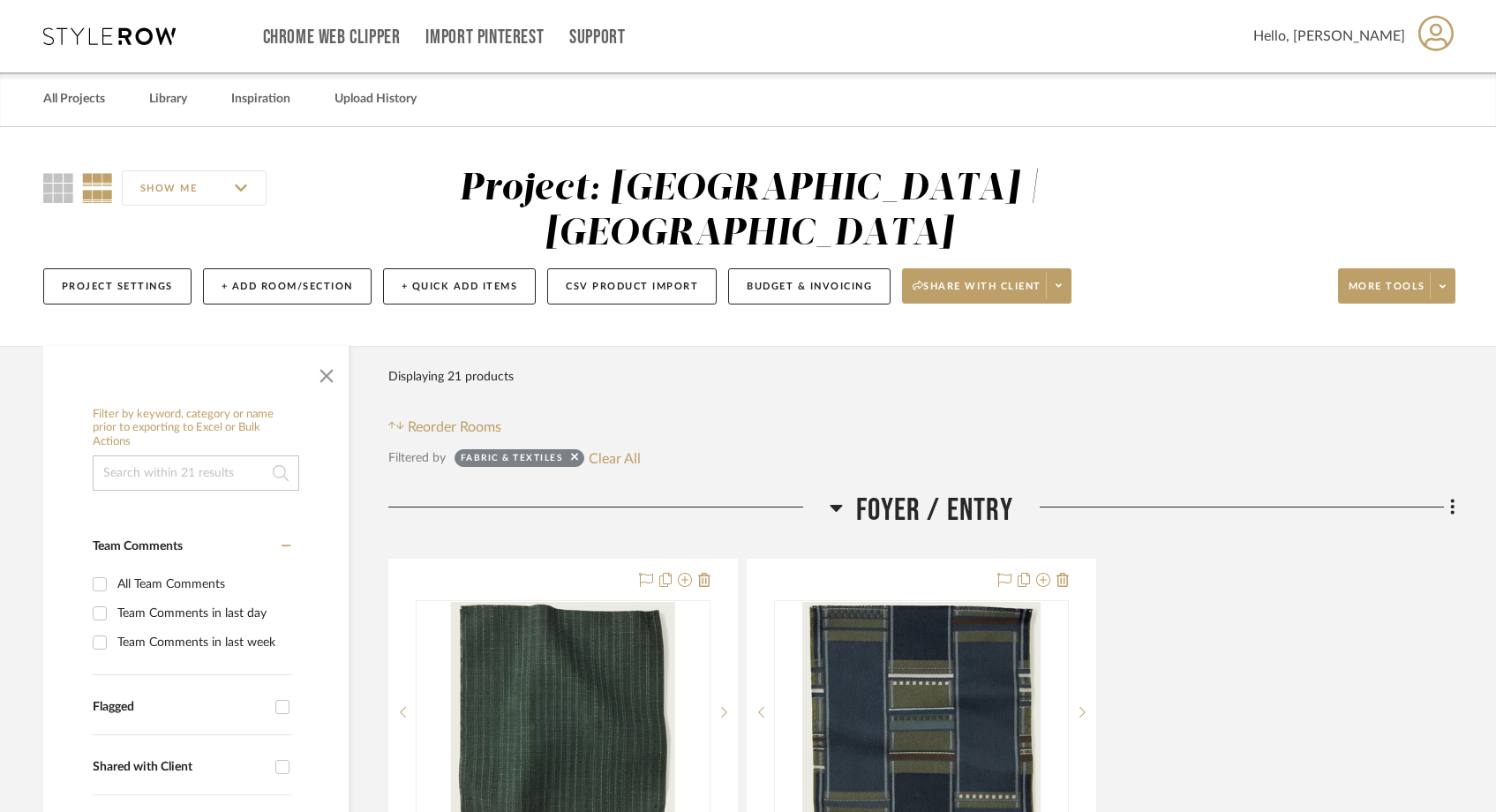
click at [165, 455] on input at bounding box center [196, 472] width 207 height 35
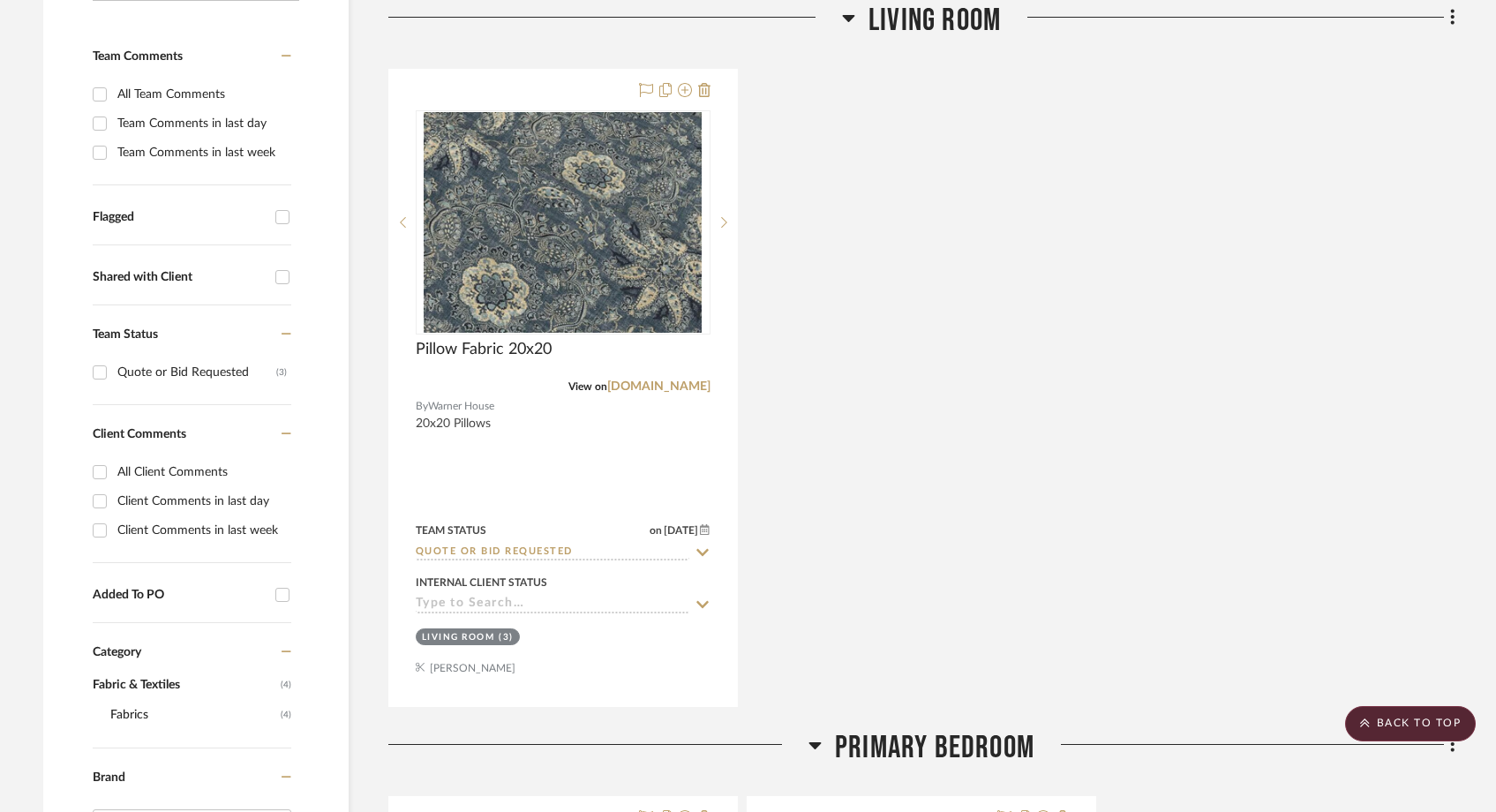
scroll to position [496, 0]
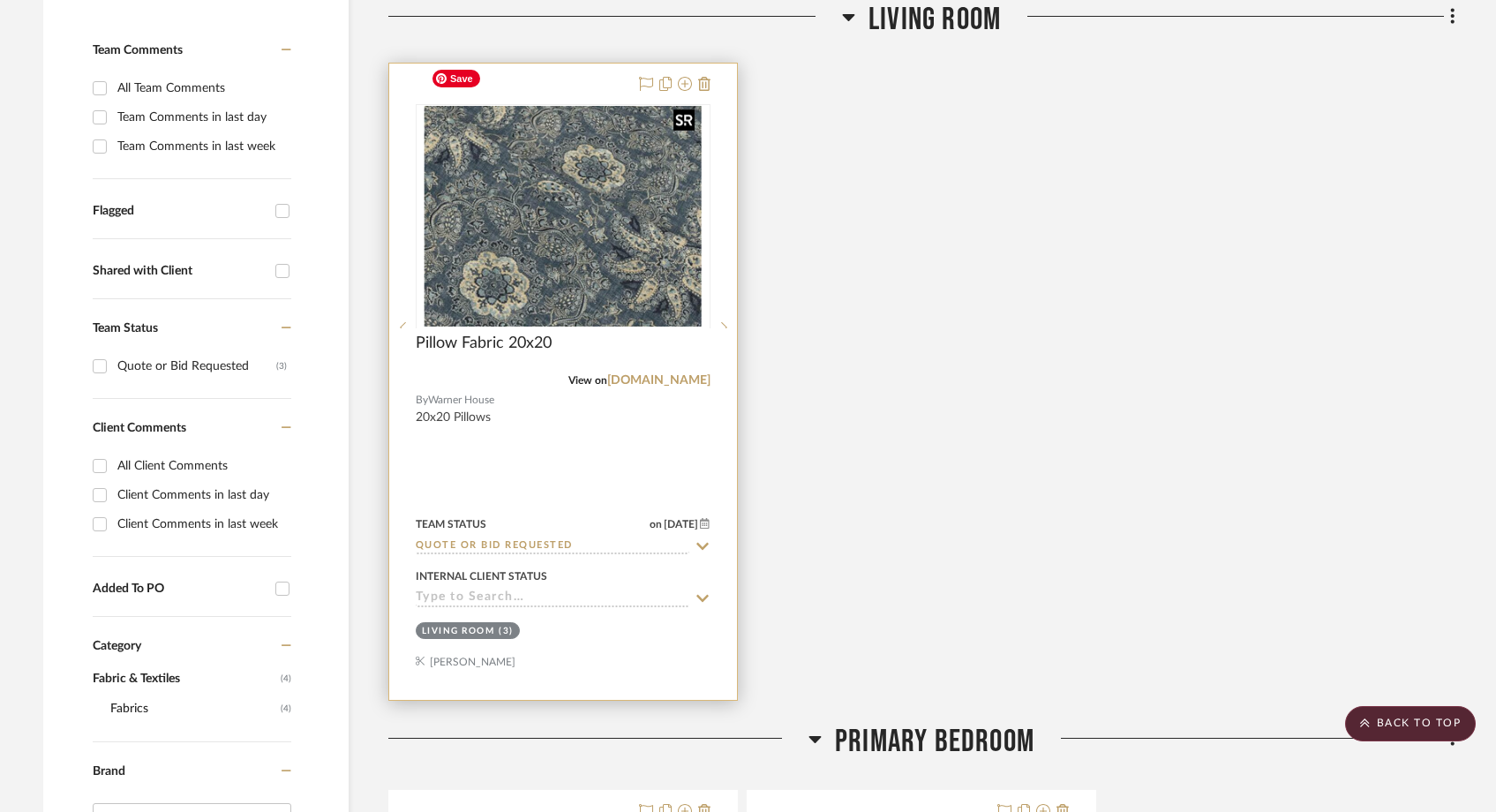
type input "warner"
click at [492, 178] on img "0" at bounding box center [577, 215] width 278 height 220
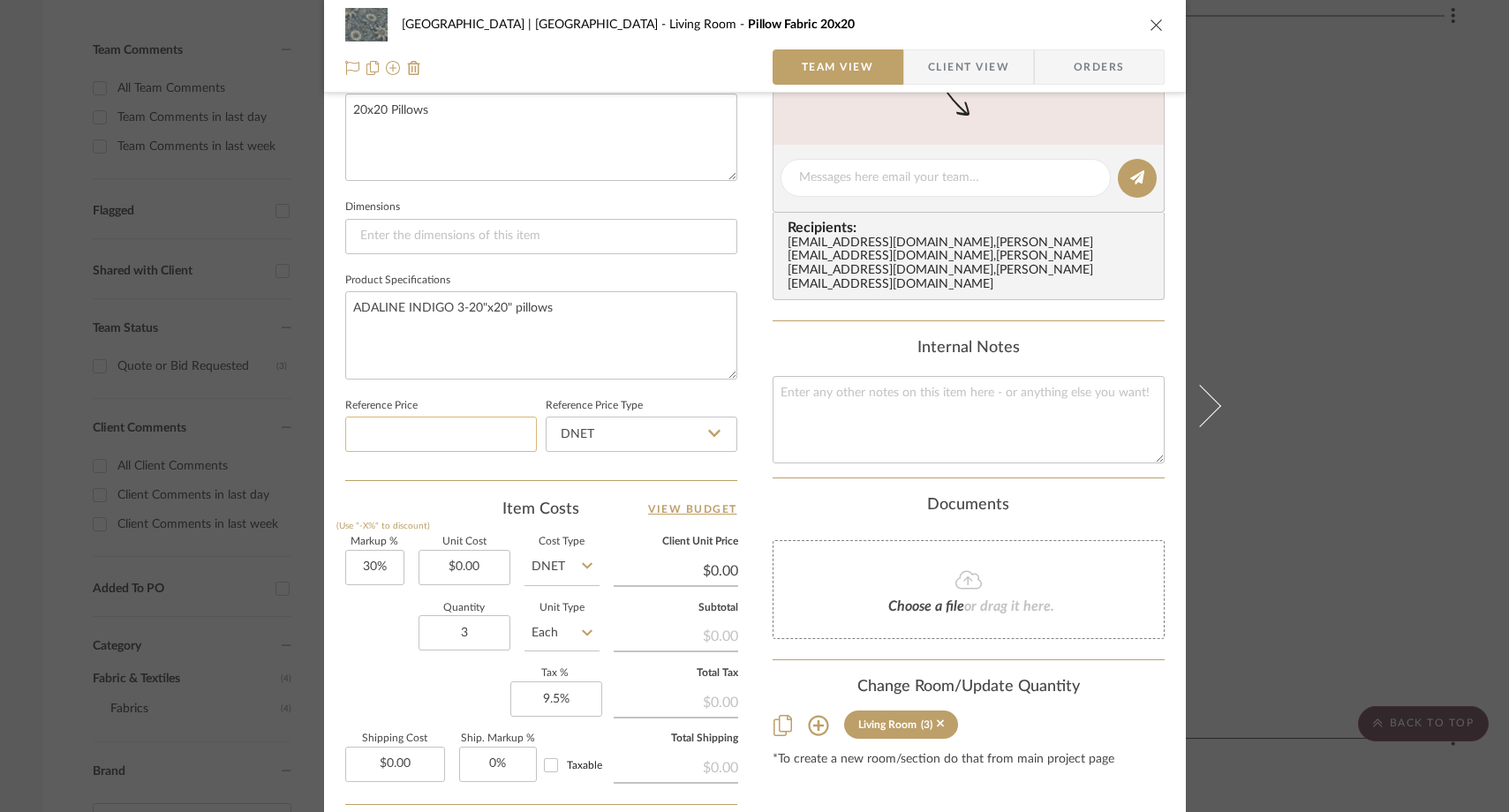
scroll to position [664, 0]
click at [492, 561] on input "0.00" at bounding box center [464, 565] width 92 height 35
paste input "873"
type input "8"
type input "$109.00"
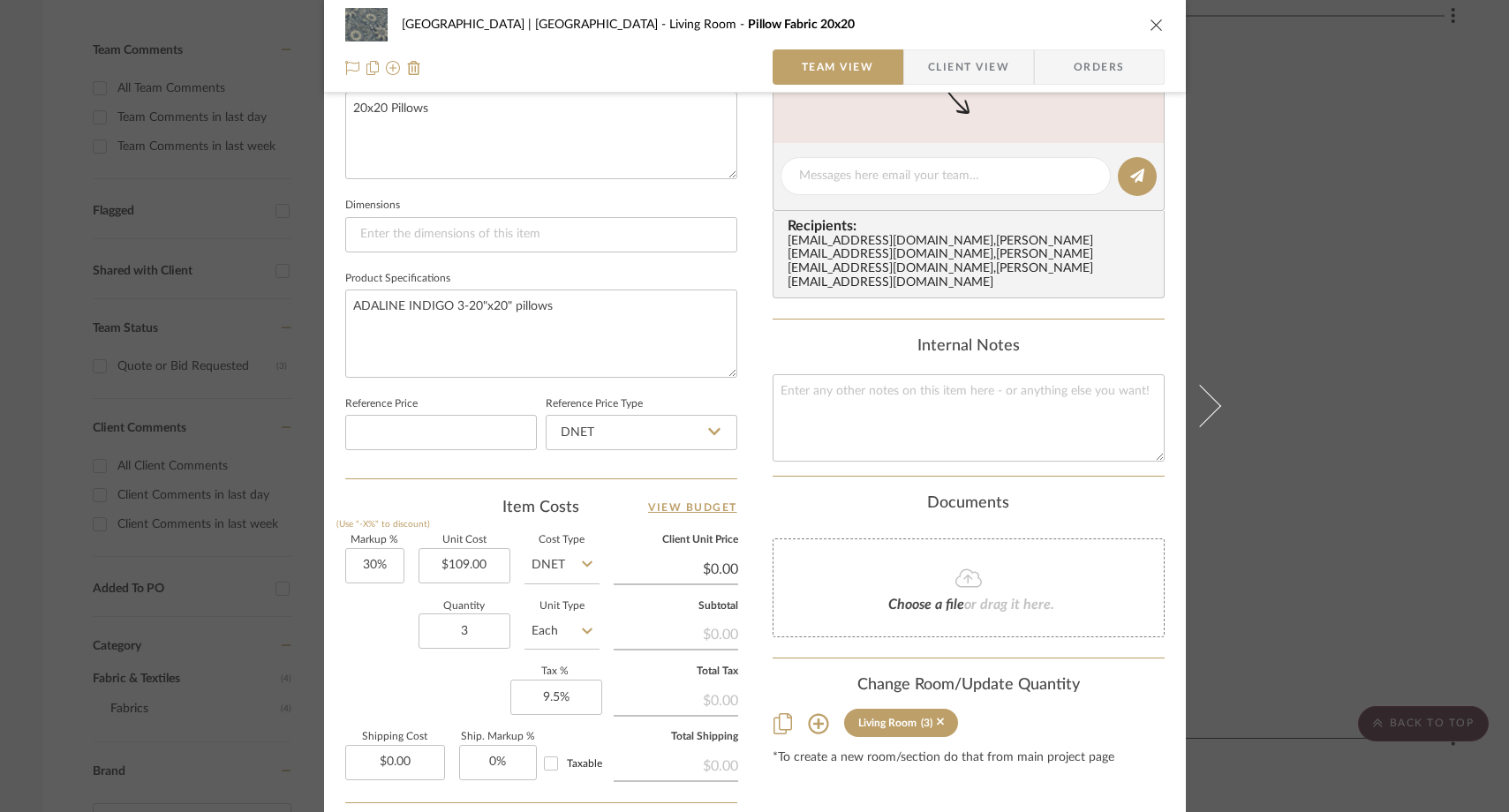
click at [374, 622] on div "Quantity 3 Unit Type Each" at bounding box center [472, 632] width 254 height 63
type input "$141.70"
click at [1150, 26] on icon "close" at bounding box center [1157, 25] width 14 height 14
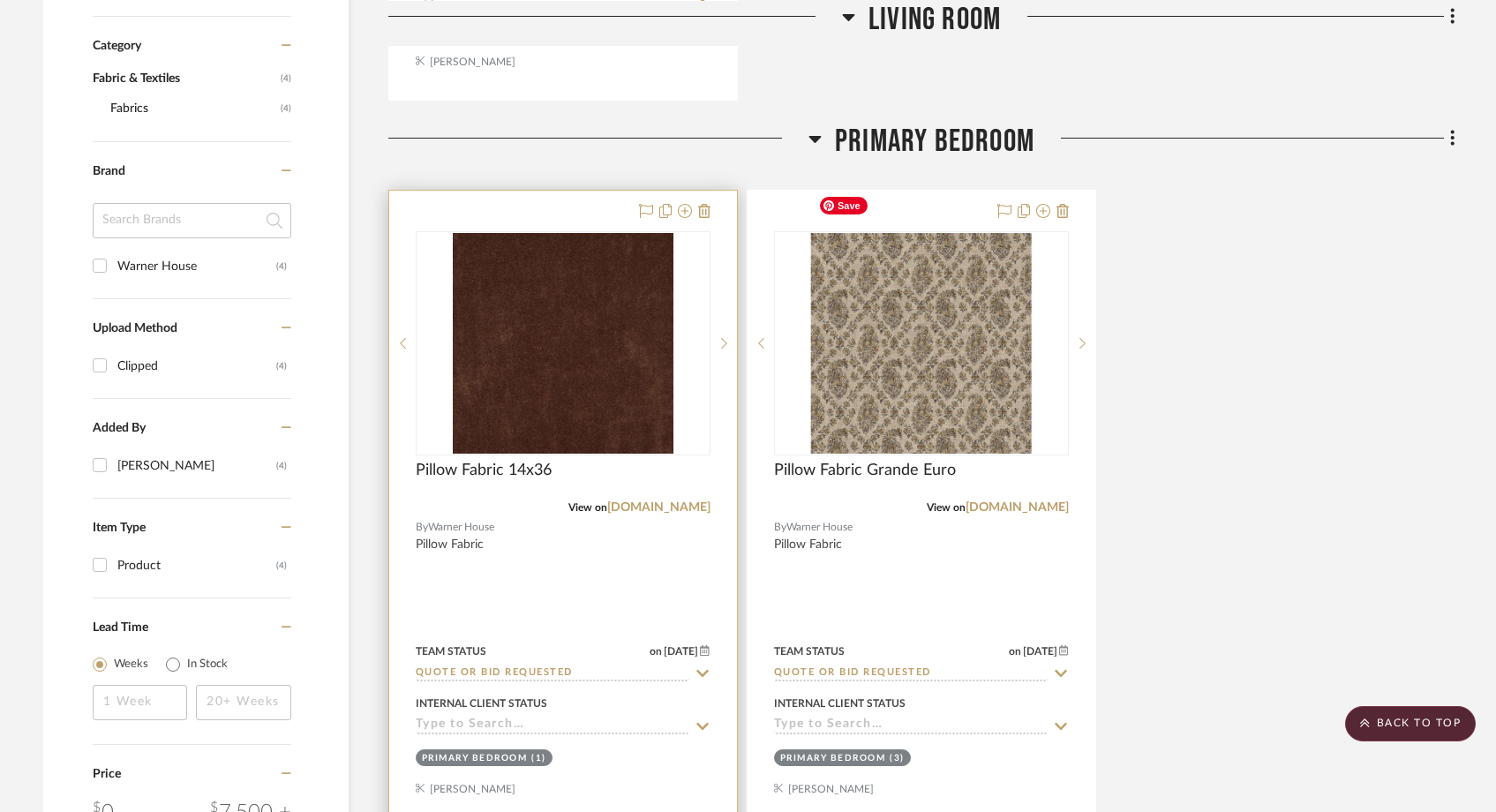
scroll to position [1119, 0]
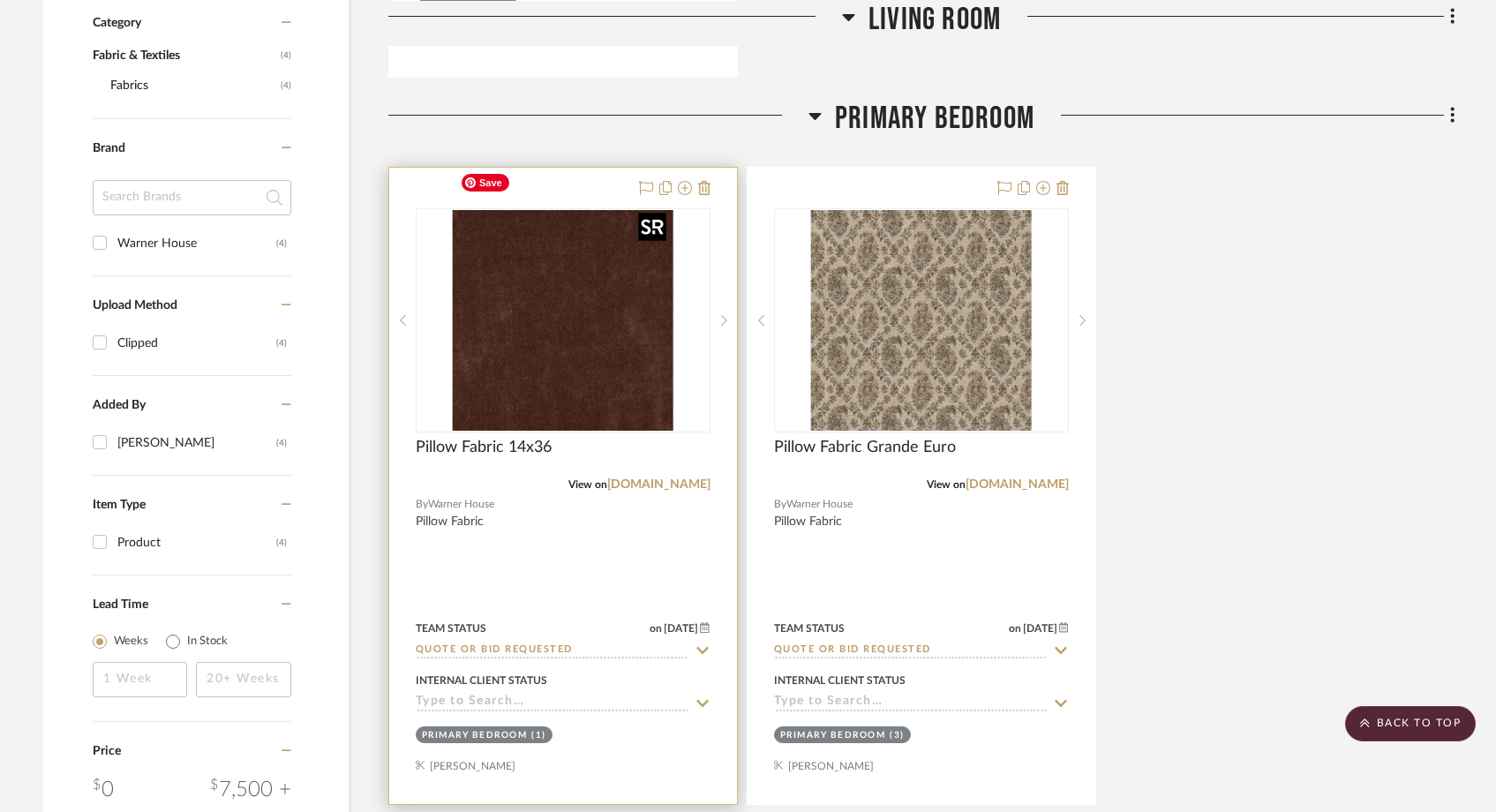
click at [0, 0] on img at bounding box center [0, 0] width 0 height 0
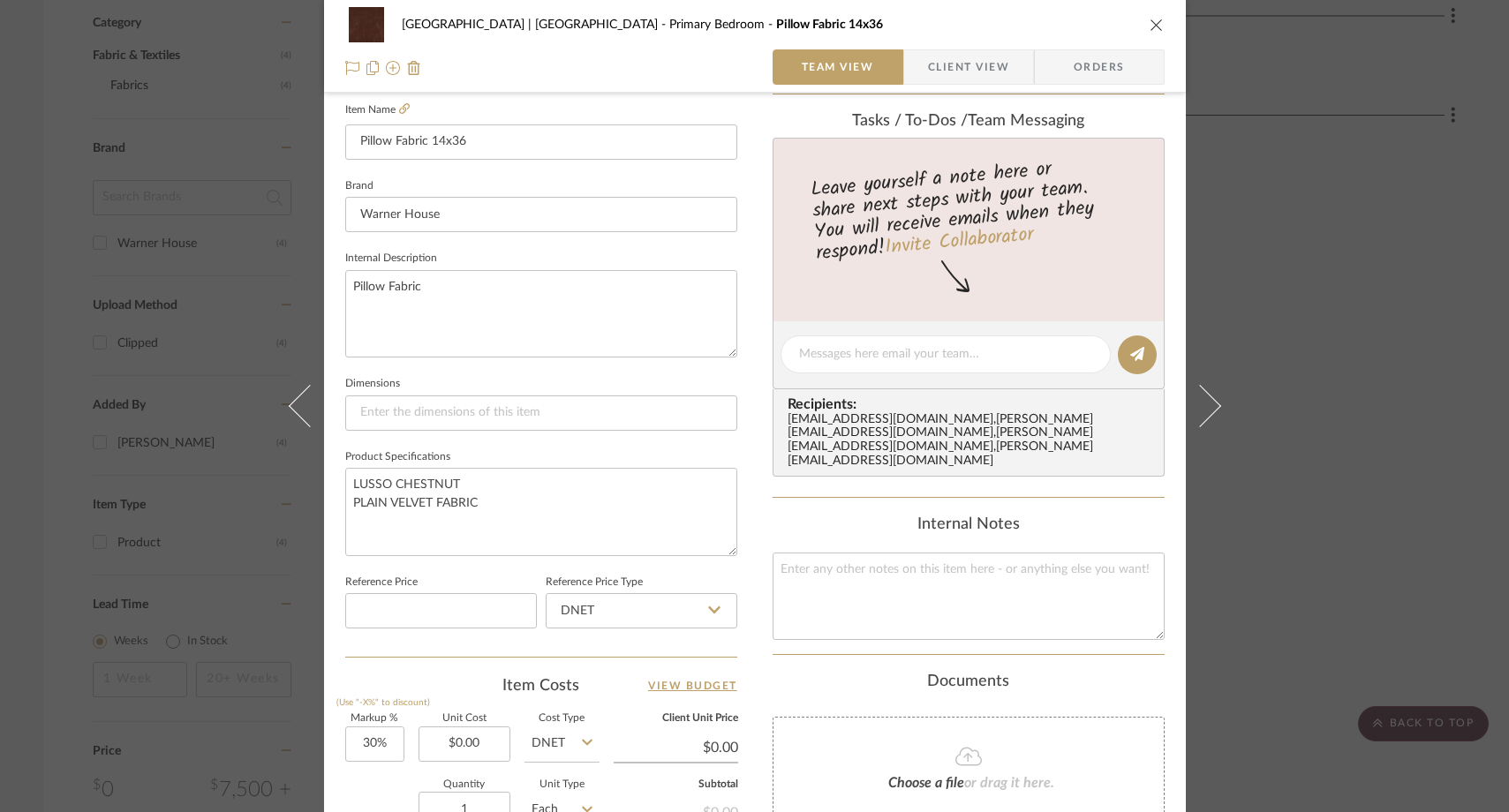
scroll to position [528, 0]
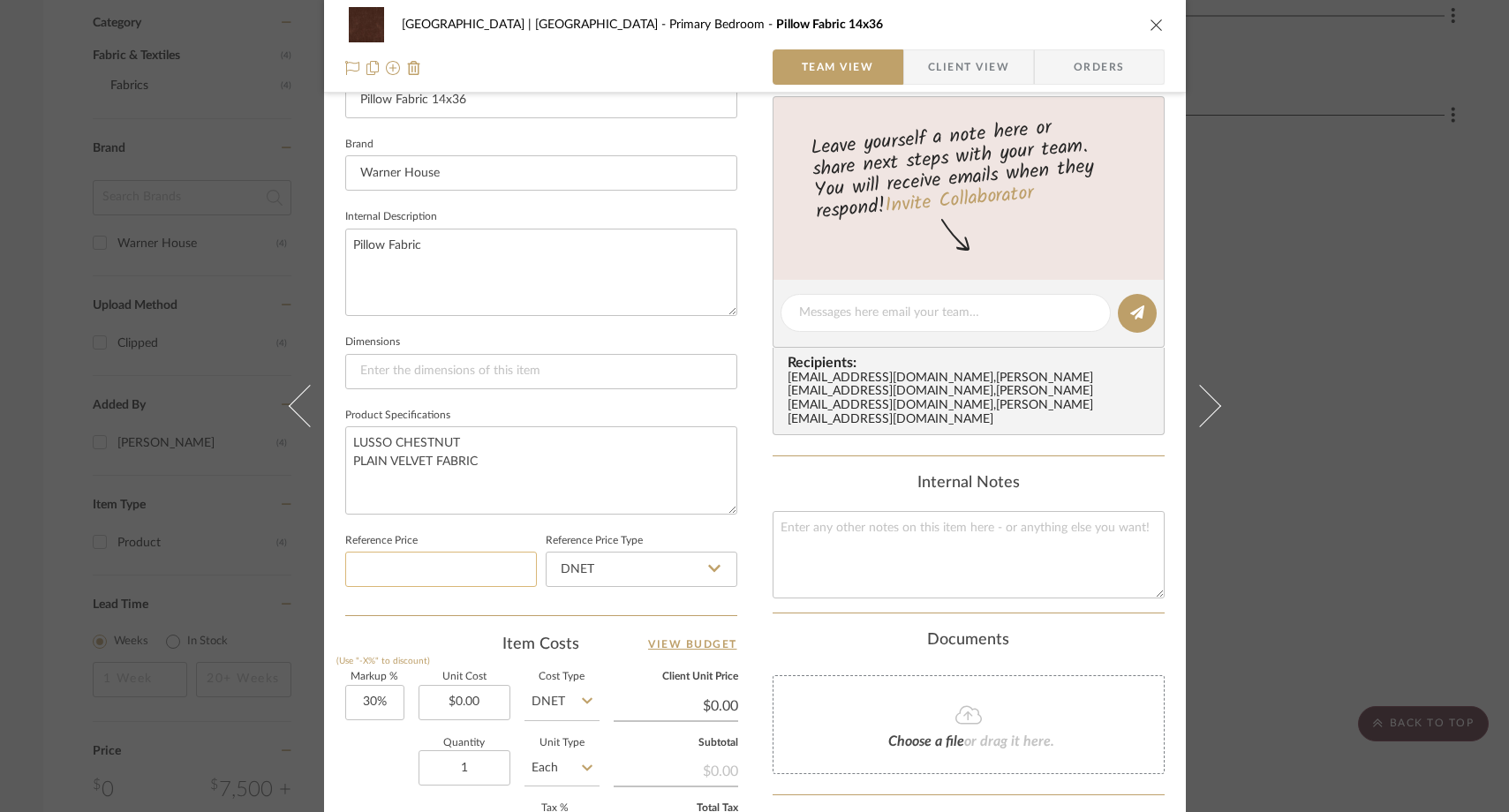
click at [455, 569] on input at bounding box center [441, 569] width 192 height 35
click at [479, 698] on input "0.00" at bounding box center [464, 701] width 92 height 35
type input "$155.00"
click at [373, 753] on div "Quantity 1 Unit Type Each" at bounding box center [472, 769] width 254 height 63
type input "$201.50"
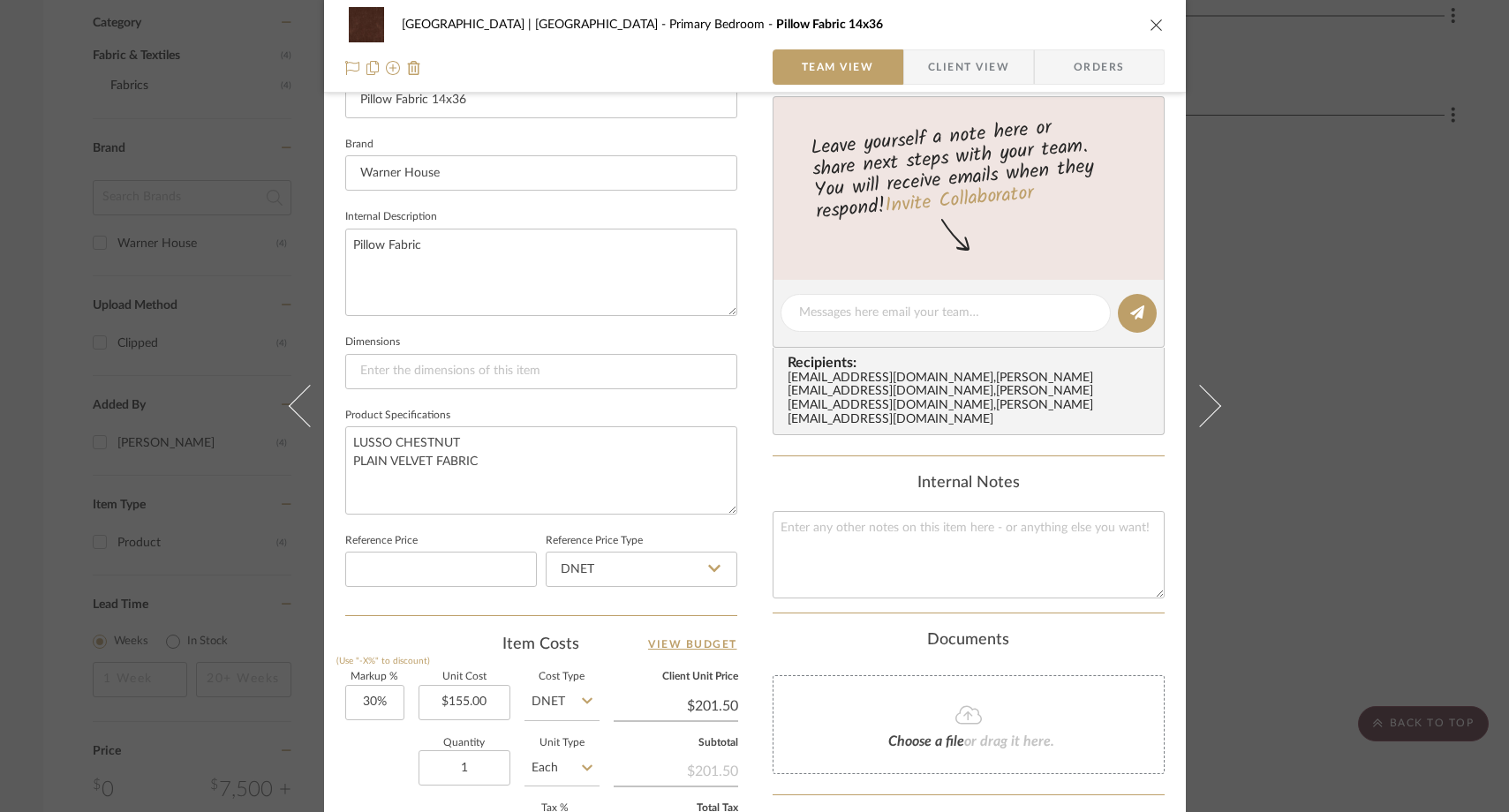
click at [1265, 179] on div "Meadow Mountain | Vail Valley Primary Bedroom Pillow Fabric 14x36 Team View Cli…" at bounding box center [754, 406] width 1509 height 812
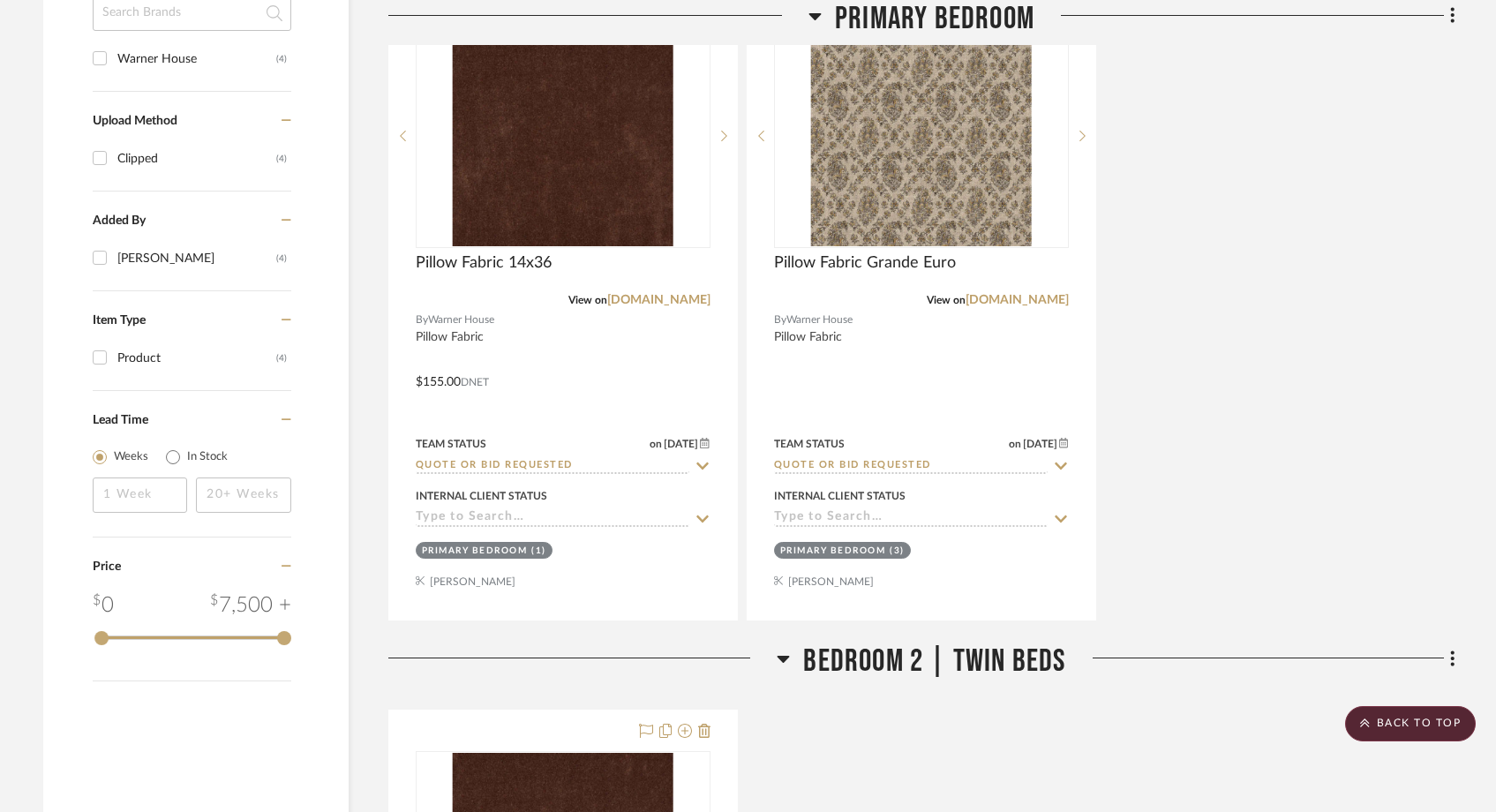
scroll to position [1245, 0]
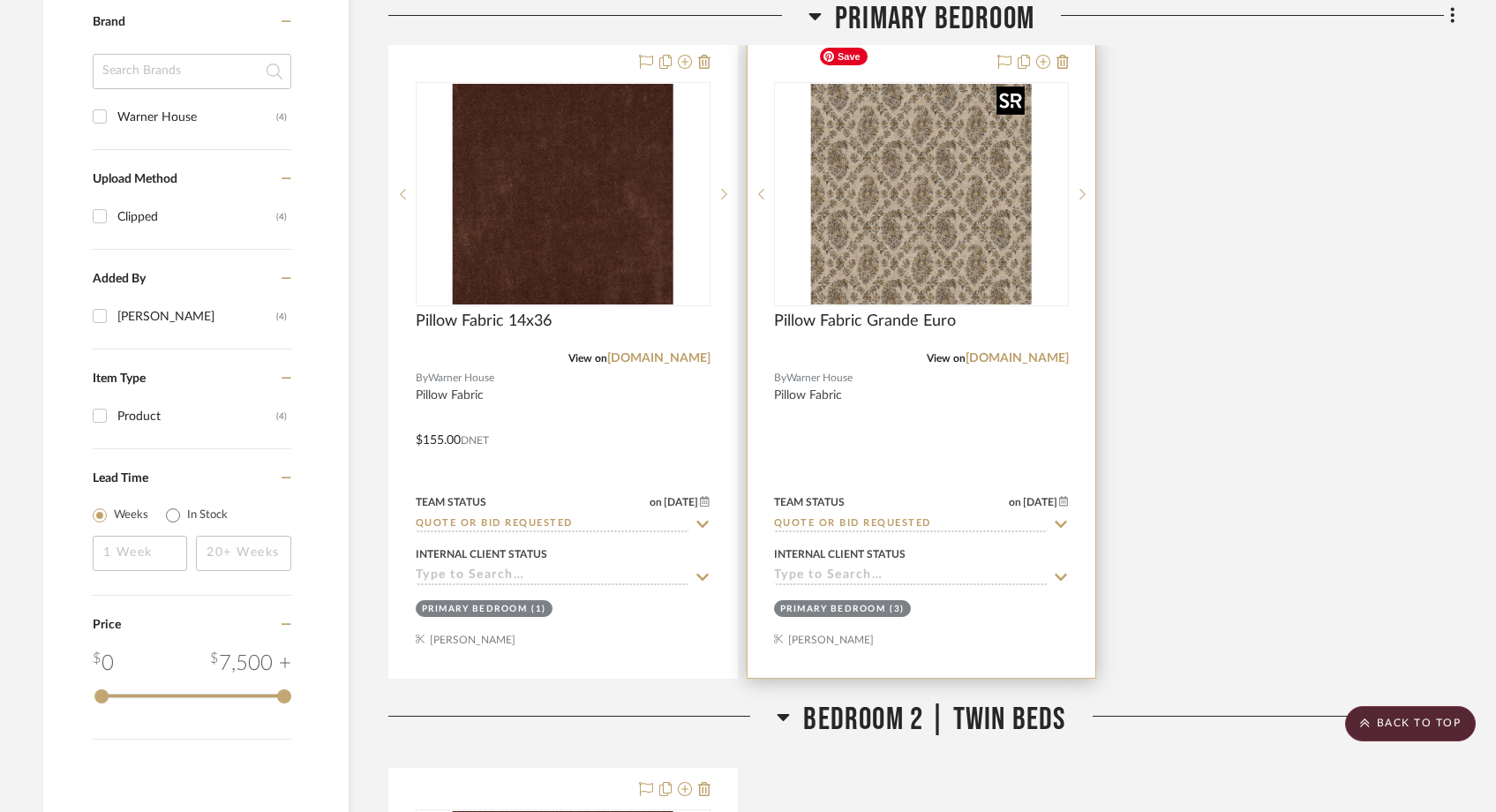
click at [988, 187] on img "0" at bounding box center [921, 194] width 221 height 220
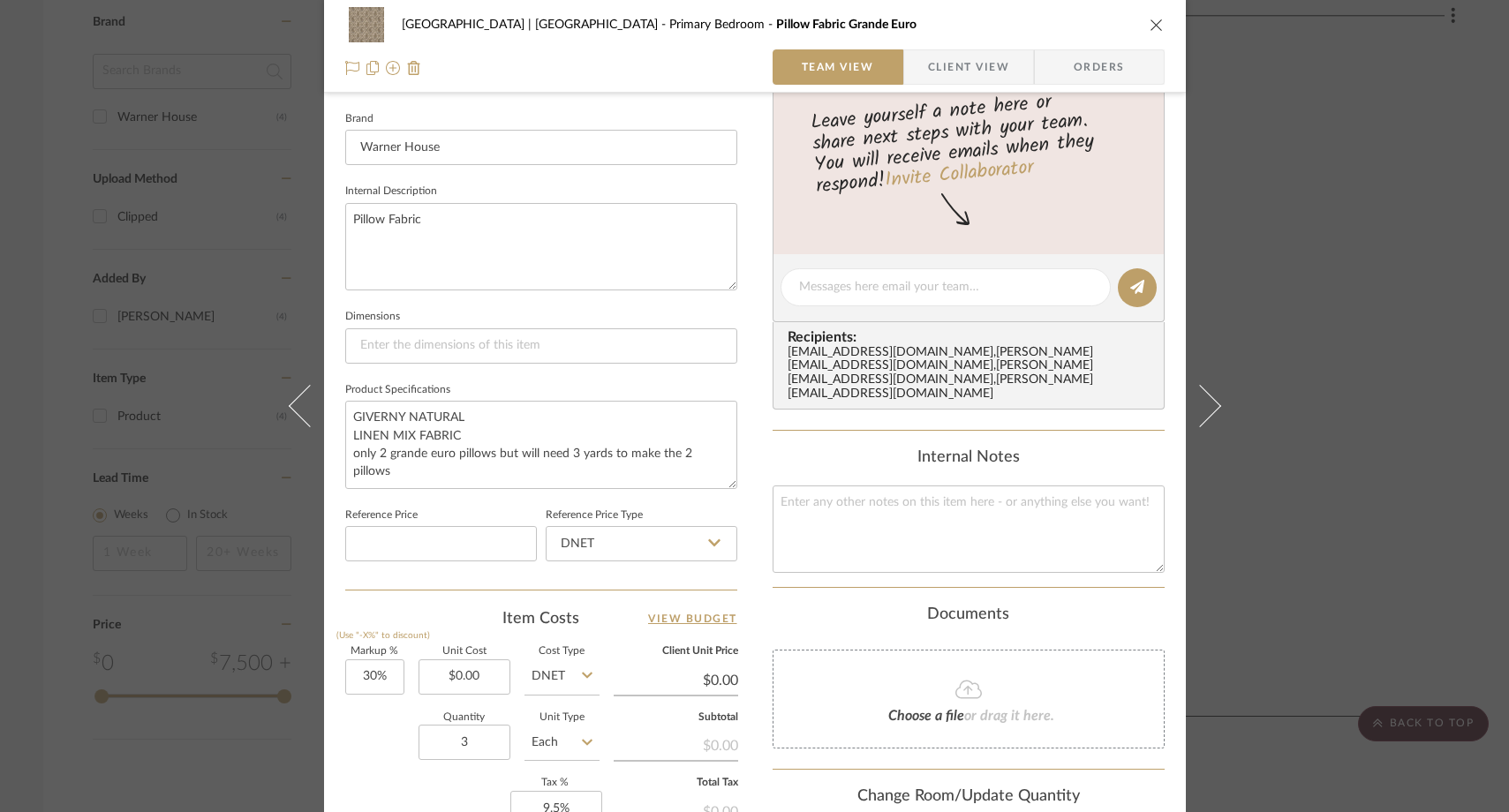
scroll to position [743, 0]
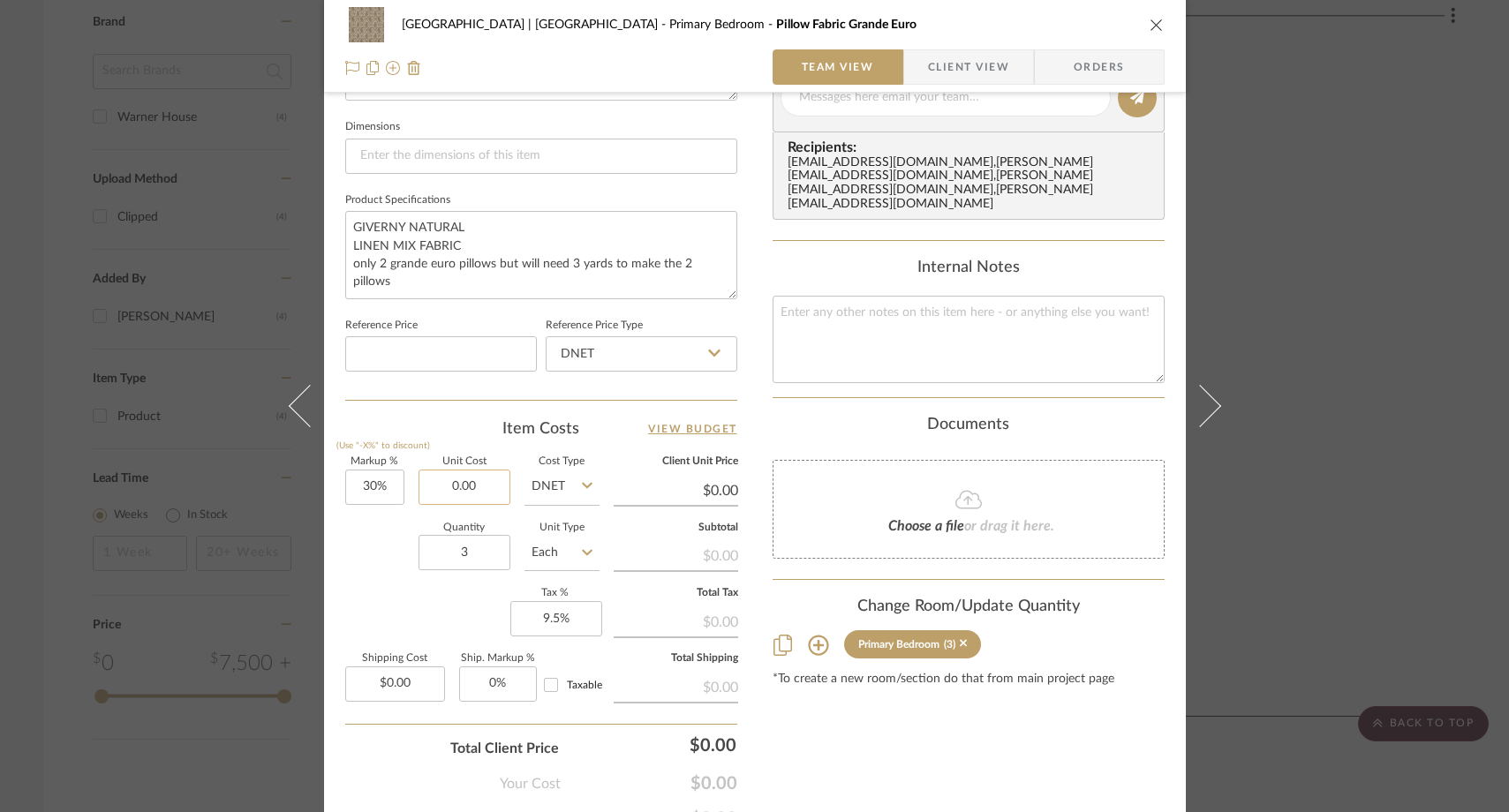
click at [485, 481] on input "0.00" at bounding box center [464, 487] width 92 height 35
type input "$109.00"
click at [367, 544] on div "Quantity 3 Unit Type Each" at bounding box center [472, 555] width 254 height 63
type input "$141.70"
click at [1319, 218] on div "Meadow Mountain | Vail Valley Primary Bedroom Pillow Fabric Grande Euro Team Vi…" at bounding box center [754, 406] width 1509 height 812
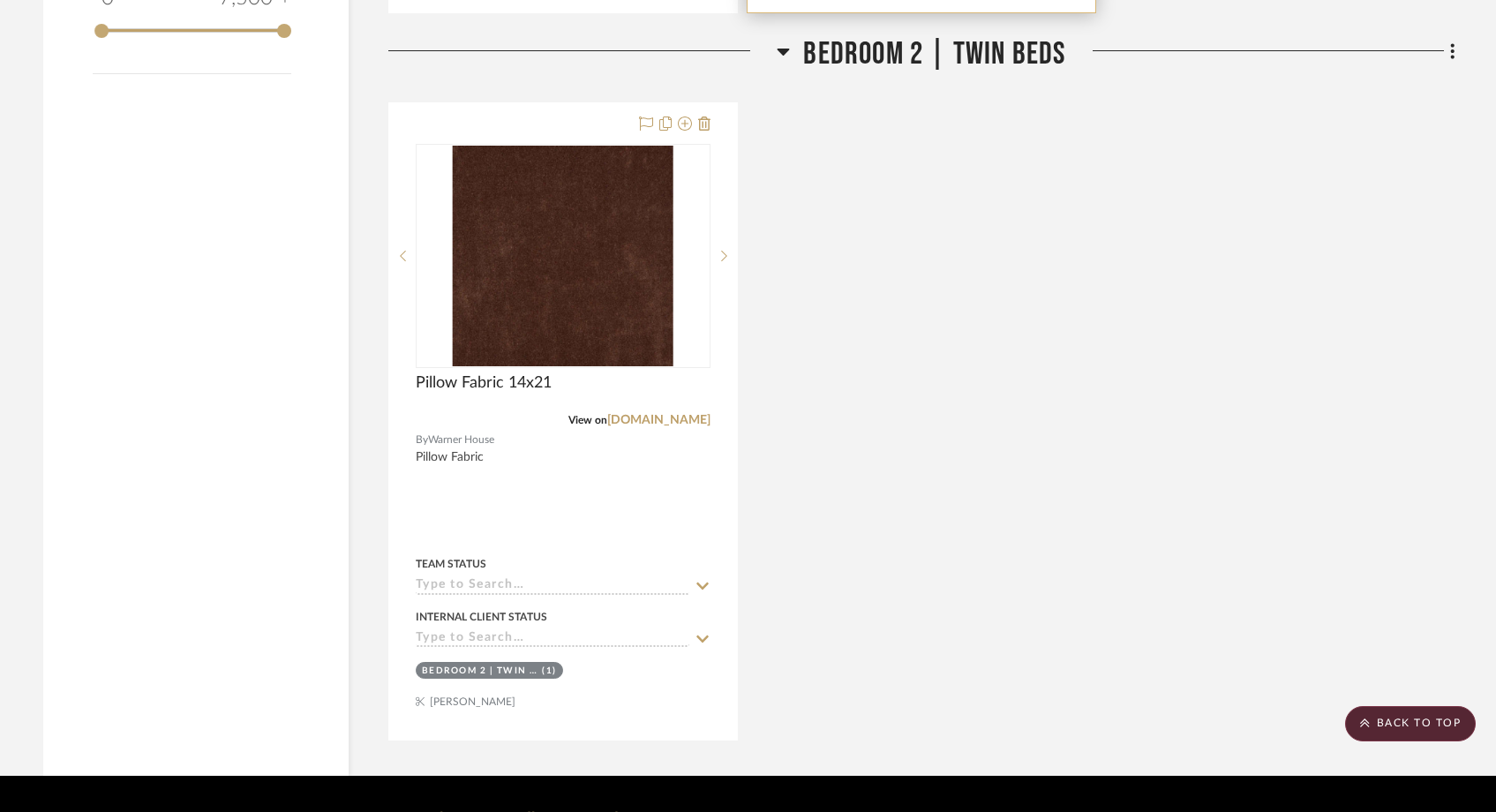
scroll to position [1898, 0]
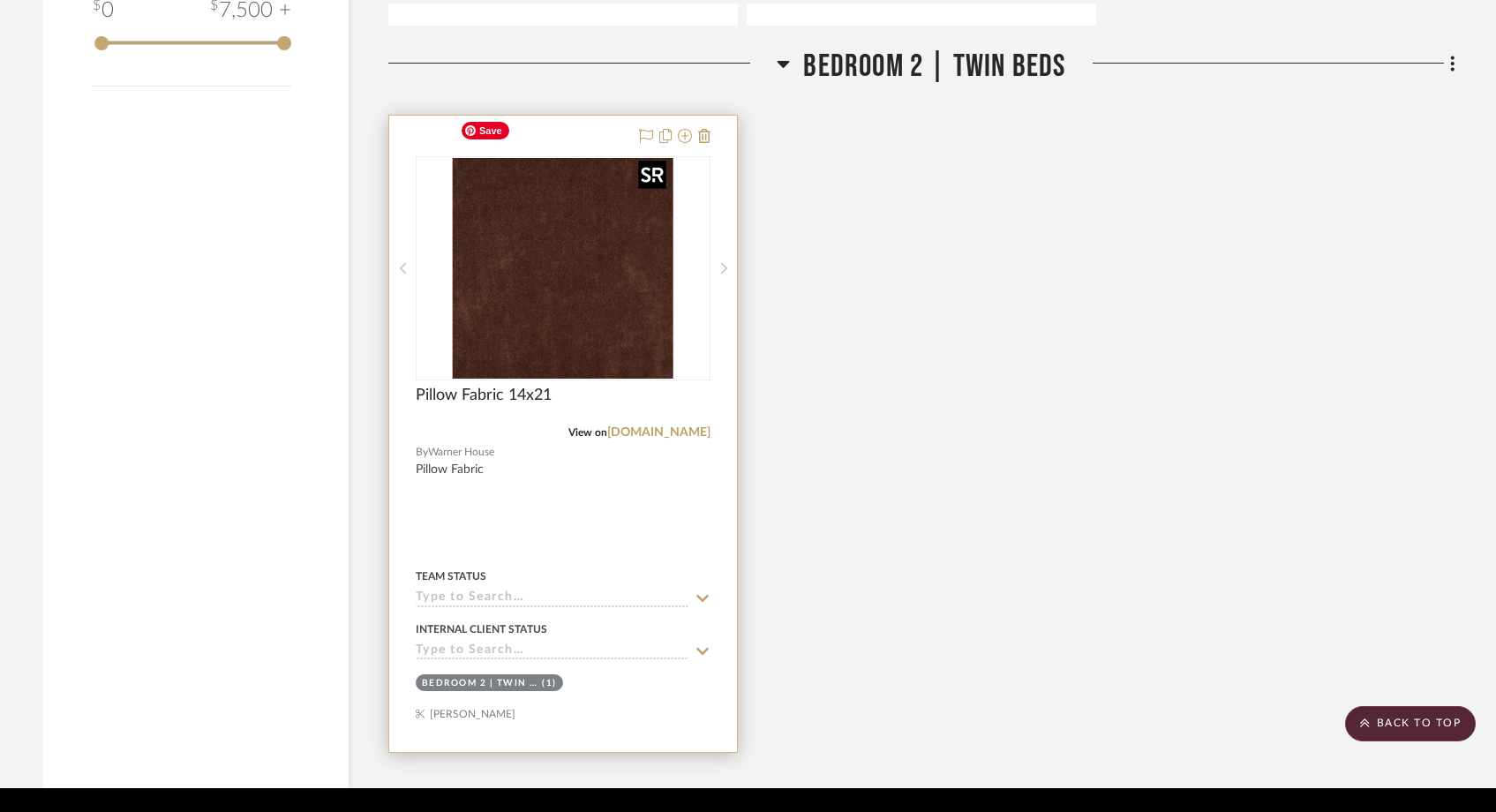
click at [585, 209] on img "0" at bounding box center [563, 267] width 221 height 220
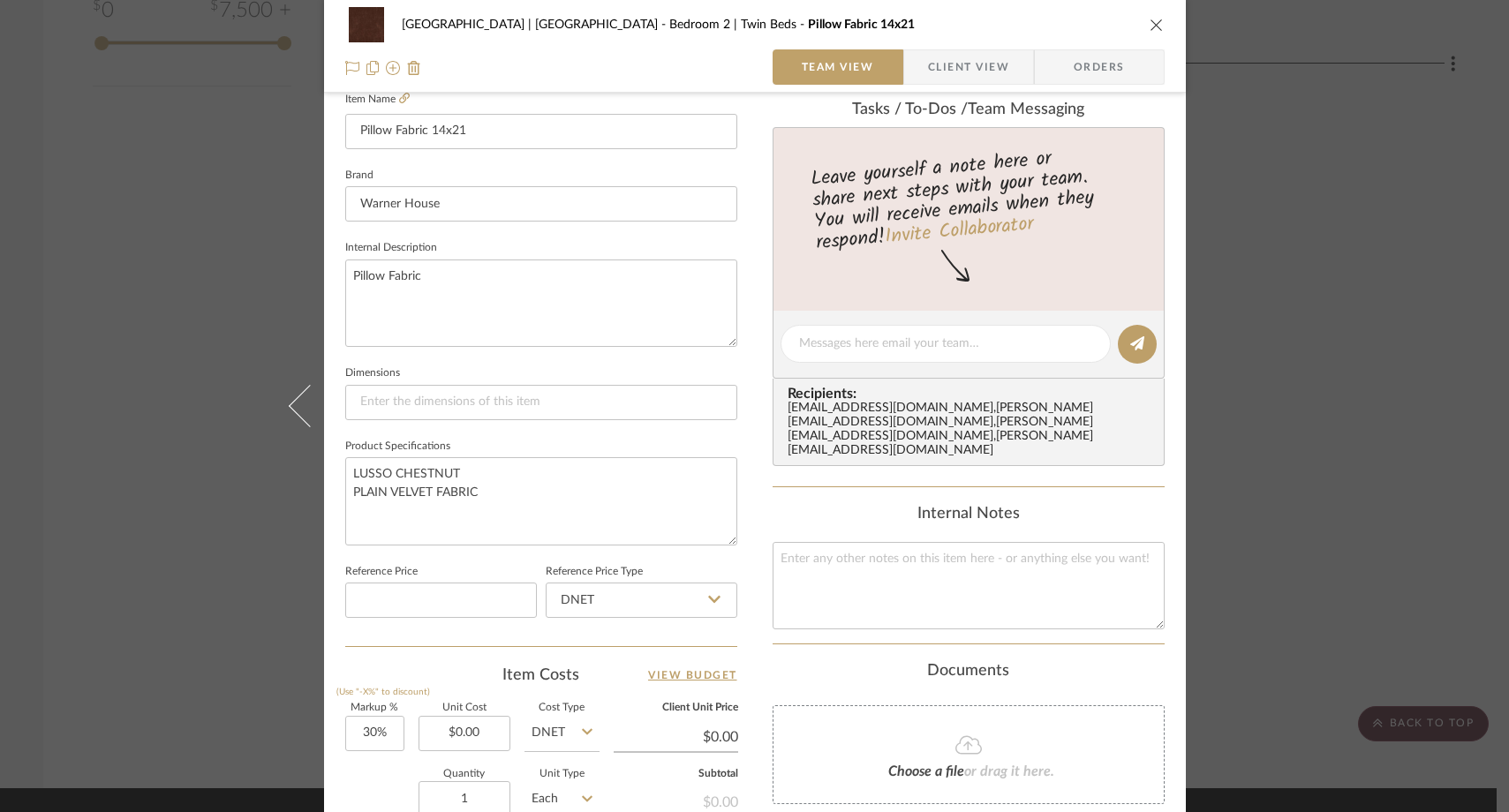
scroll to position [506, 0]
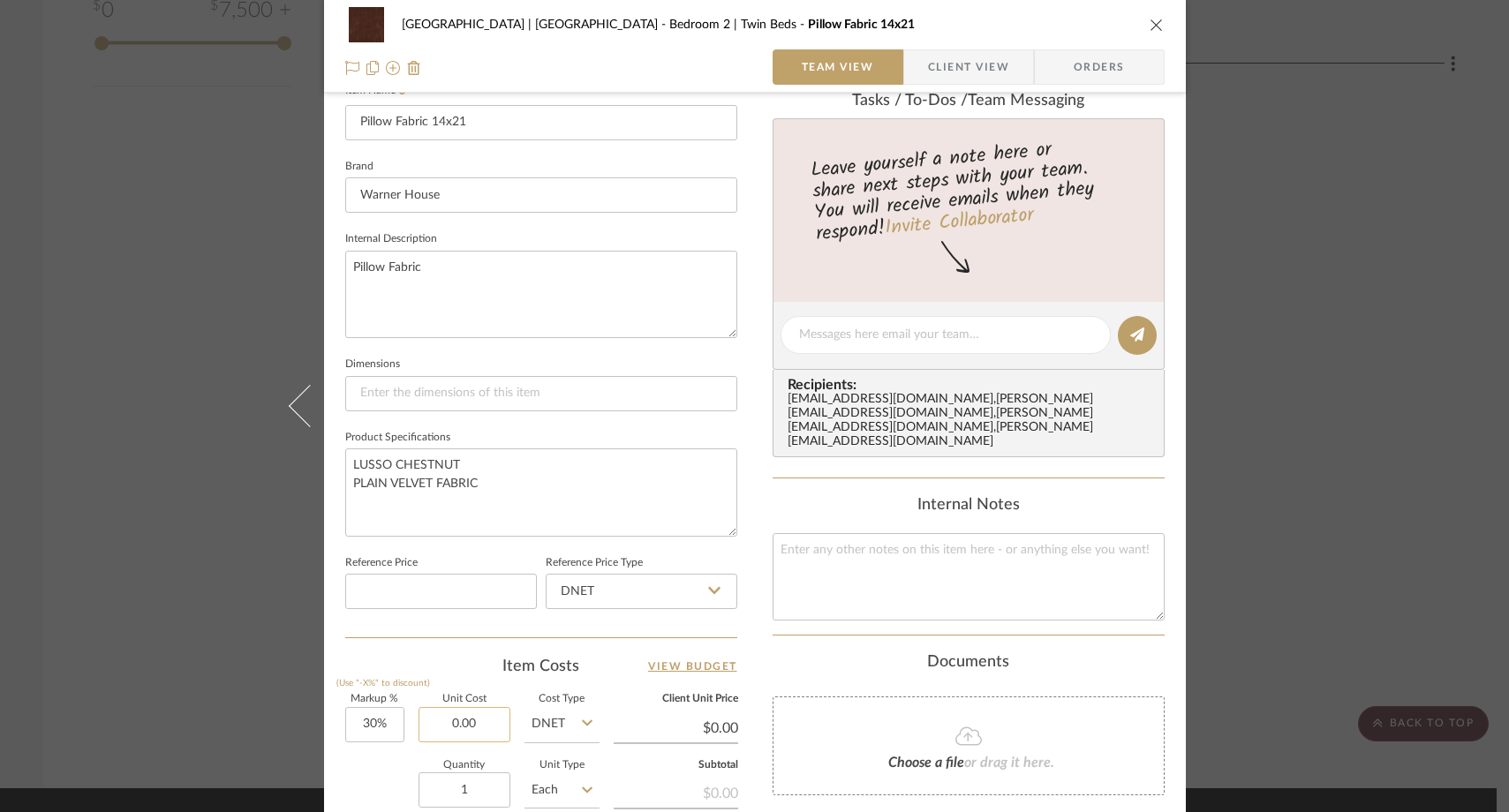
click at [481, 718] on input "0.00" at bounding box center [464, 723] width 92 height 35
type input "$159.00"
click at [180, 363] on div "Meadow Mountain | Vail Valley Bedroom 2 | Twin Beds Pillow Fabric 14x21 Team Vi…" at bounding box center [754, 406] width 1509 height 812
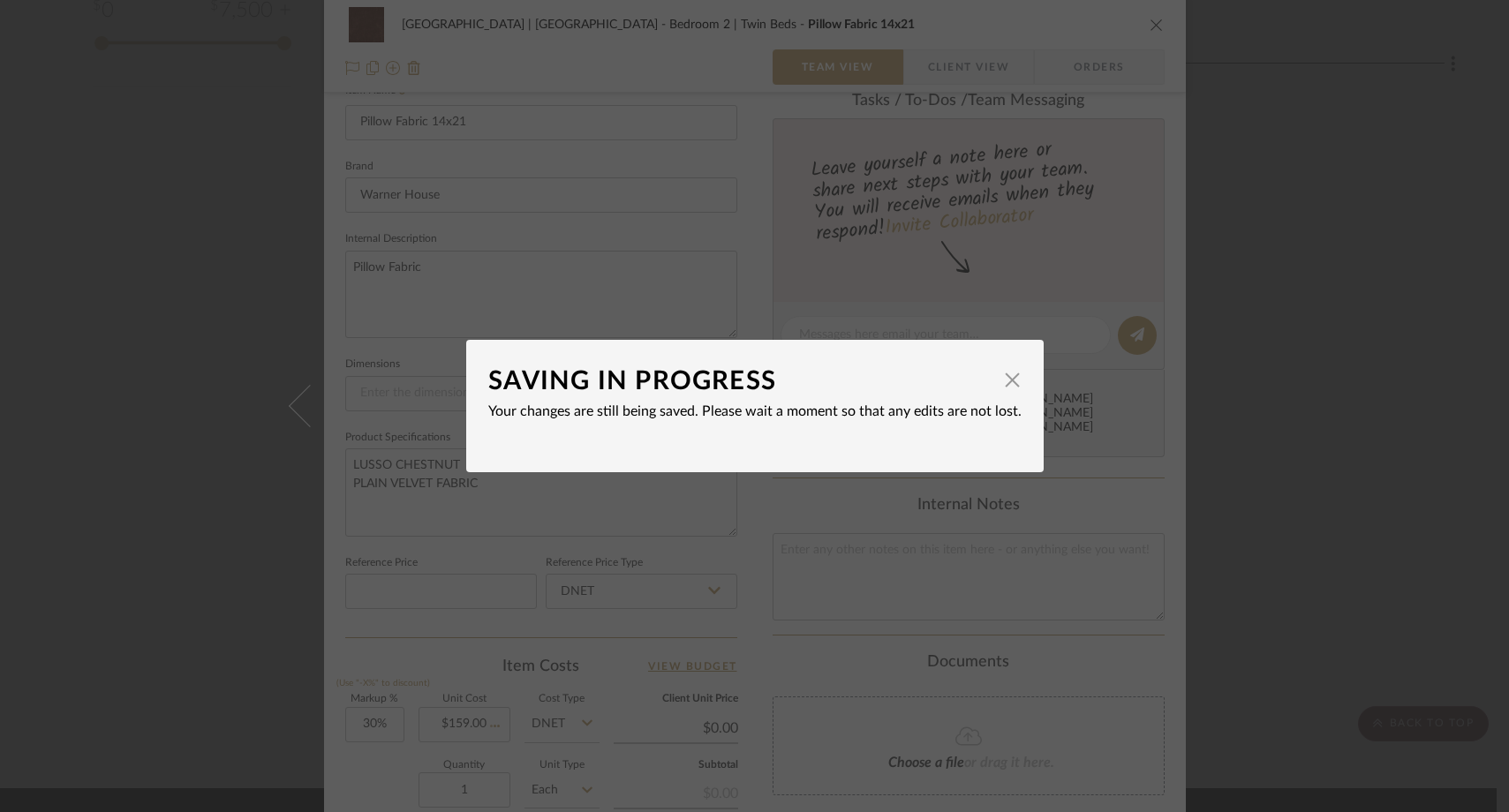
type input "$206.70"
click at [1005, 387] on span "button" at bounding box center [1012, 379] width 35 height 35
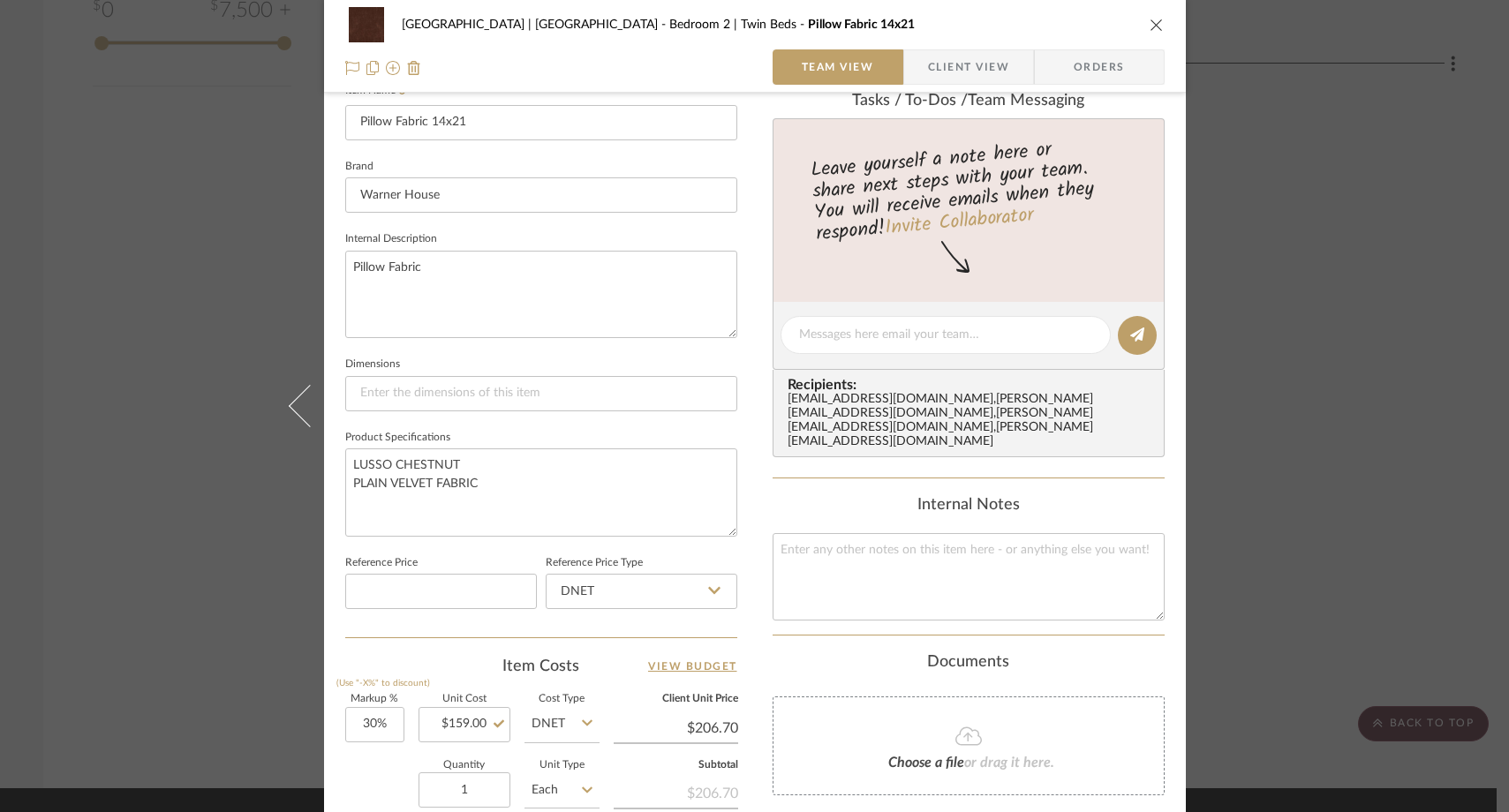
click at [1305, 304] on div "Meadow Mountain | Vail Valley Bedroom 2 | Twin Beds Pillow Fabric 14x21 Team Vi…" at bounding box center [754, 406] width 1509 height 812
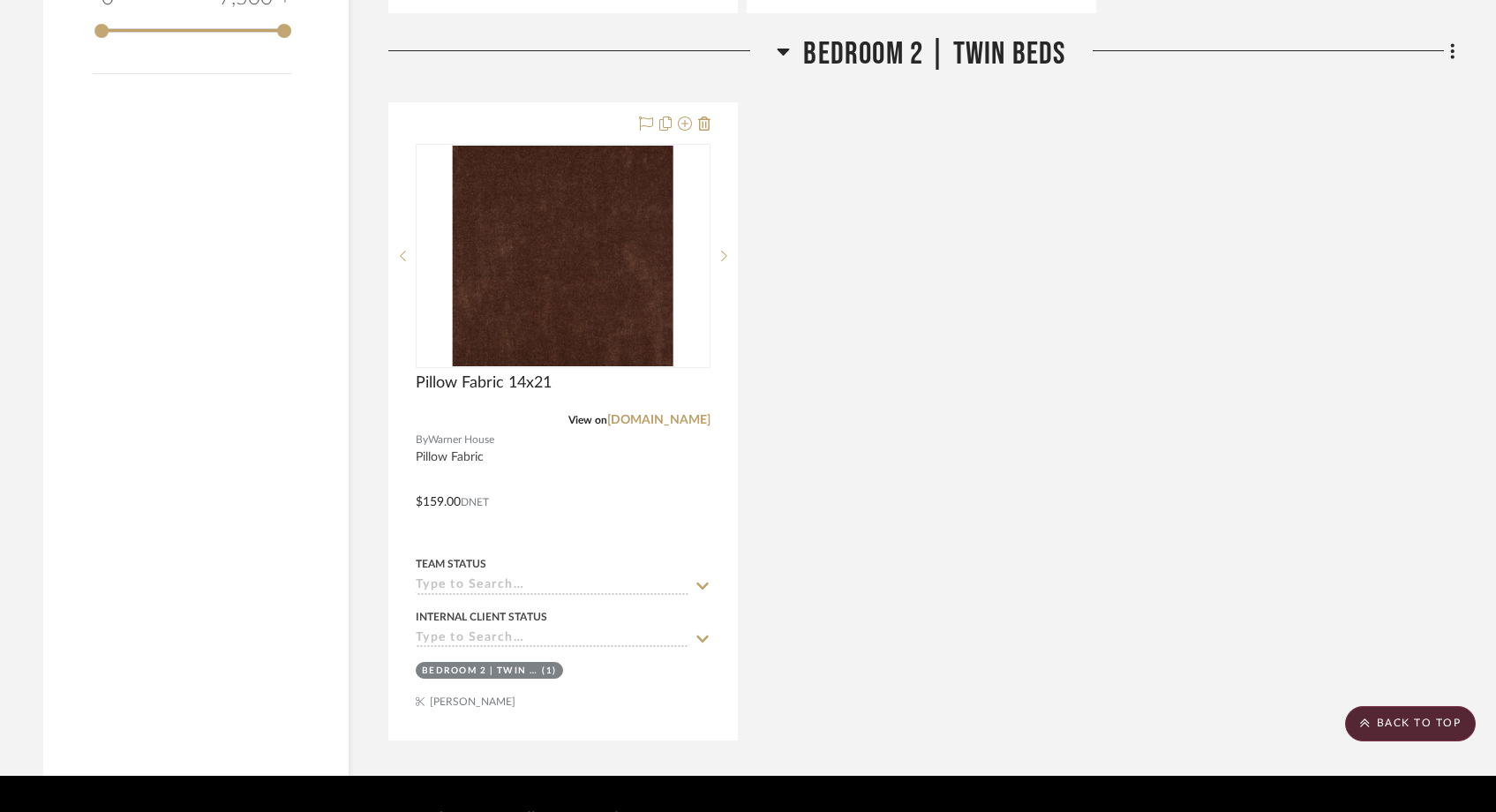
scroll to position [1897, 0]
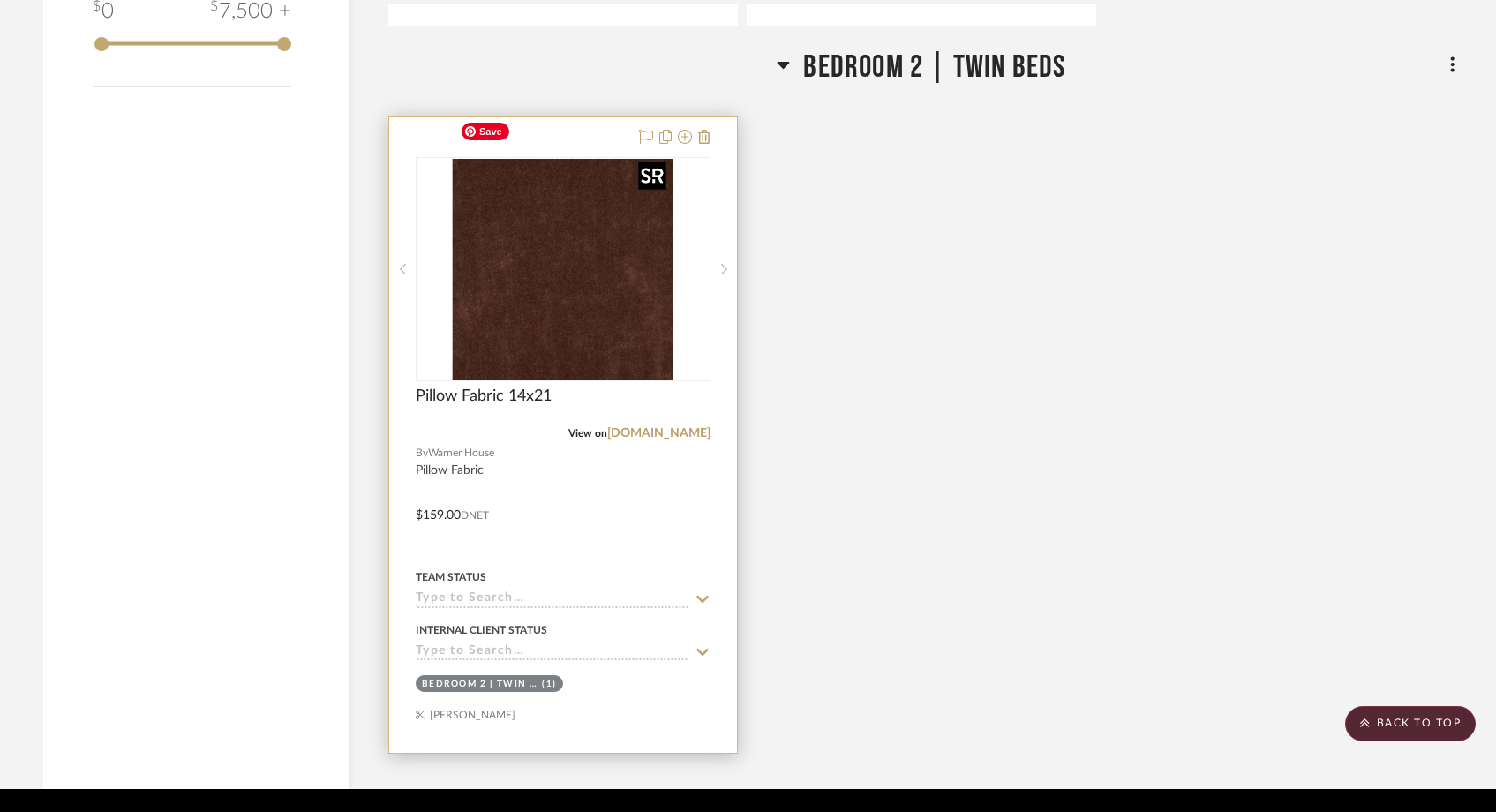
click at [554, 255] on img "0" at bounding box center [563, 268] width 221 height 220
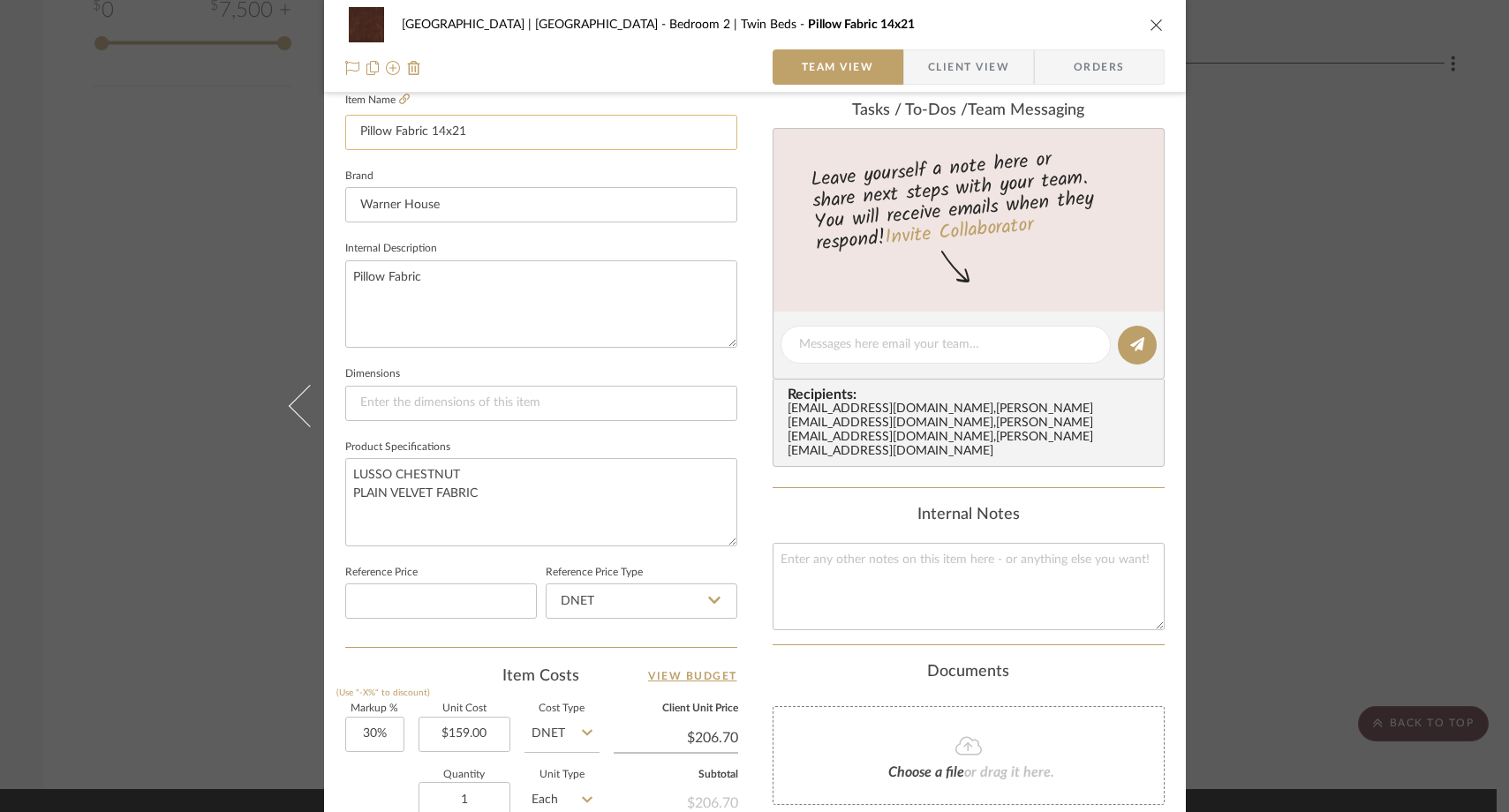
scroll to position [526, 0]
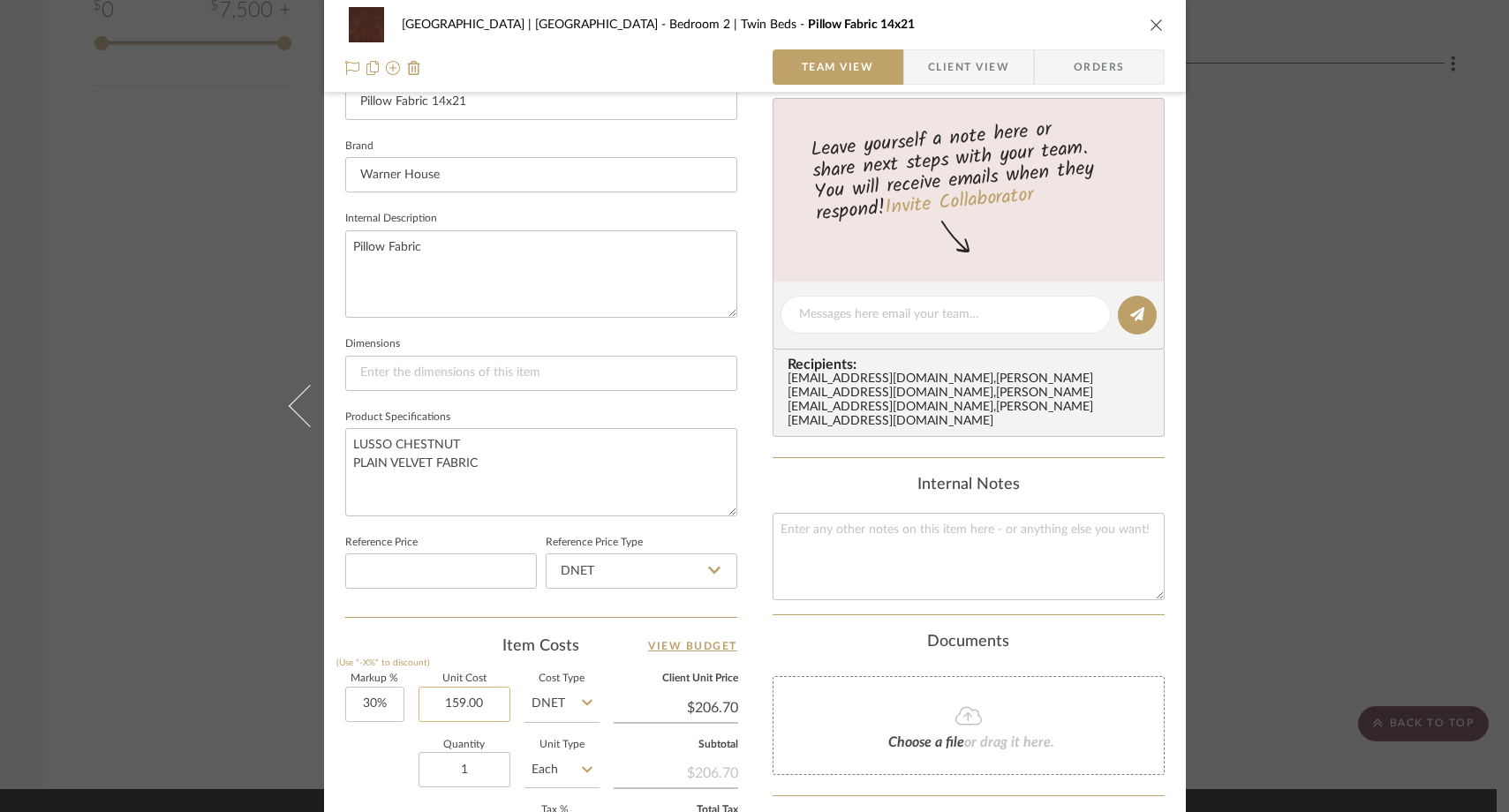
click at [484, 700] on input "159.00" at bounding box center [464, 703] width 92 height 35
type input "$155.00"
click at [384, 754] on div "Quantity 1 Unit Type Each" at bounding box center [472, 771] width 254 height 63
type input "$201.50"
click at [203, 278] on div "Meadow Mountain | Vail Valley Bedroom 2 | Twin Beds Pillow Fabric 14x21 Team Vi…" at bounding box center [754, 406] width 1509 height 812
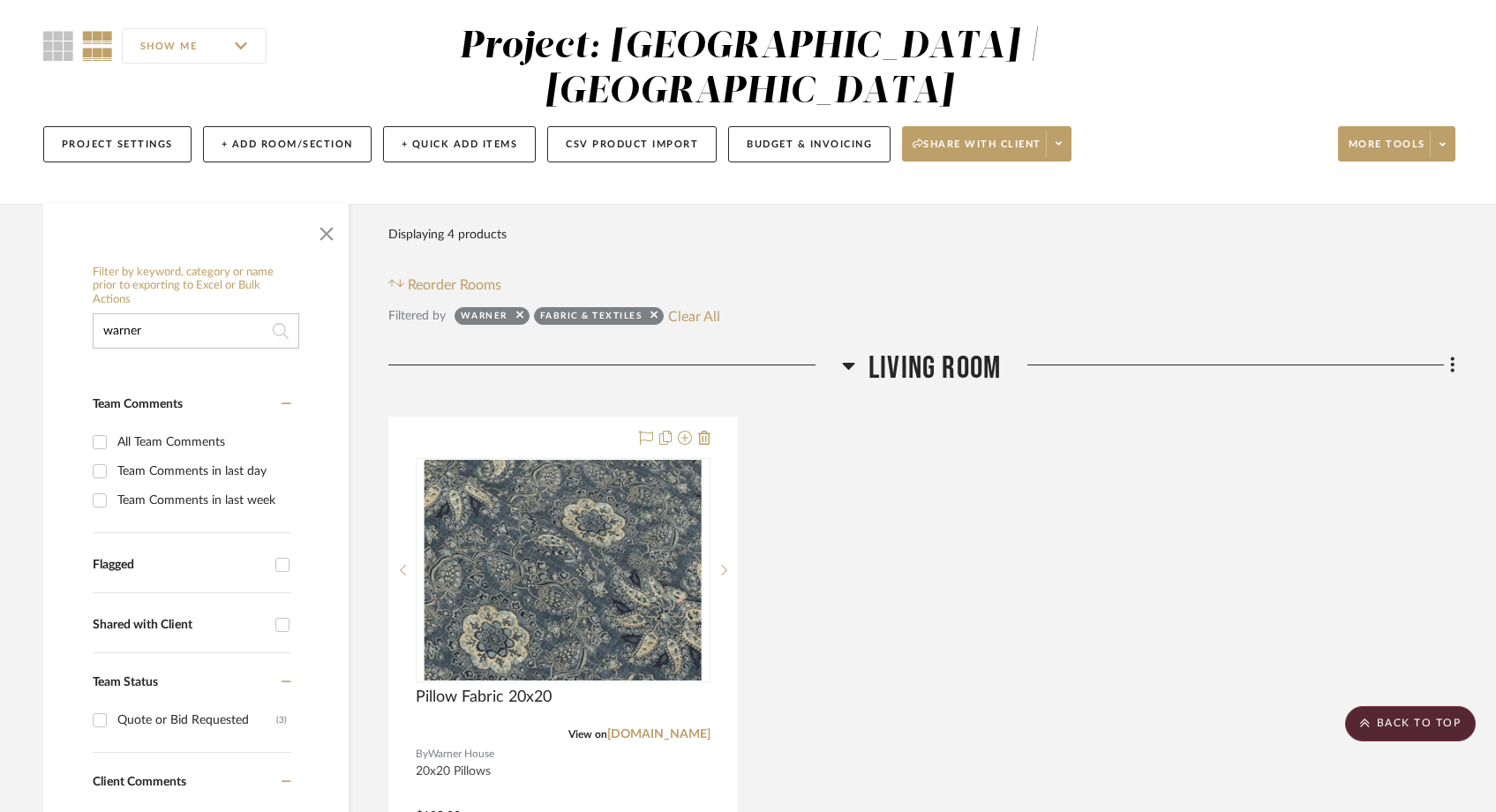
scroll to position [53, 0]
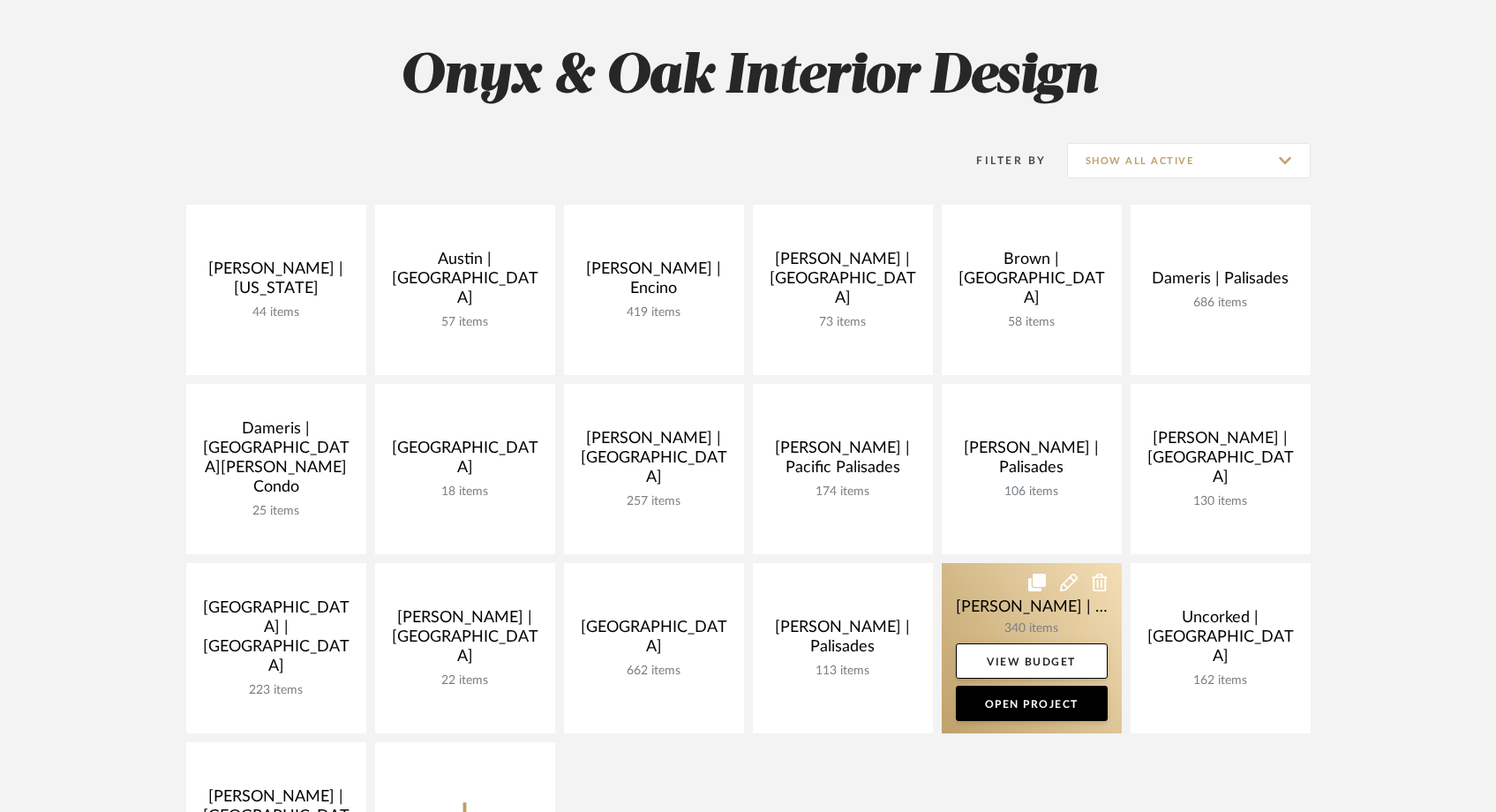
scroll to position [234, 0]
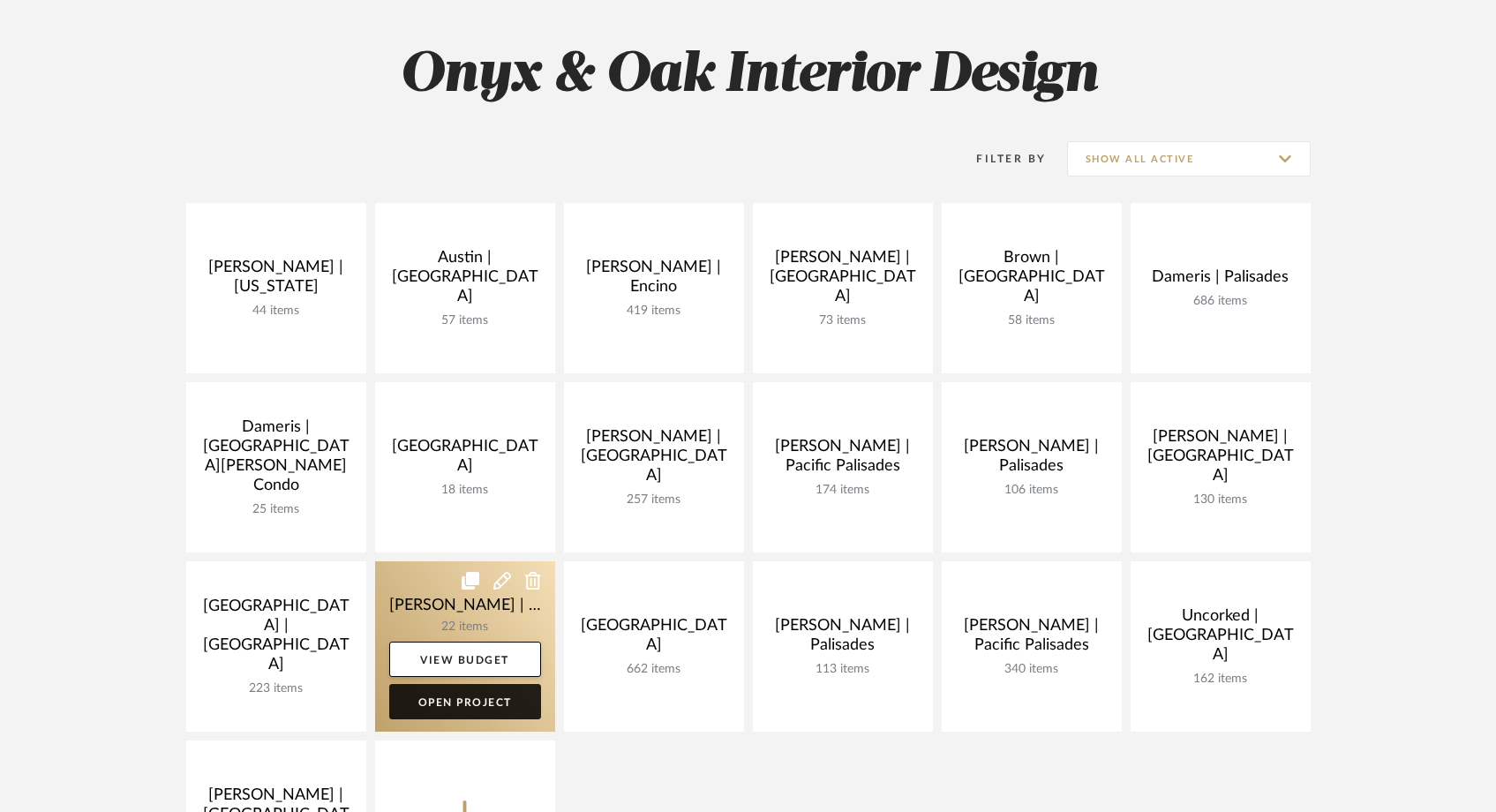
click at [465, 700] on link "Open Project" at bounding box center [465, 700] width 152 height 35
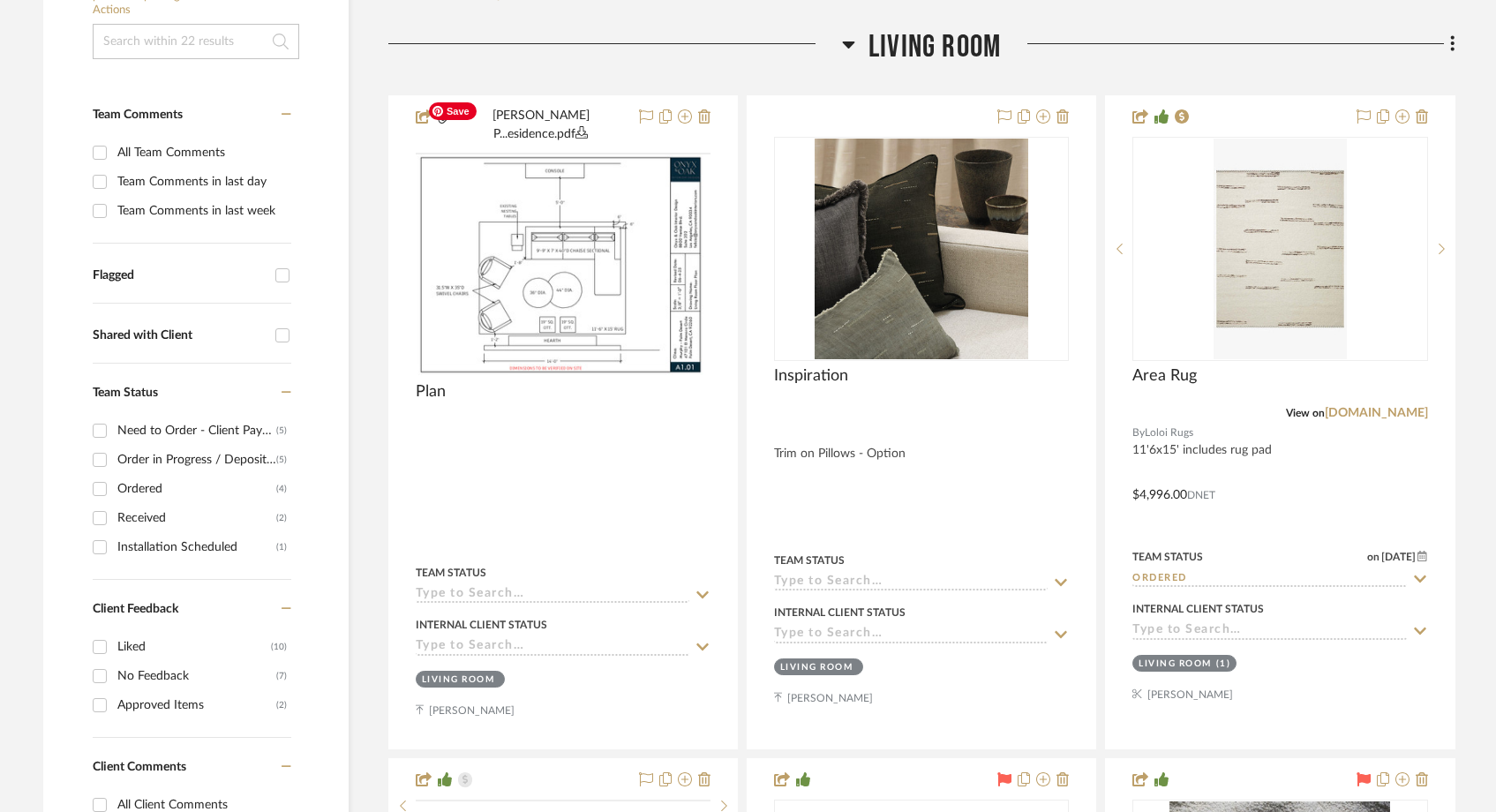
scroll to position [483, 0]
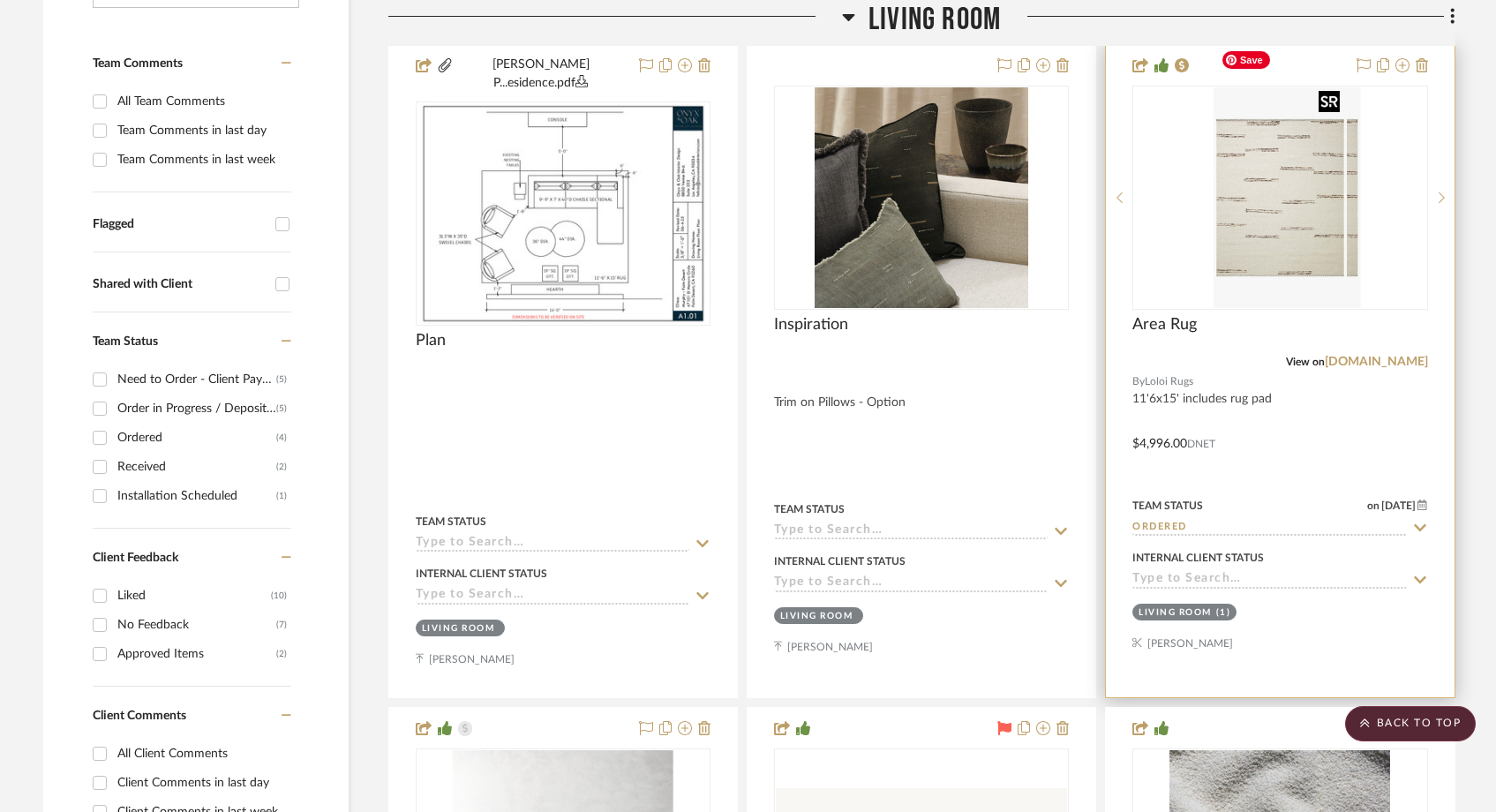
click at [1246, 196] on div at bounding box center [1279, 198] width 294 height 224
click at [1231, 218] on img "0" at bounding box center [1280, 198] width 134 height 220
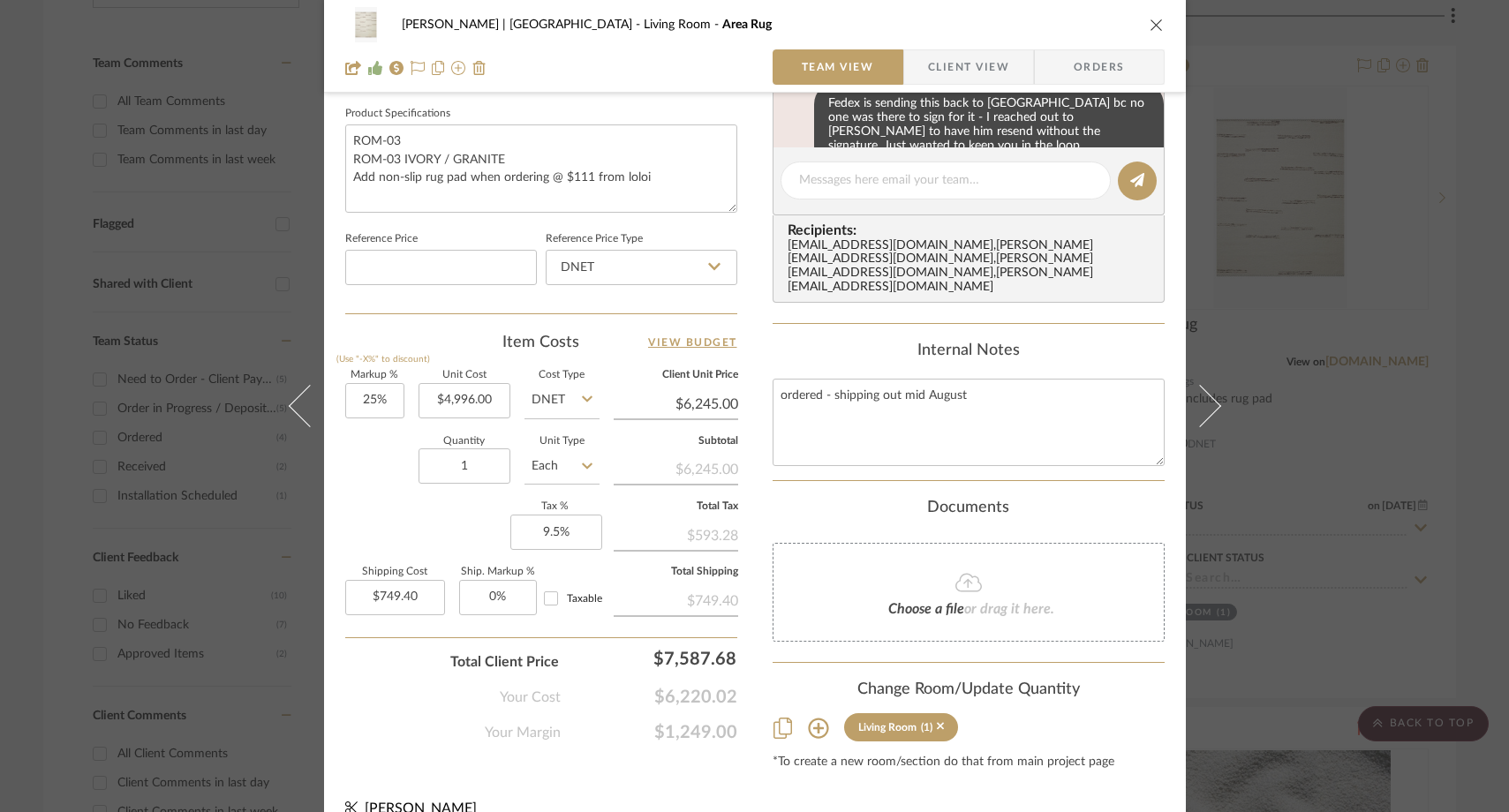
scroll to position [844, 0]
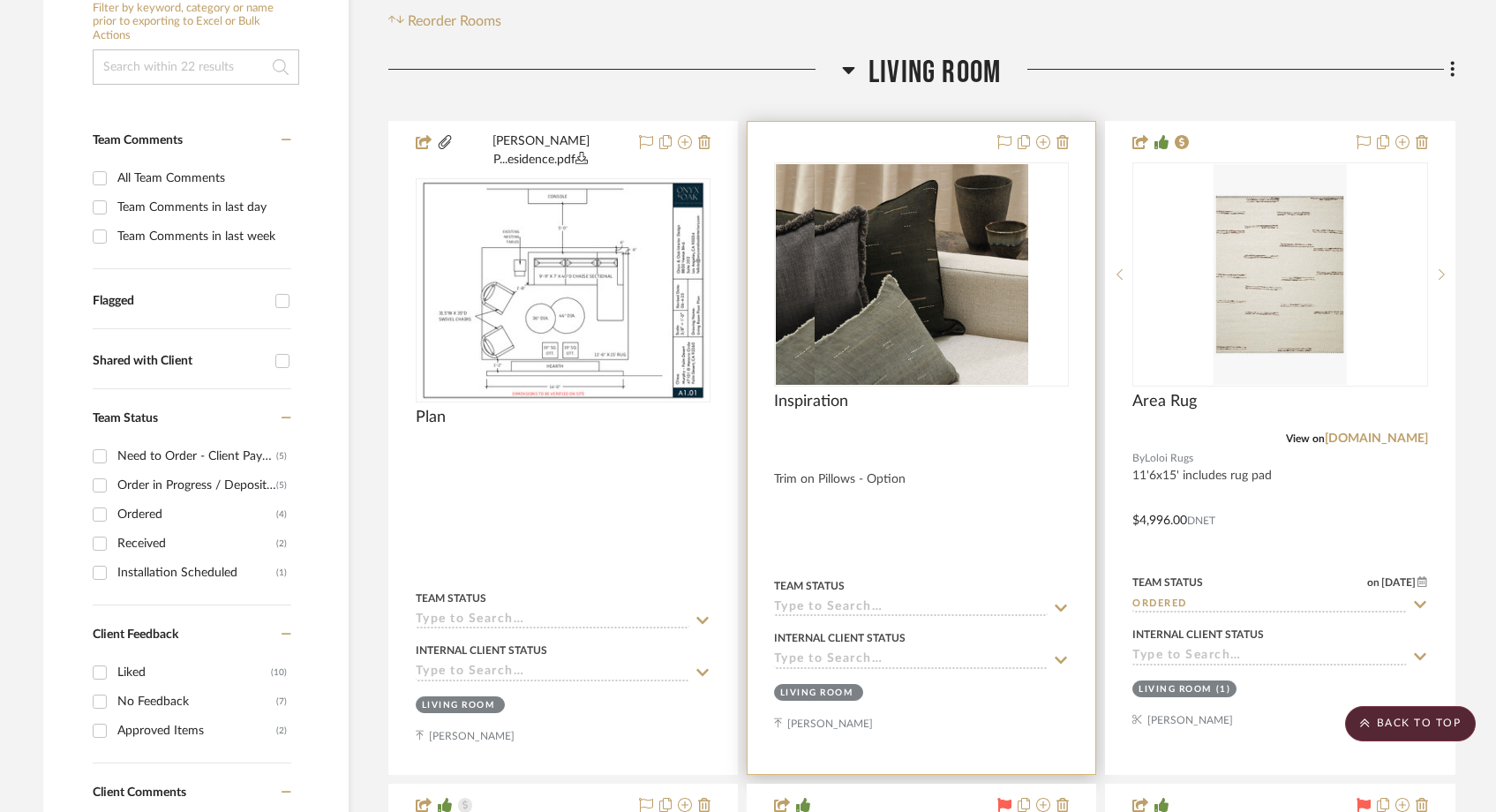
scroll to position [409, 0]
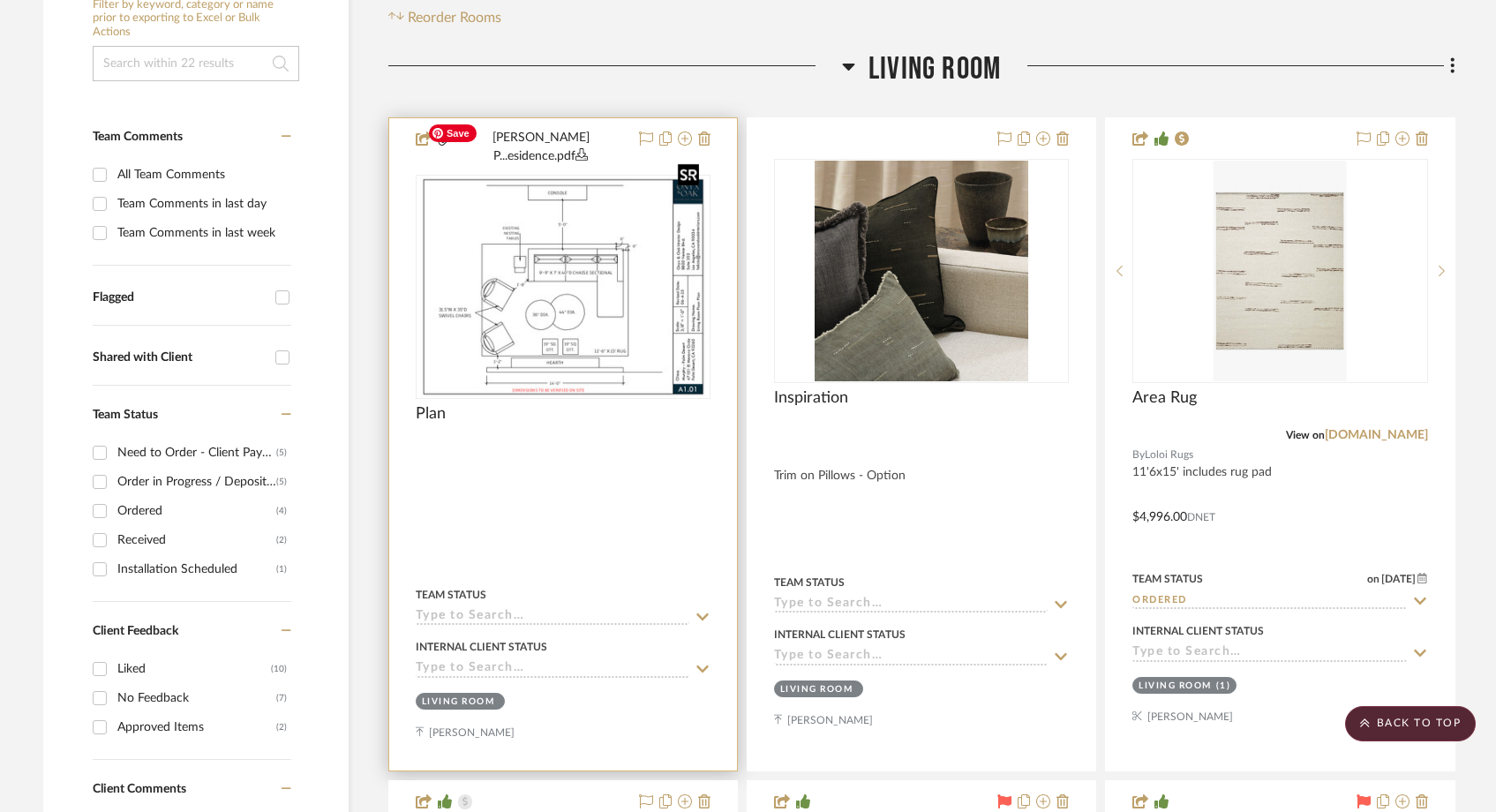
click at [630, 235] on img "0" at bounding box center [563, 286] width 286 height 220
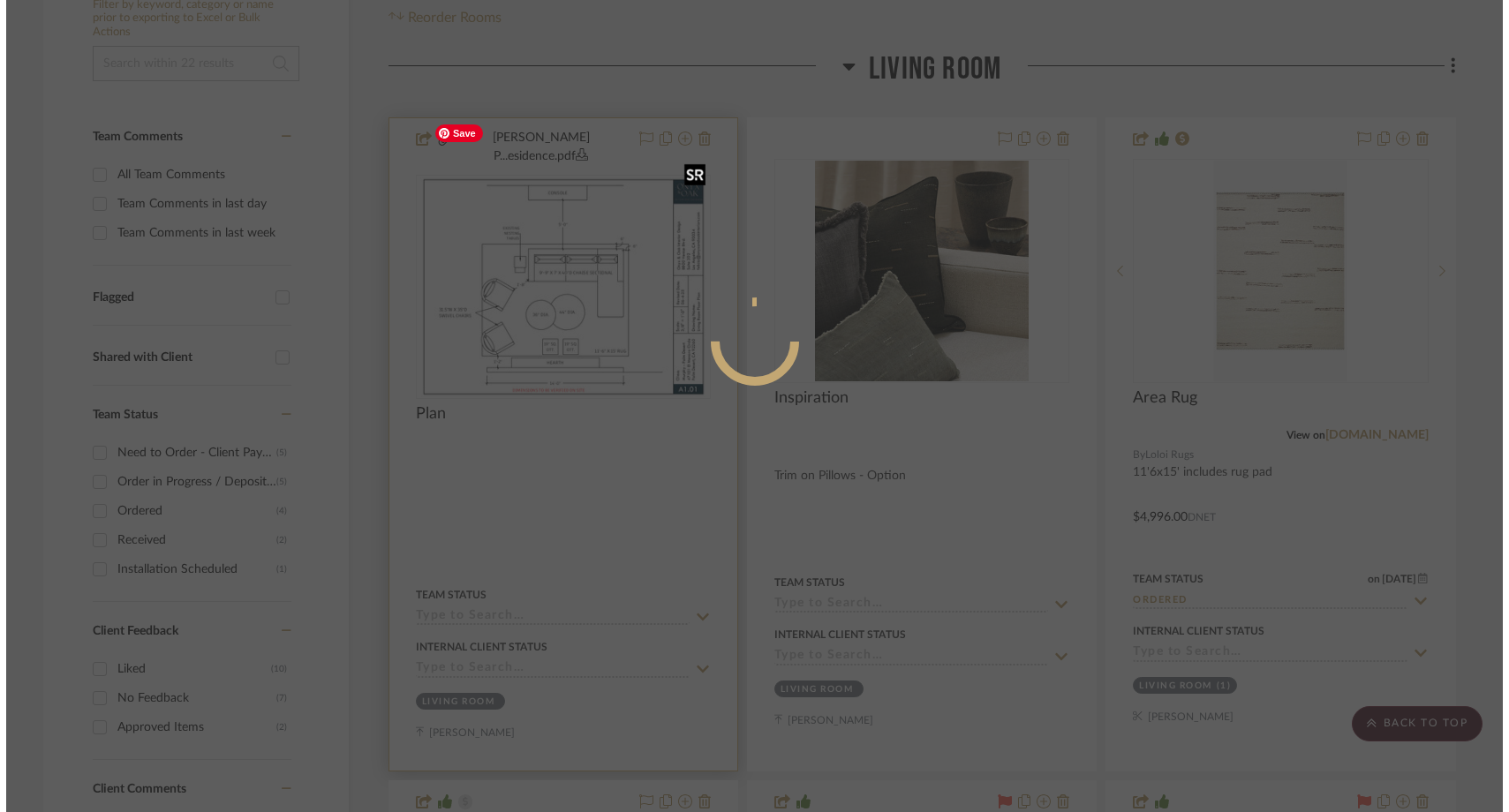
scroll to position [0, 0]
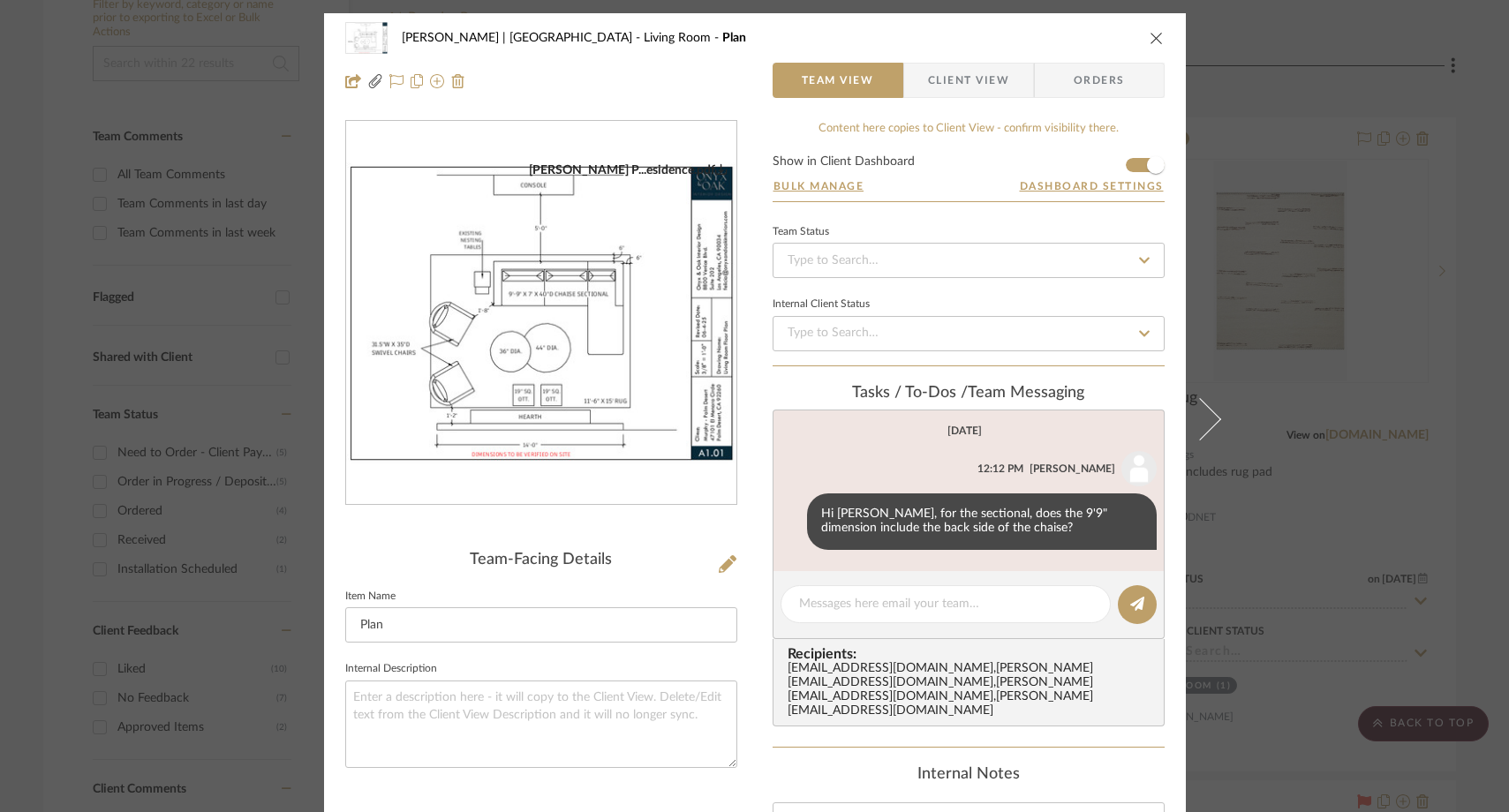
click at [487, 344] on img "0" at bounding box center [541, 313] width 390 height 301
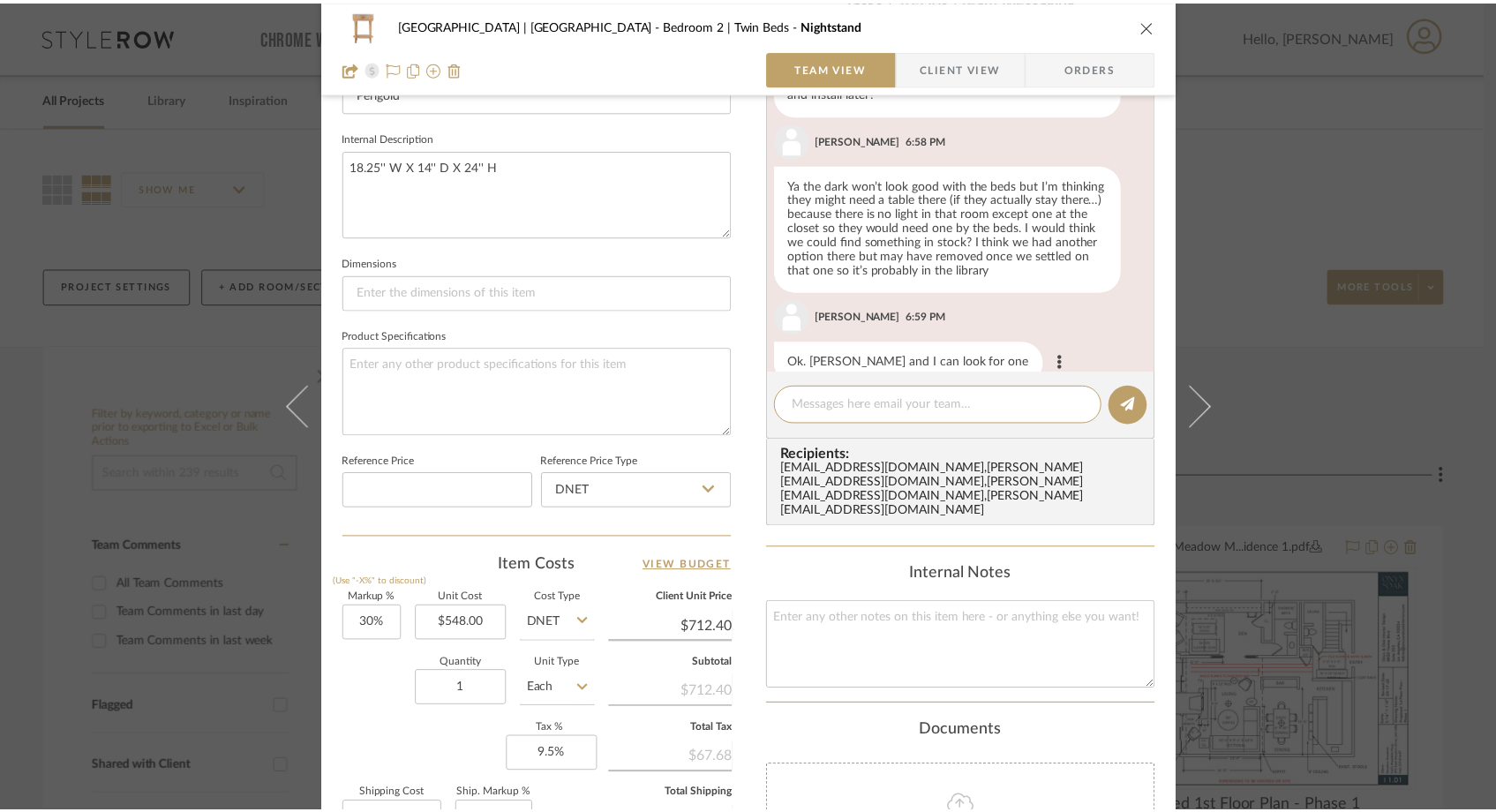
scroll to position [952, 0]
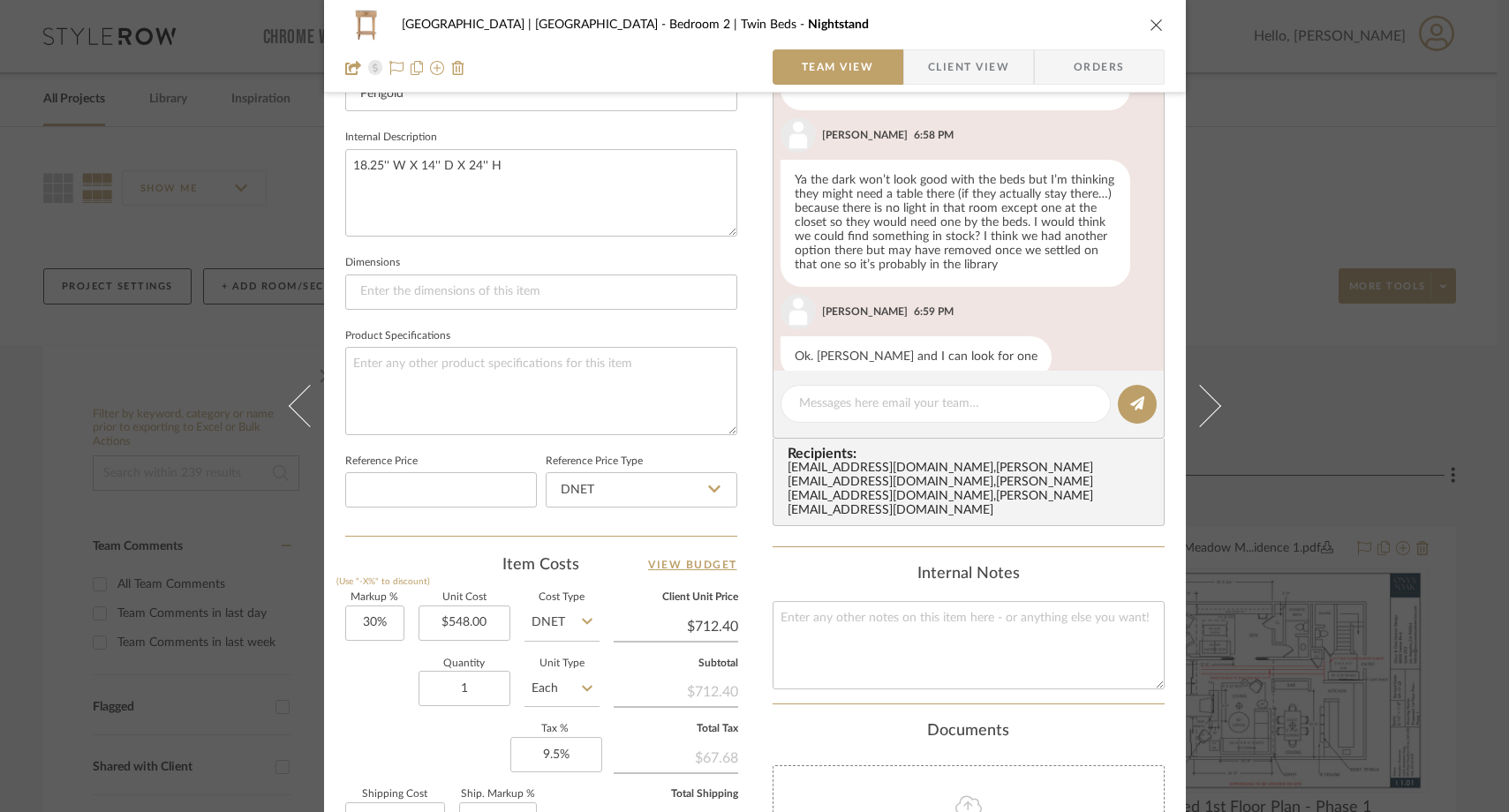
click at [1150, 31] on icon "close" at bounding box center [1157, 25] width 14 height 14
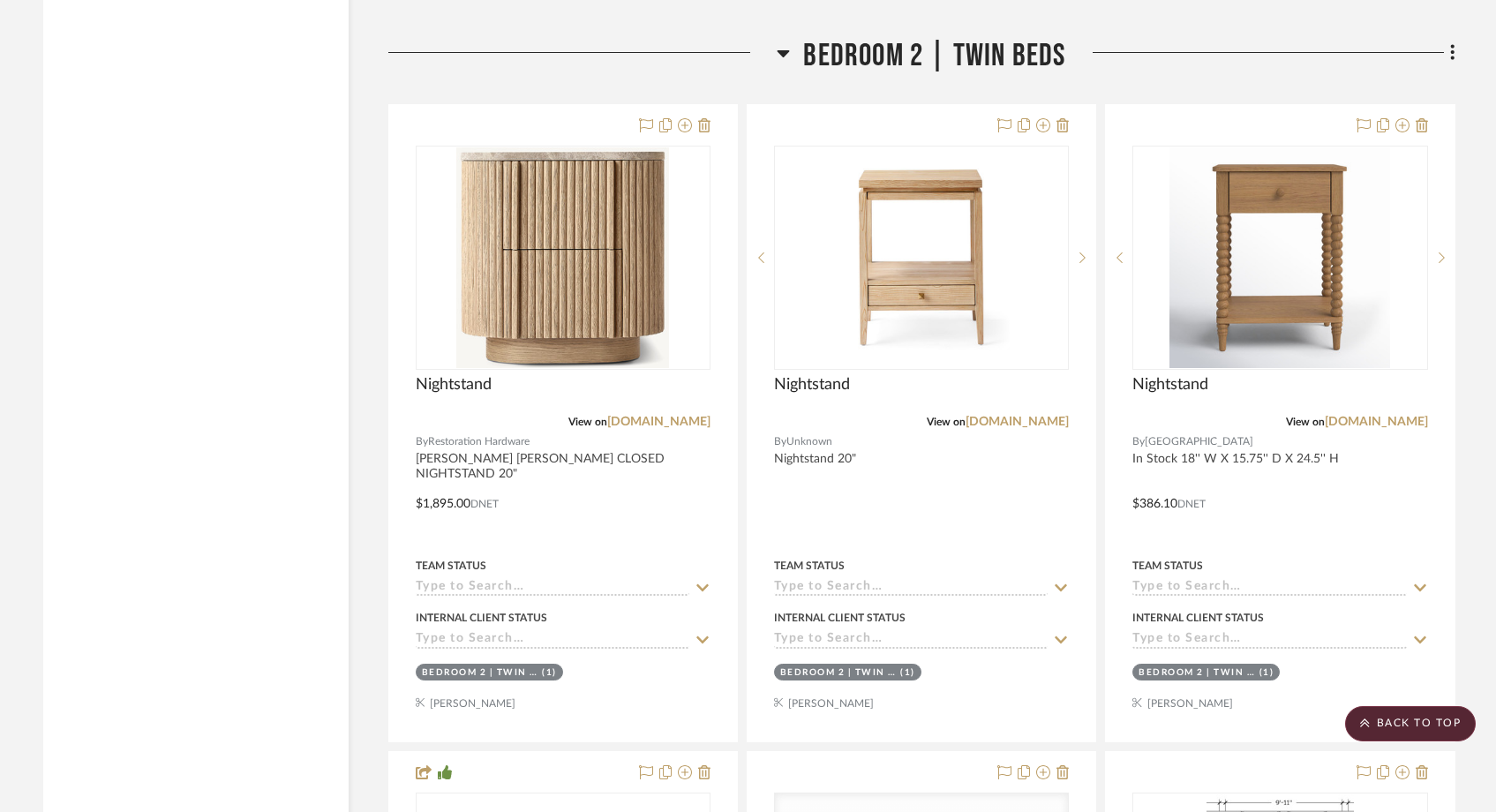
scroll to position [27814, 0]
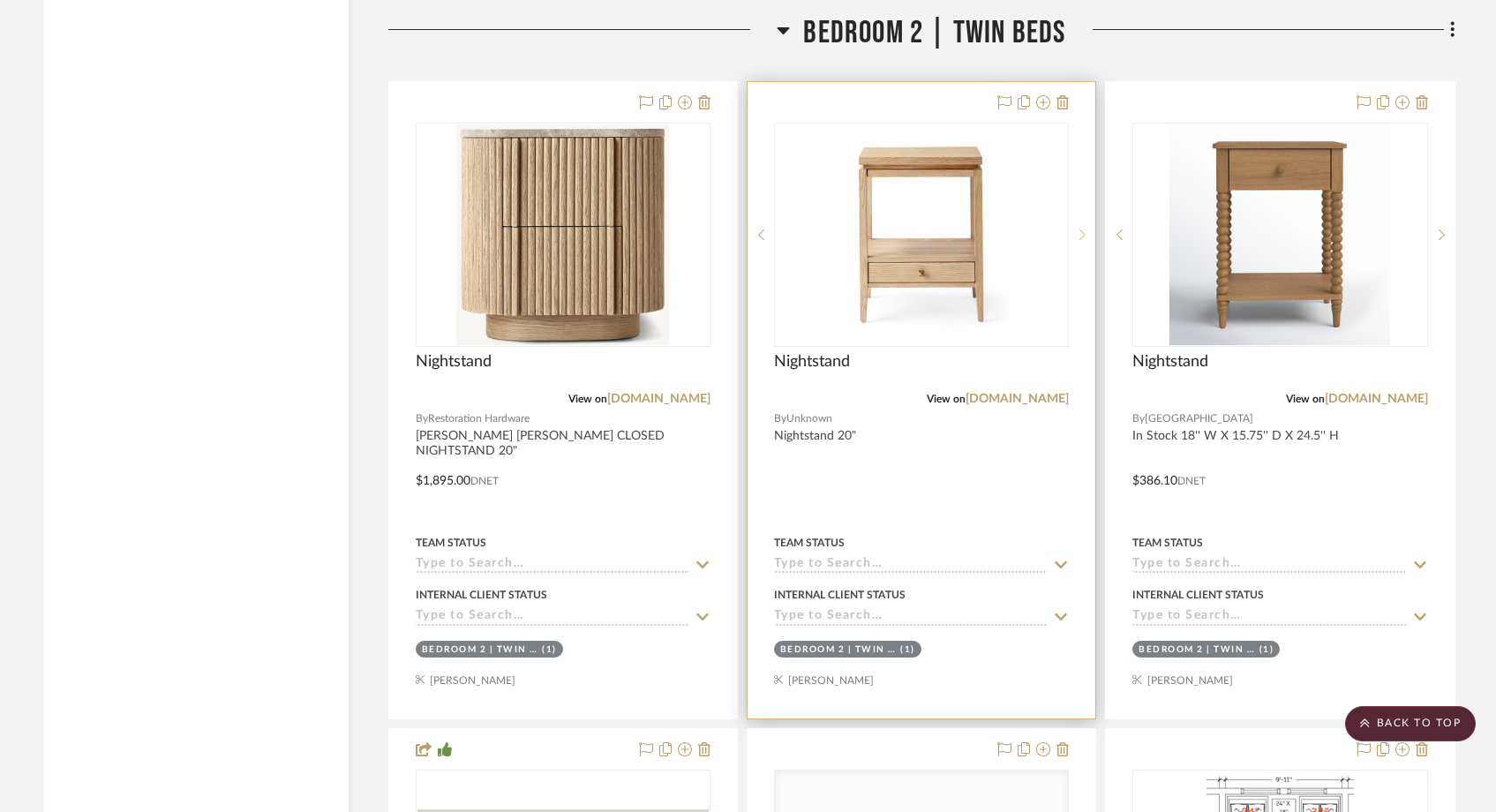
click at [1082, 228] on icon at bounding box center [1083, 234] width 6 height 12
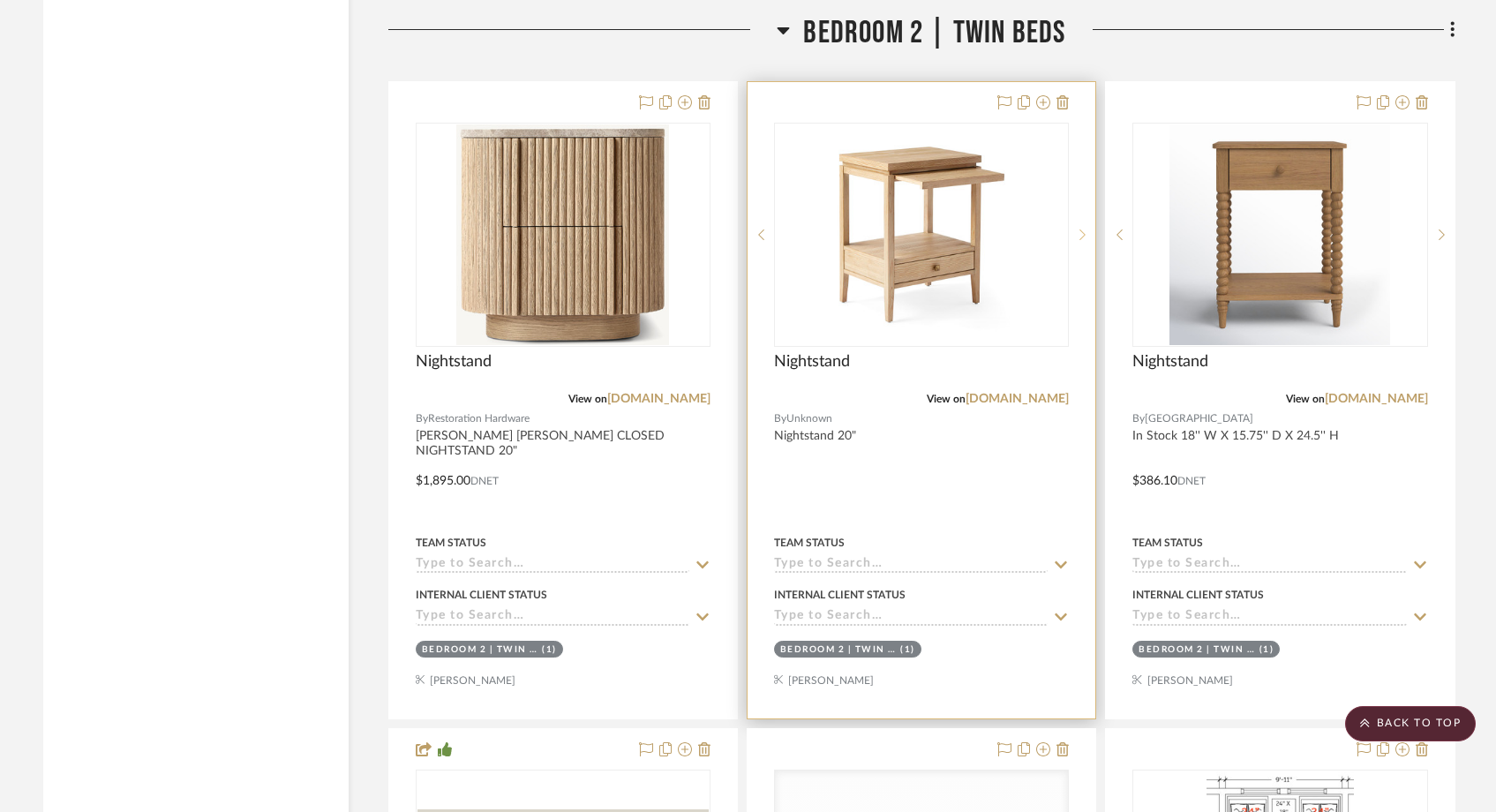
click at [1082, 228] on icon at bounding box center [1083, 234] width 6 height 12
click at [990, 393] on link "[DOMAIN_NAME]" at bounding box center [1017, 399] width 103 height 12
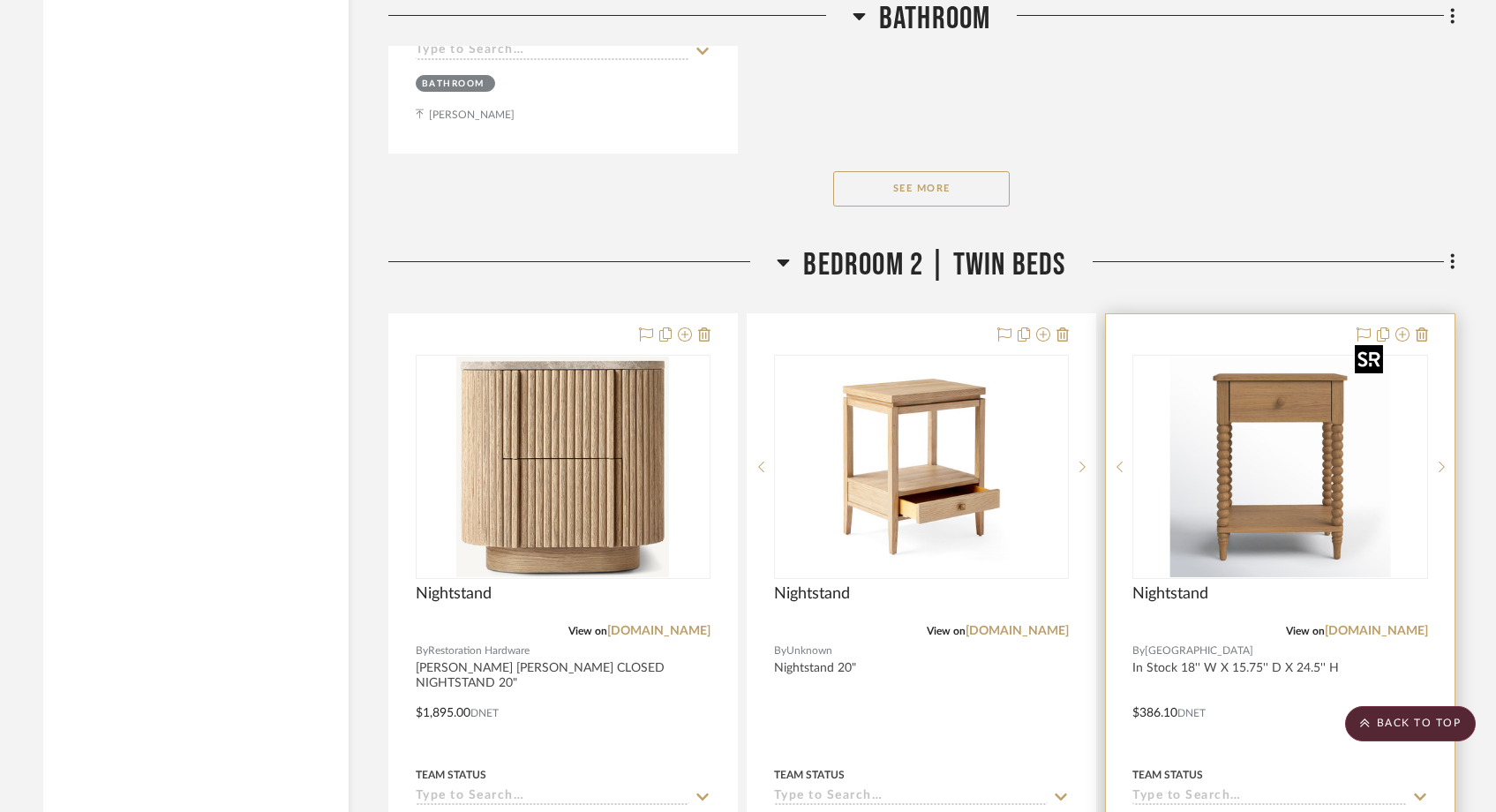
scroll to position [27620, 0]
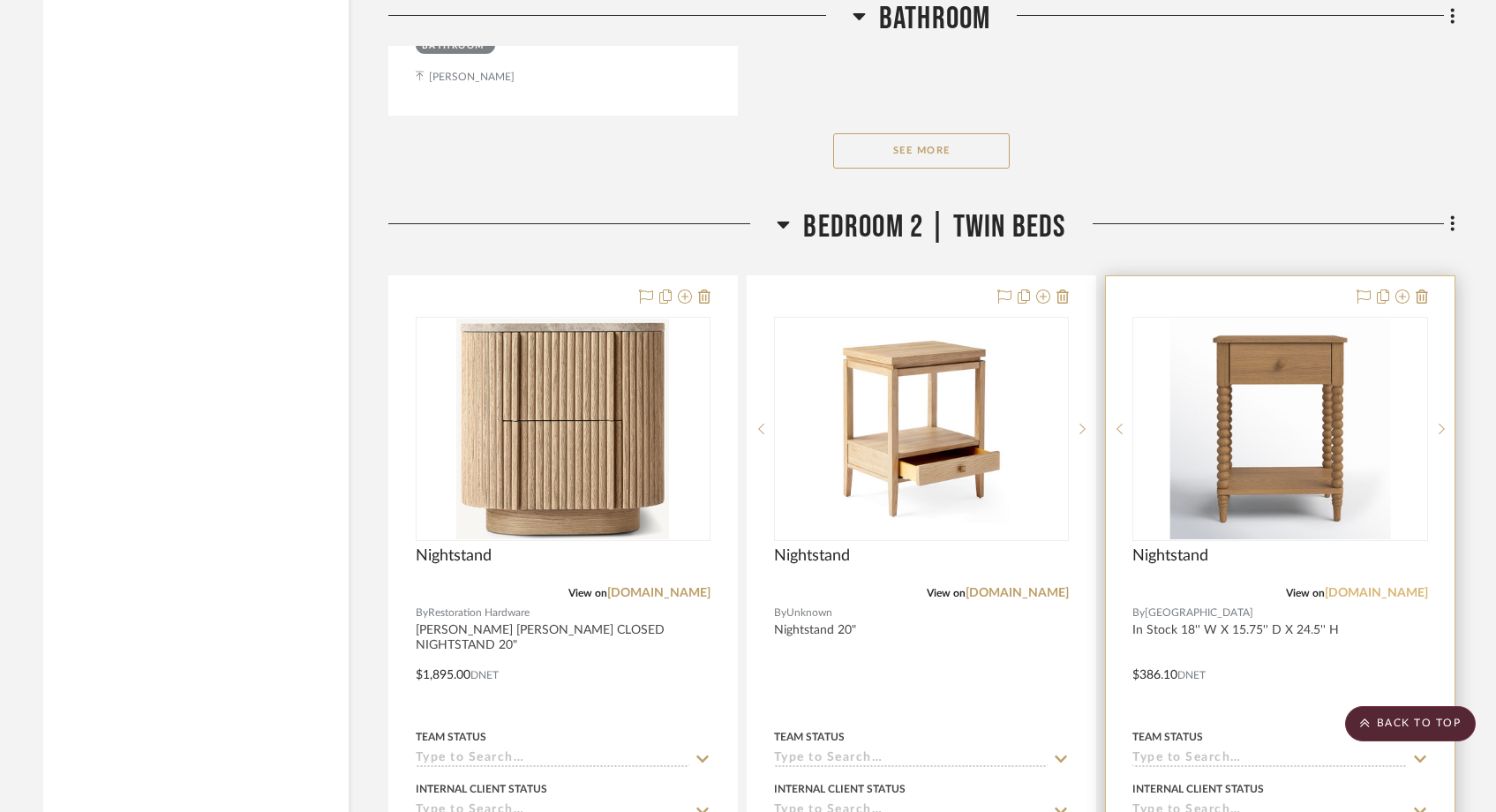
click at [1374, 587] on link "[DOMAIN_NAME]" at bounding box center [1376, 593] width 103 height 12
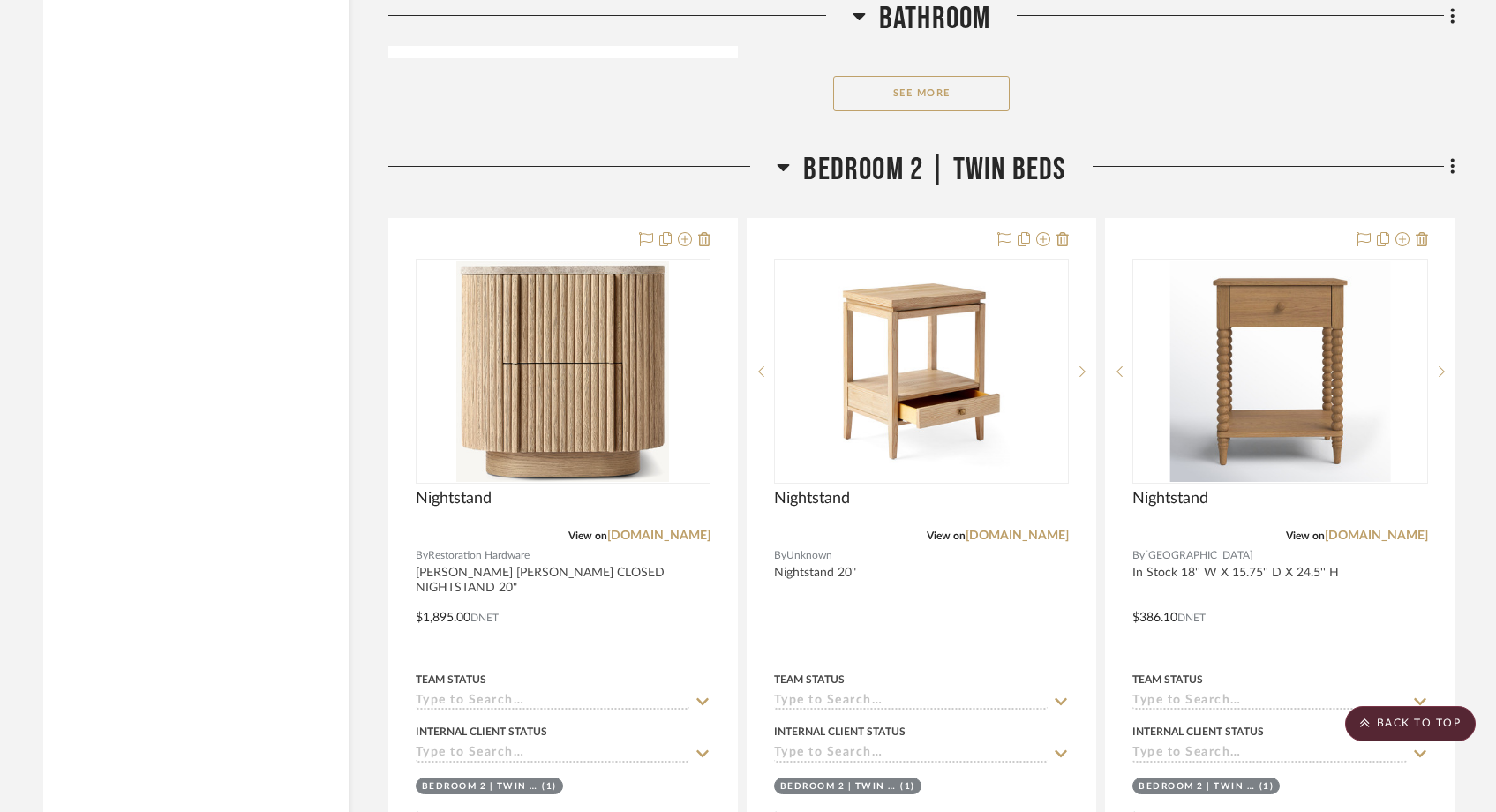
scroll to position [27697, 0]
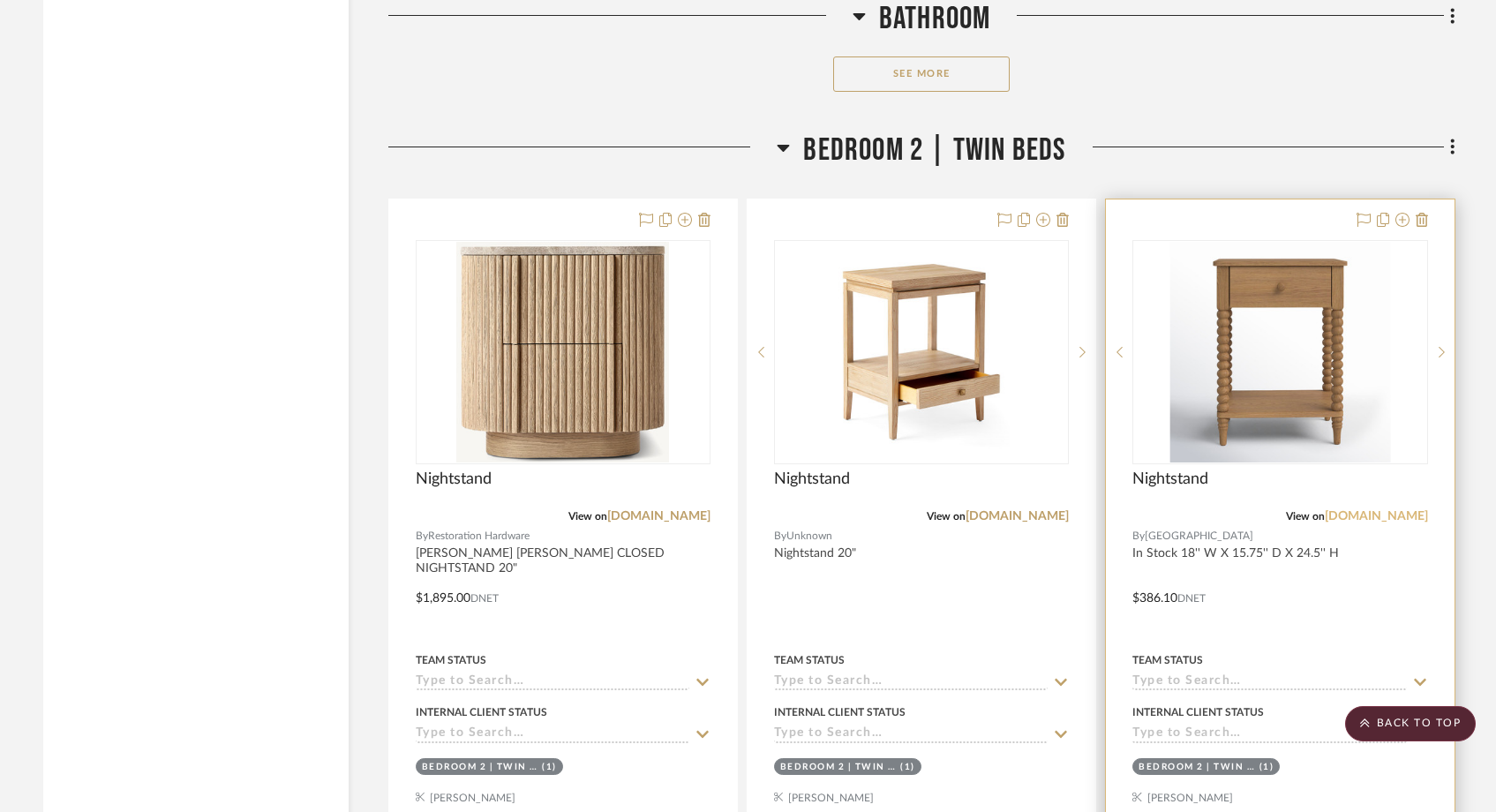
click at [1405, 510] on link "[DOMAIN_NAME]" at bounding box center [1376, 516] width 103 height 12
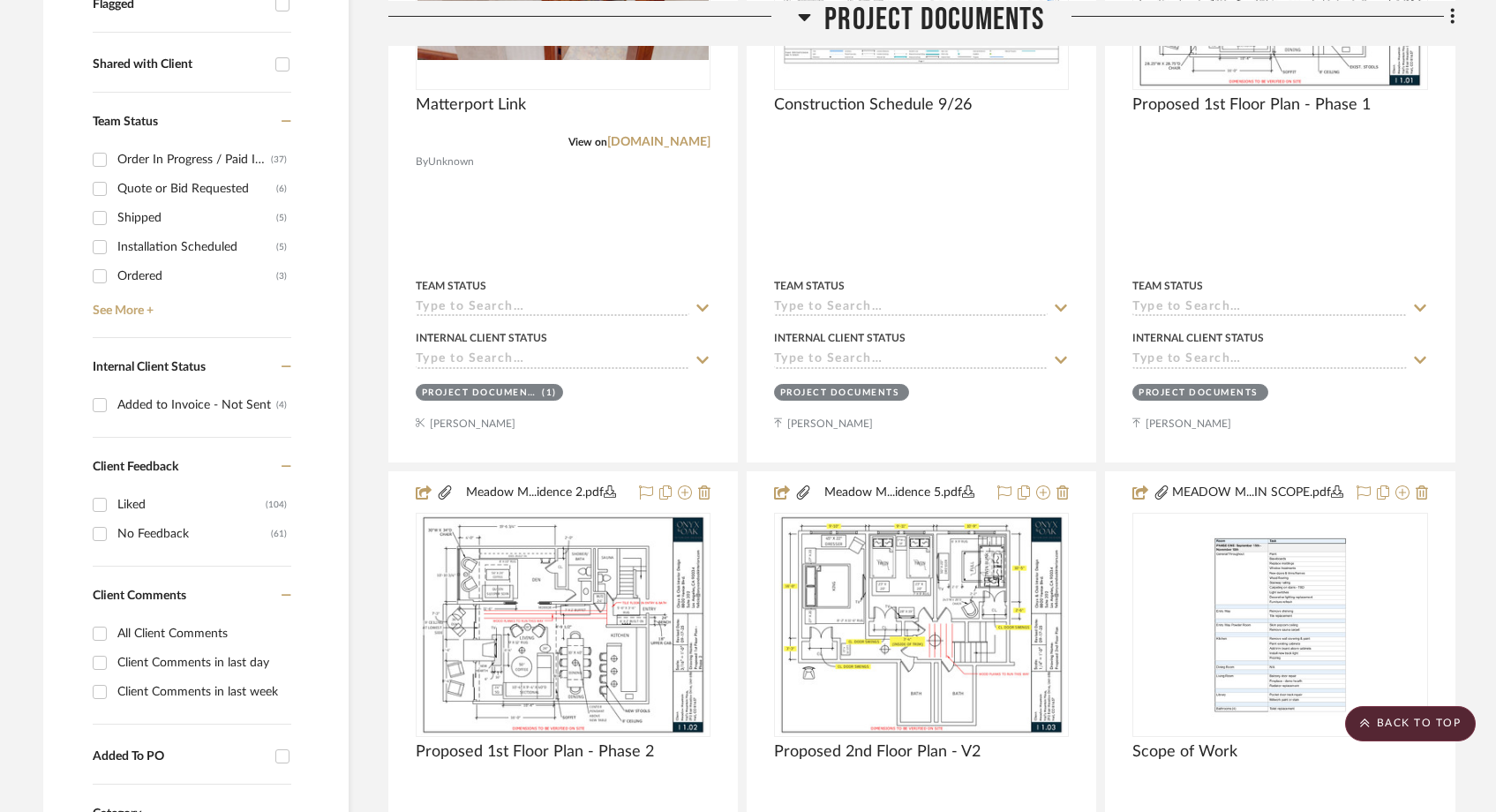
scroll to position [714, 0]
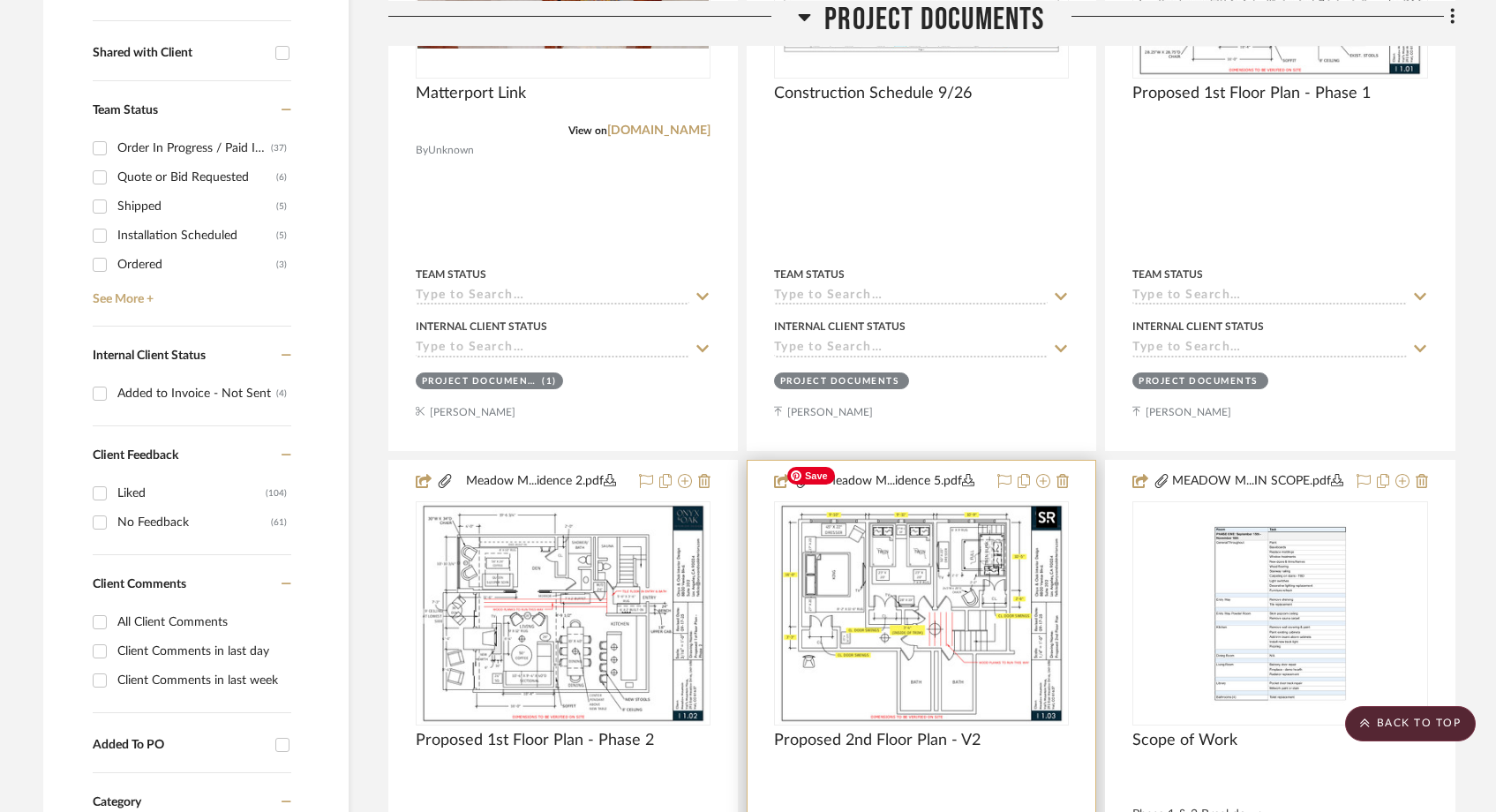
click at [898, 524] on img "0" at bounding box center [921, 612] width 286 height 220
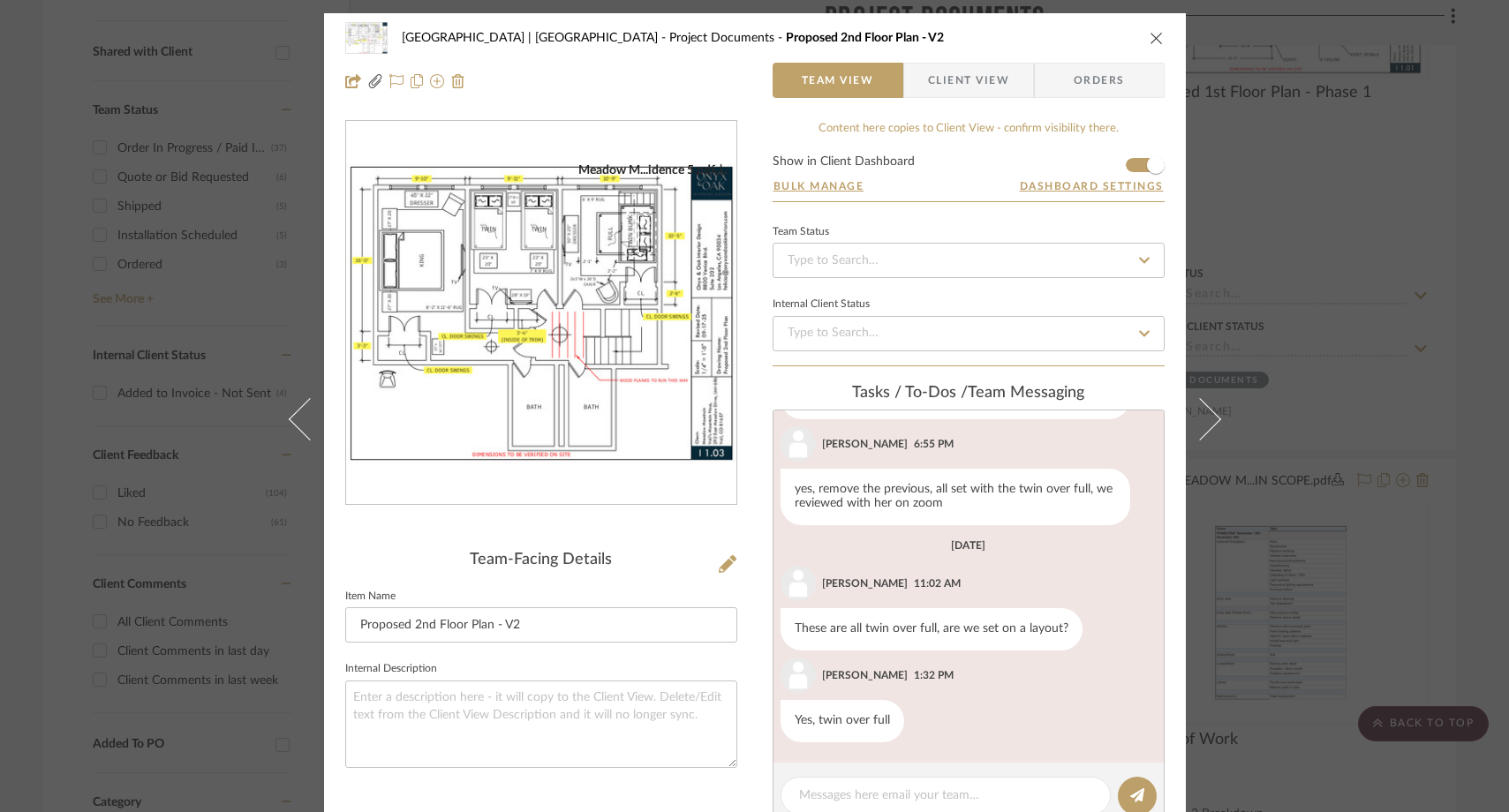
scroll to position [1364, 0]
click at [579, 280] on img "0" at bounding box center [541, 313] width 390 height 301
